Goal: Information Seeking & Learning: Check status

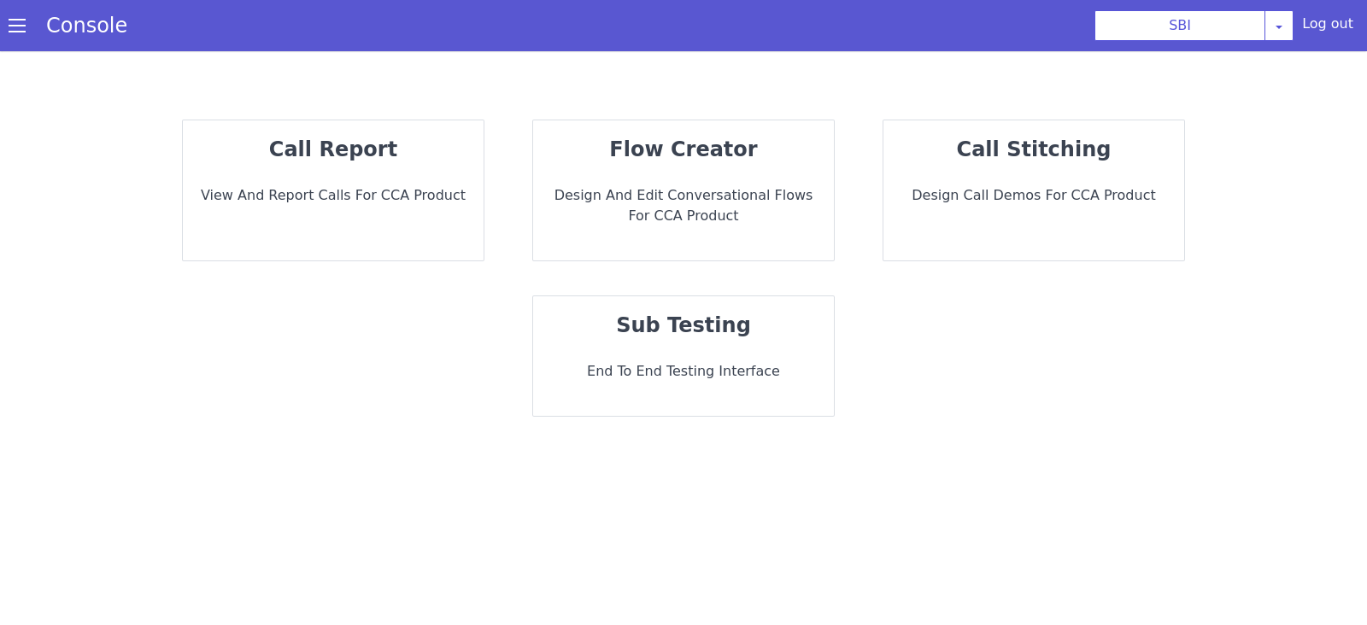
click at [386, 203] on p "View and report calls for CCA Product" at bounding box center [333, 195] width 273 height 21
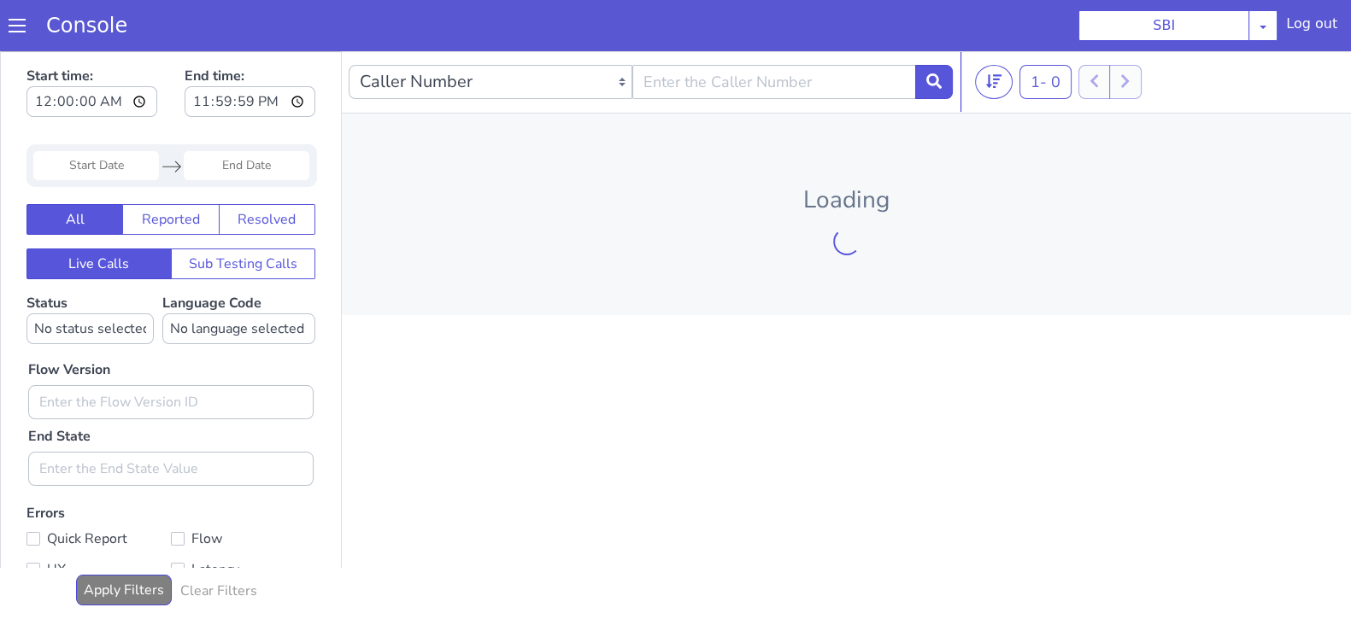
click at [95, 181] on div "Navigate forward to interact with the calendar and select a date. Press the que…" at bounding box center [171, 165] width 291 height 43
click at [97, 174] on input "Start Date" at bounding box center [96, 165] width 126 height 29
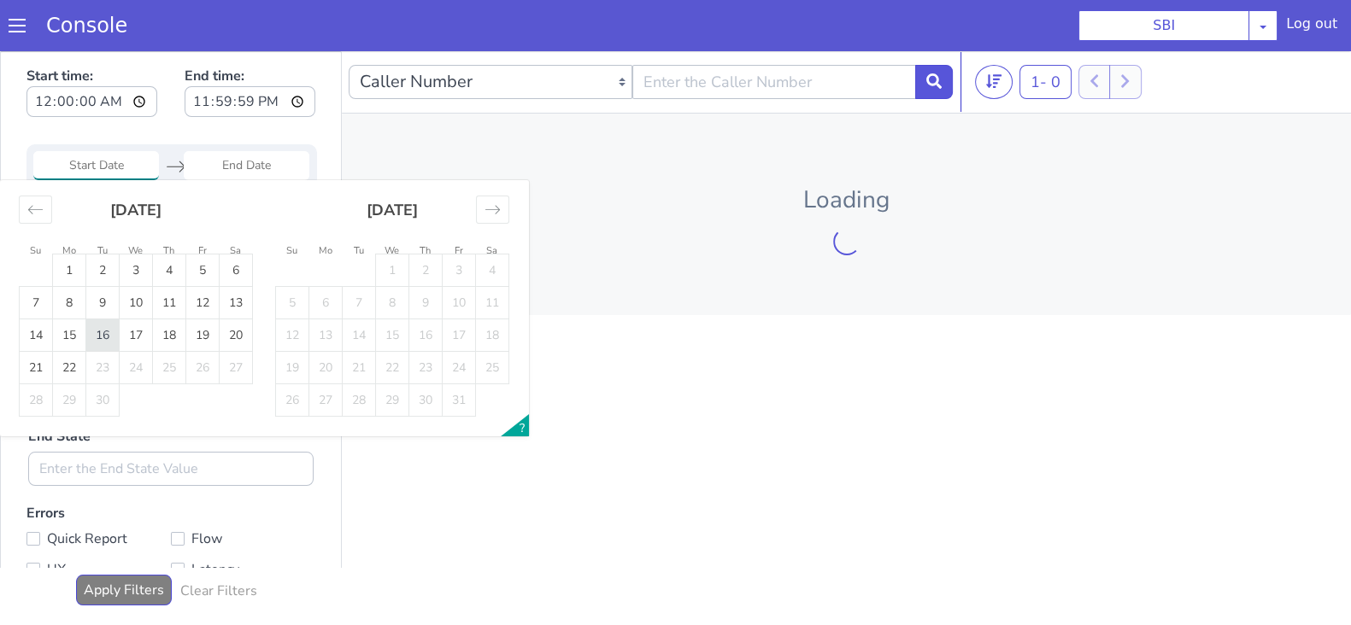
click at [107, 324] on td "16" at bounding box center [102, 336] width 33 height 32
type input "16 Sep 2025"
click at [234, 162] on input "End Date" at bounding box center [247, 165] width 126 height 29
click at [98, 333] on td "16" at bounding box center [102, 336] width 33 height 32
type input "16 Sep 2025"
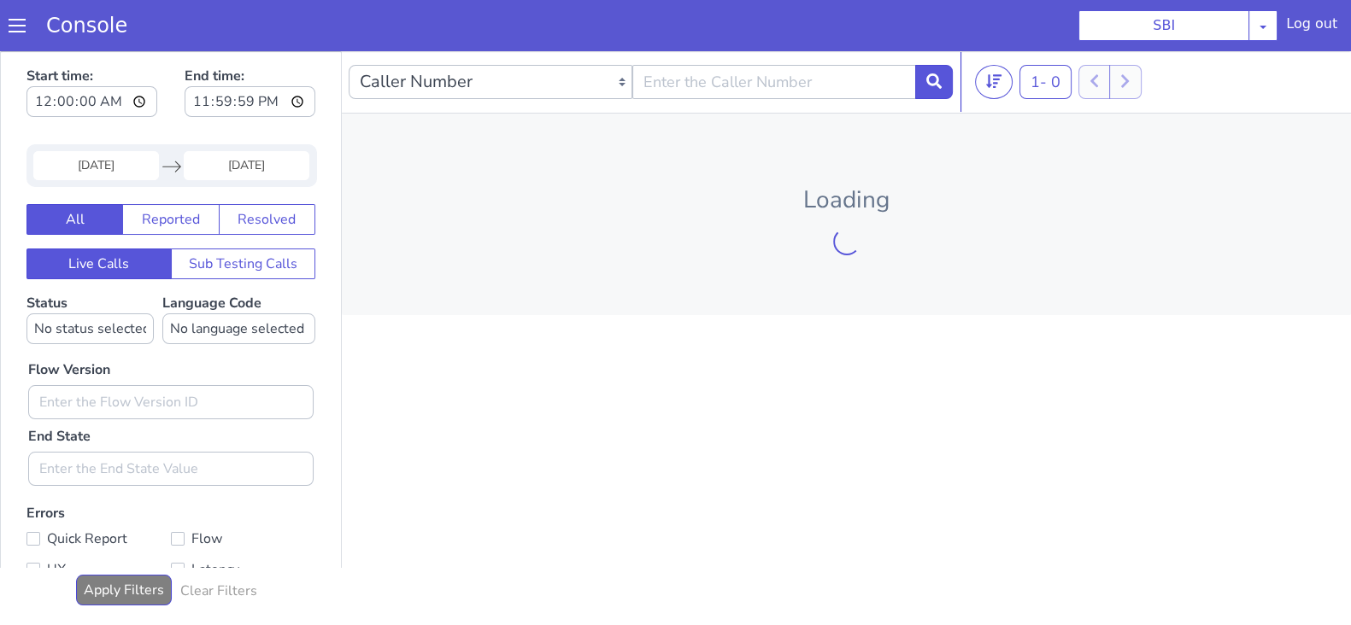
click at [87, 344] on div "Flow Version End State" at bounding box center [171, 415] width 302 height 142
click at [97, 331] on select "No status selected HANGUP USER_HANGUP TRANSFER UNKNOWN" at bounding box center [89, 329] width 127 height 31
select select "TRANSFER"
click at [26, 314] on select "No status selected HANGUP USER_HANGUP TRANSFER UNKNOWN" at bounding box center [89, 329] width 127 height 31
click at [237, 315] on select "No language selected Hindi English Tamil Telugu Kanada Marathi Malayalam Gujara…" at bounding box center [238, 329] width 153 height 31
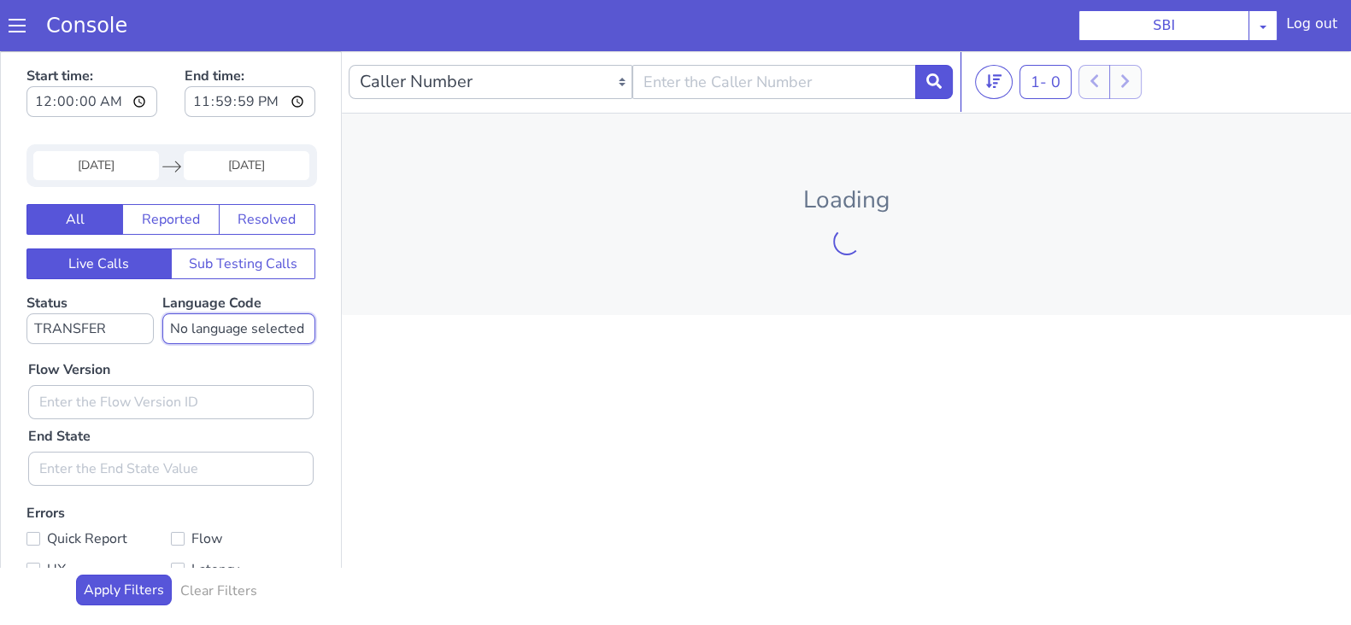
select select "en"
click at [162, 314] on select "No language selected Hindi English Tamil Telugu Kanada Marathi Malayalam Gujara…" at bounding box center [238, 329] width 153 height 31
click at [95, 400] on input "text" at bounding box center [170, 402] width 285 height 34
type input "0.1.4"
click at [938, 91] on button at bounding box center [934, 82] width 38 height 34
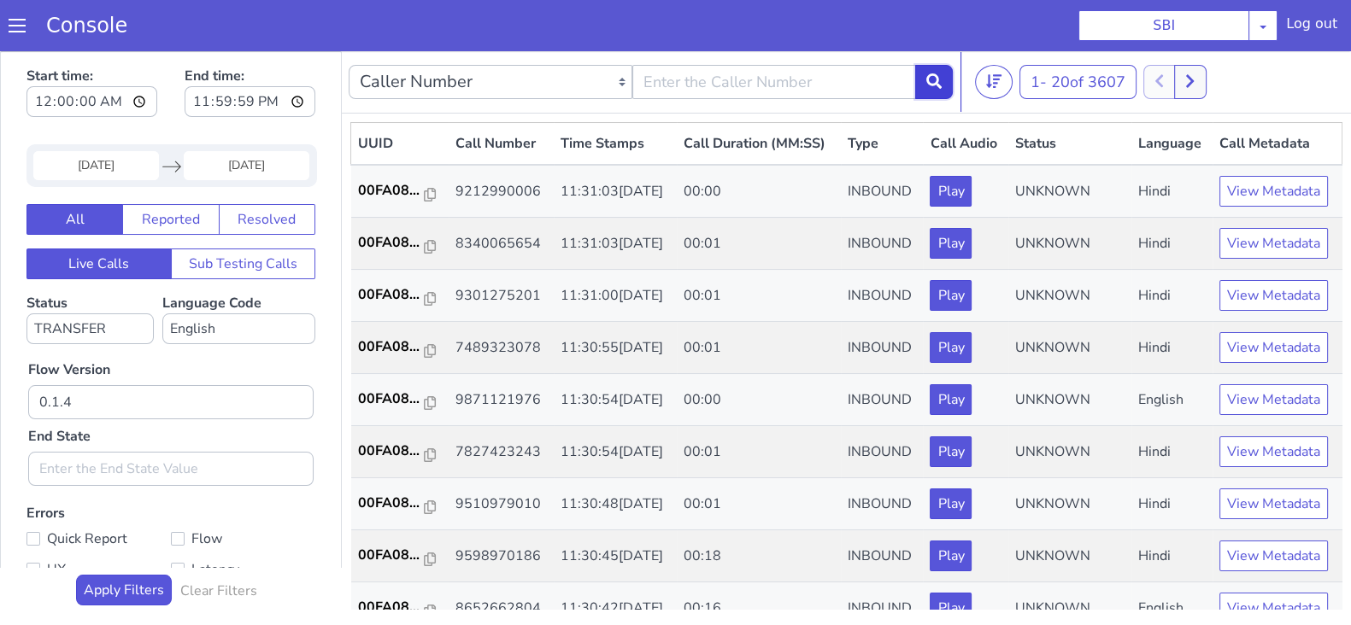
click at [937, 88] on button at bounding box center [934, 82] width 38 height 34
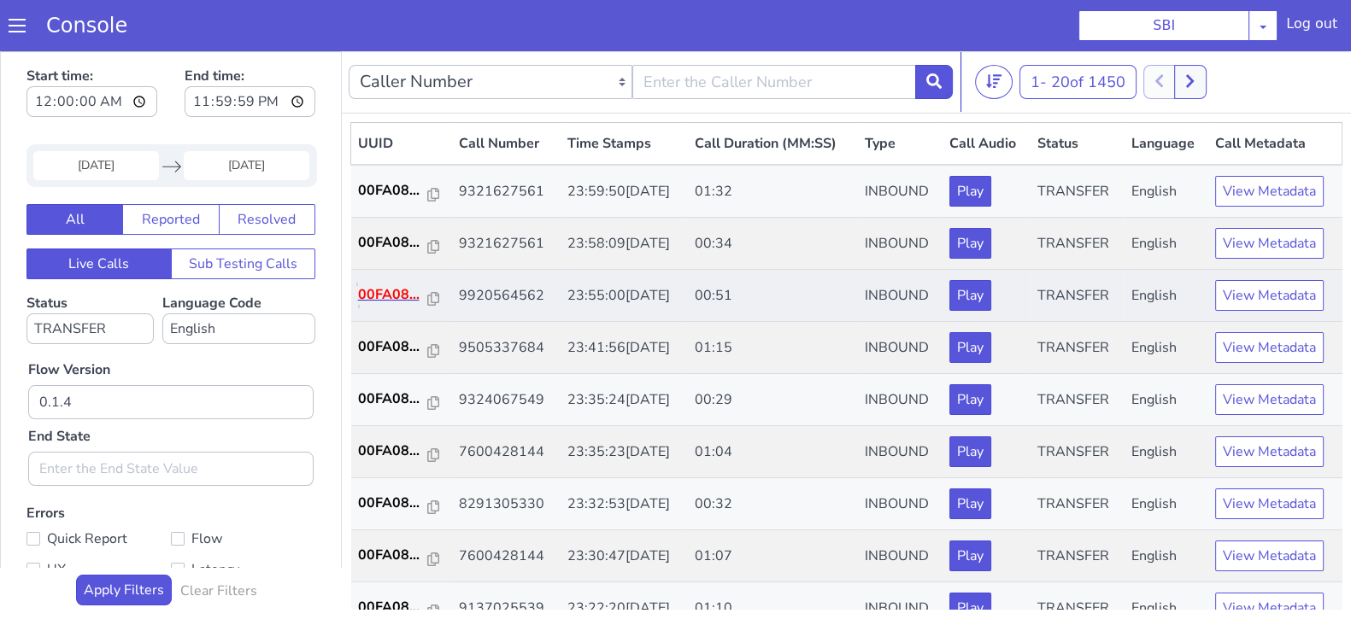
click at [393, 285] on p "00FA08..." at bounding box center [393, 295] width 70 height 21
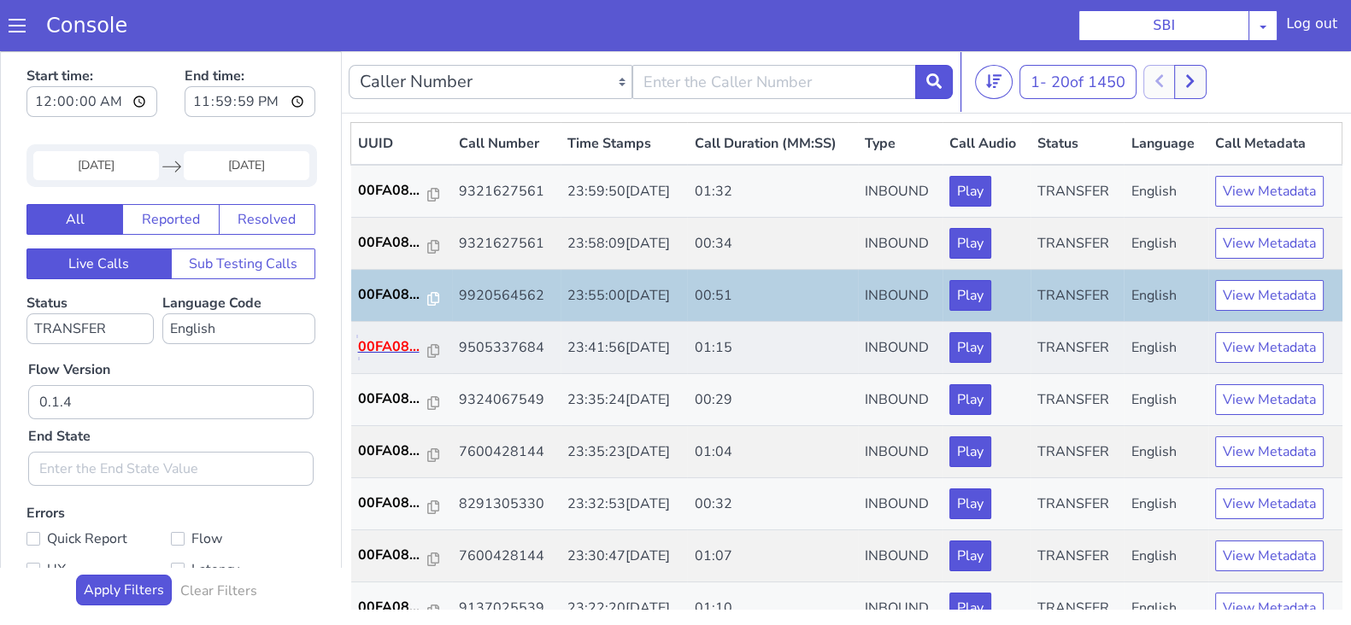
click at [397, 339] on p "00FA08..." at bounding box center [393, 347] width 70 height 21
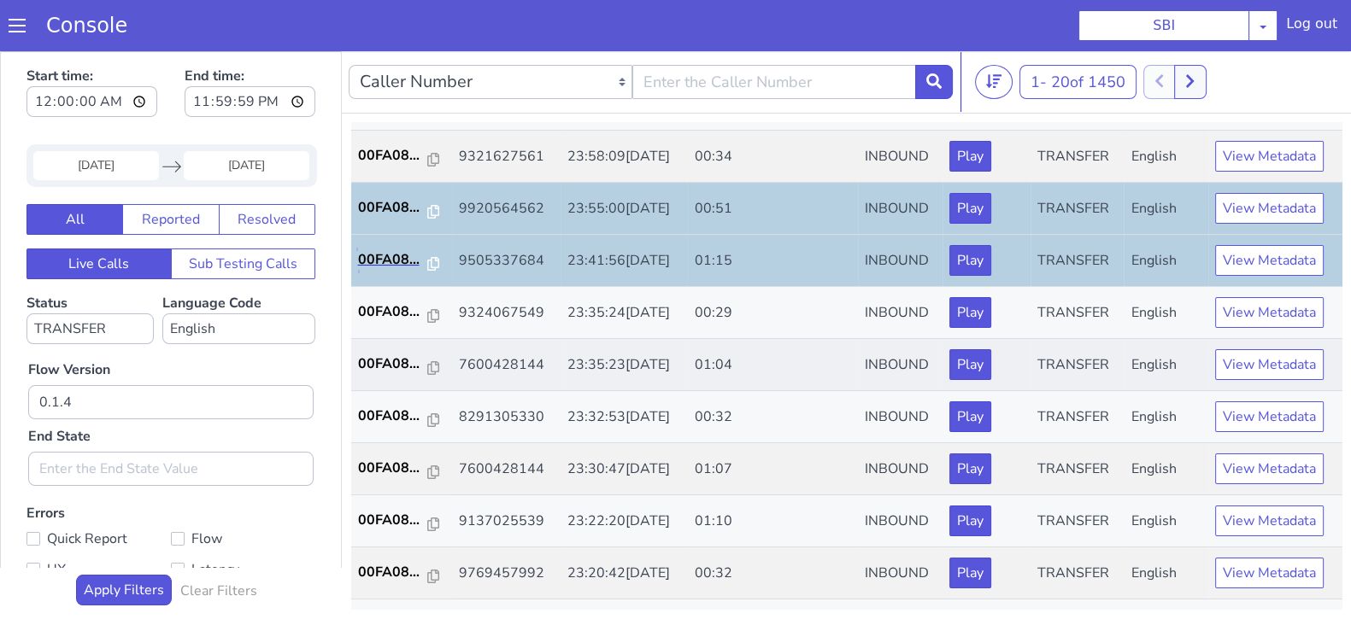
scroll to position [106, 0]
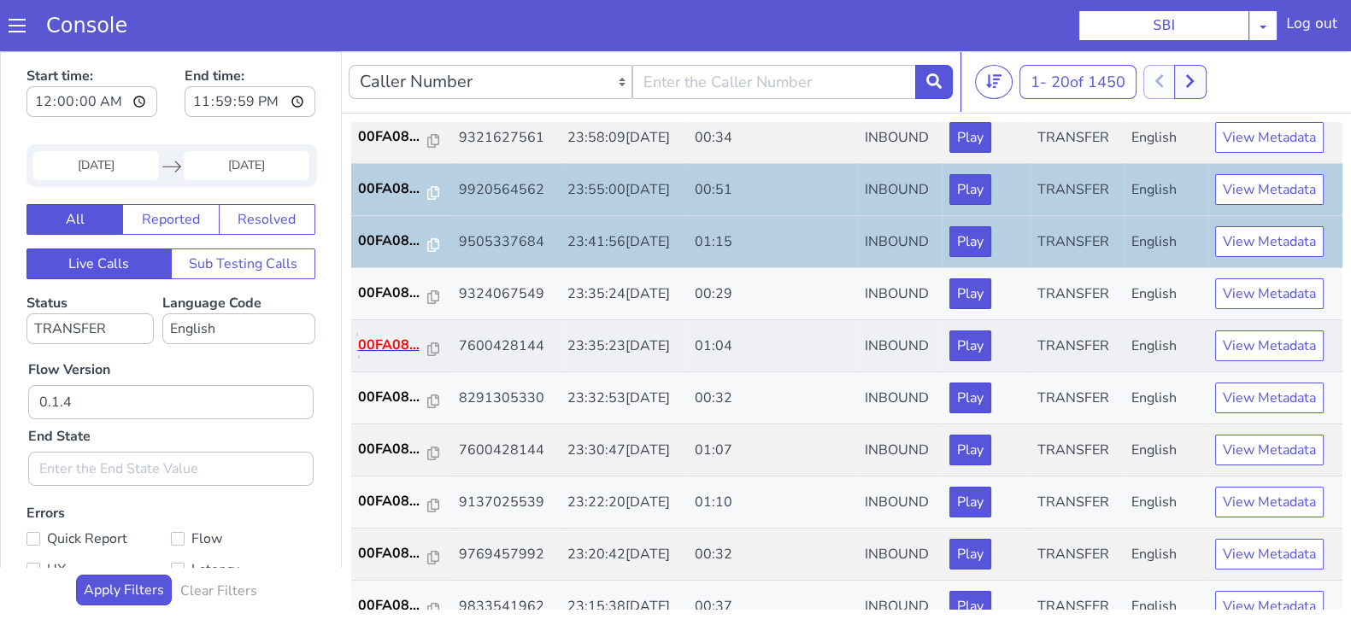
click at [383, 349] on p "00FA08..." at bounding box center [393, 345] width 70 height 21
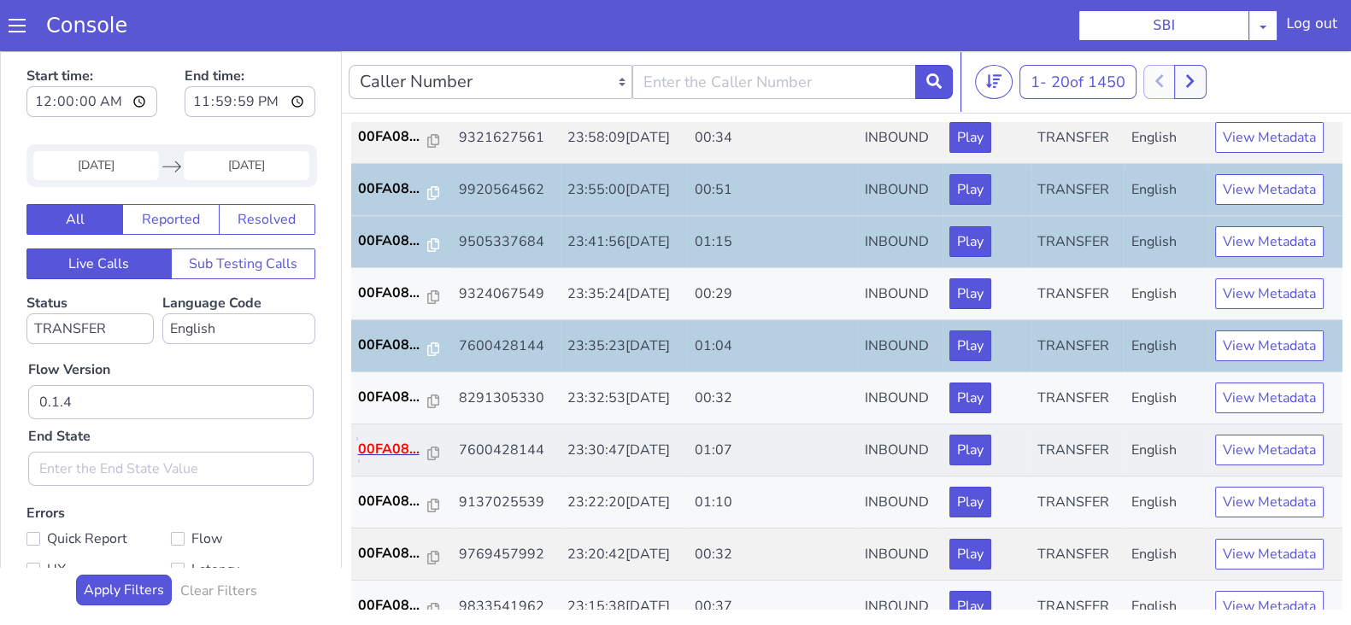
click at [380, 451] on p "00FA08..." at bounding box center [393, 449] width 70 height 21
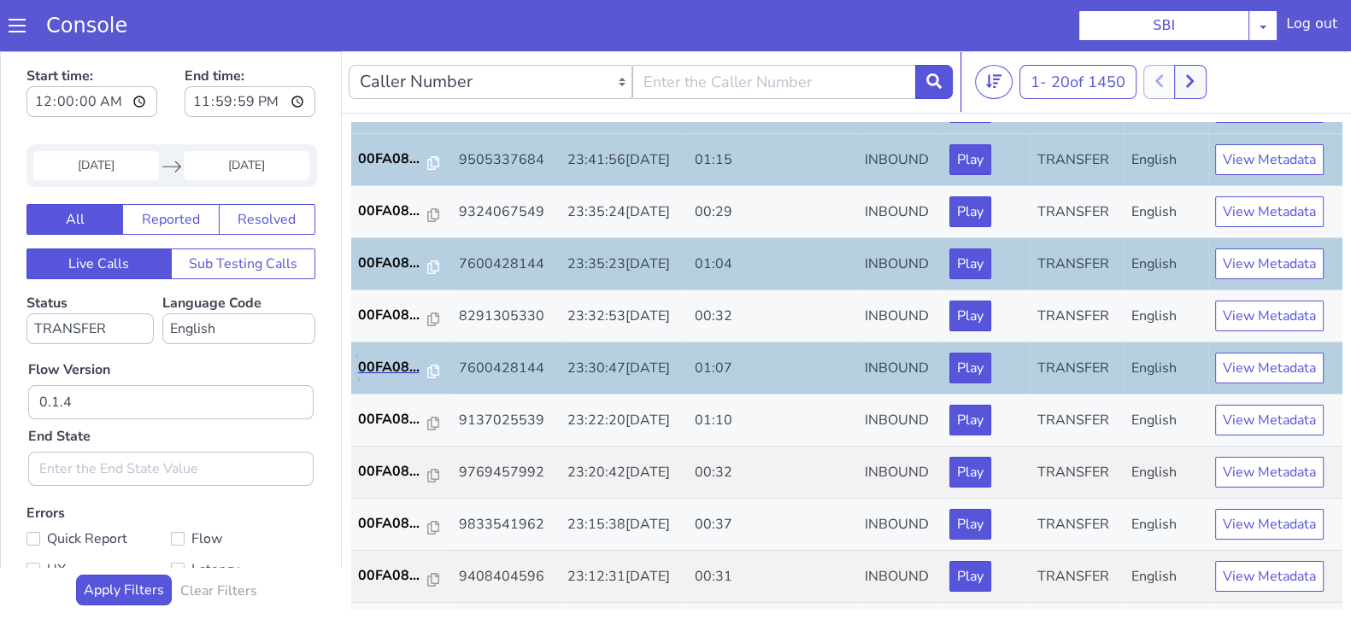
scroll to position [320, 0]
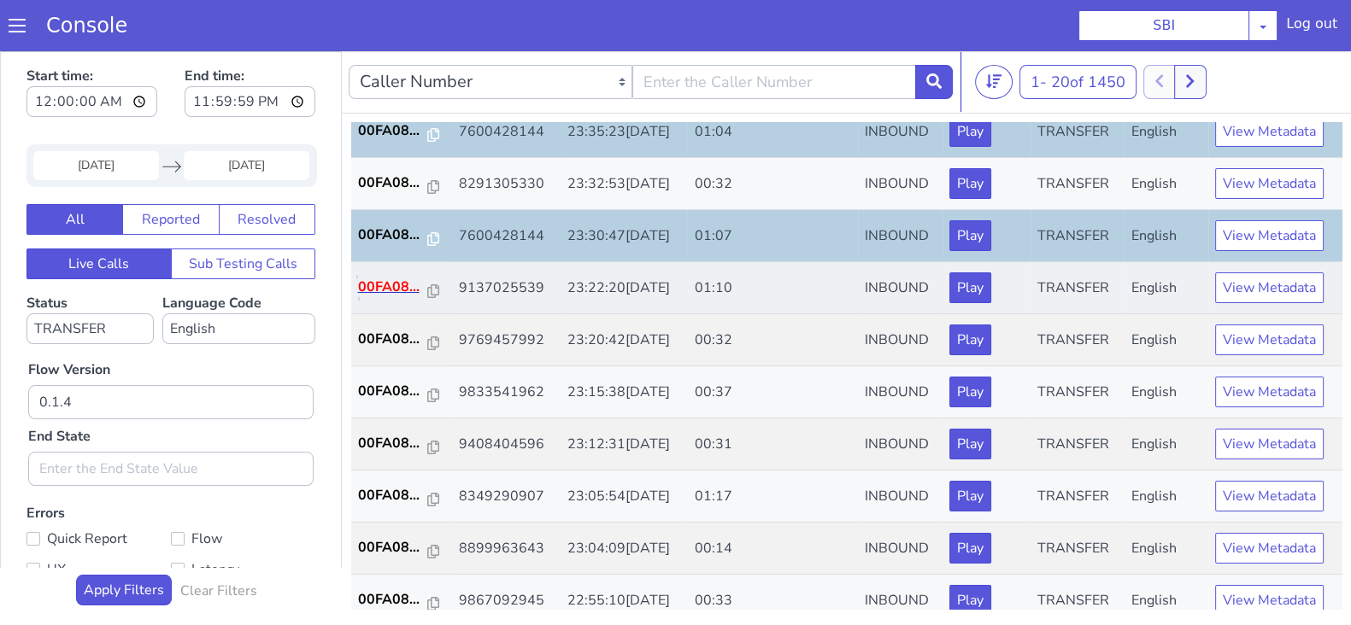
click at [382, 292] on p "00FA08..." at bounding box center [393, 287] width 70 height 21
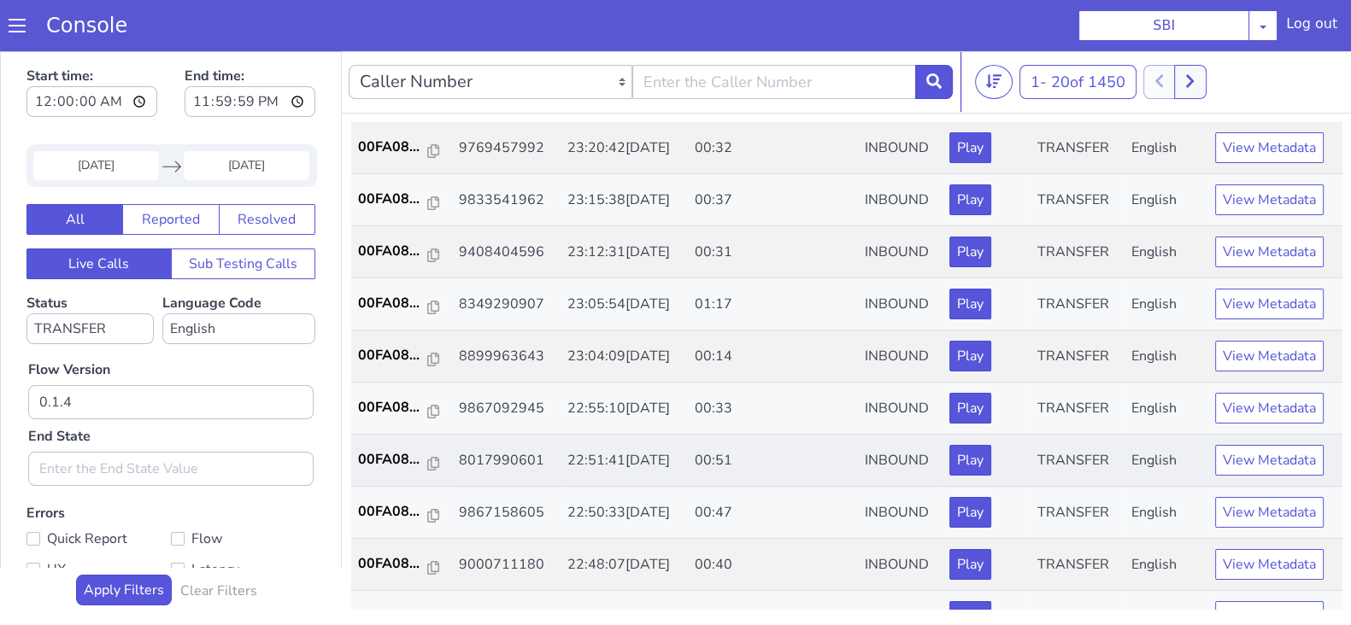
scroll to position [534, 0]
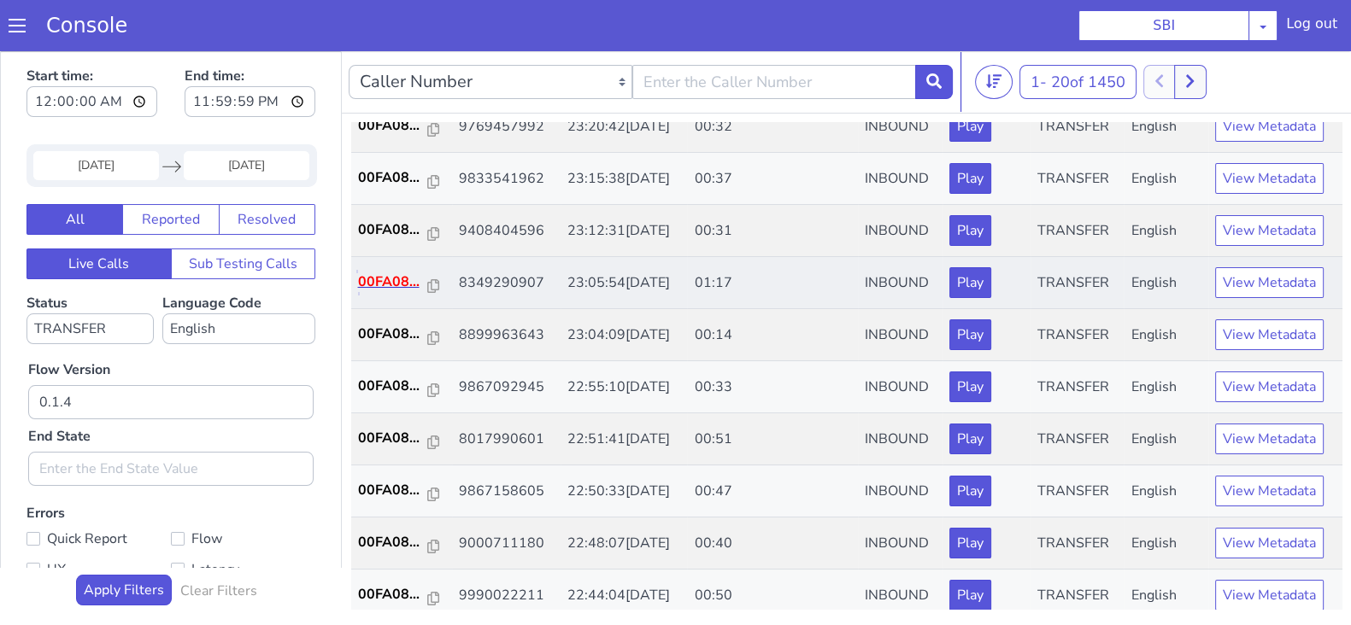
click at [394, 275] on p "00FA08..." at bounding box center [393, 282] width 70 height 21
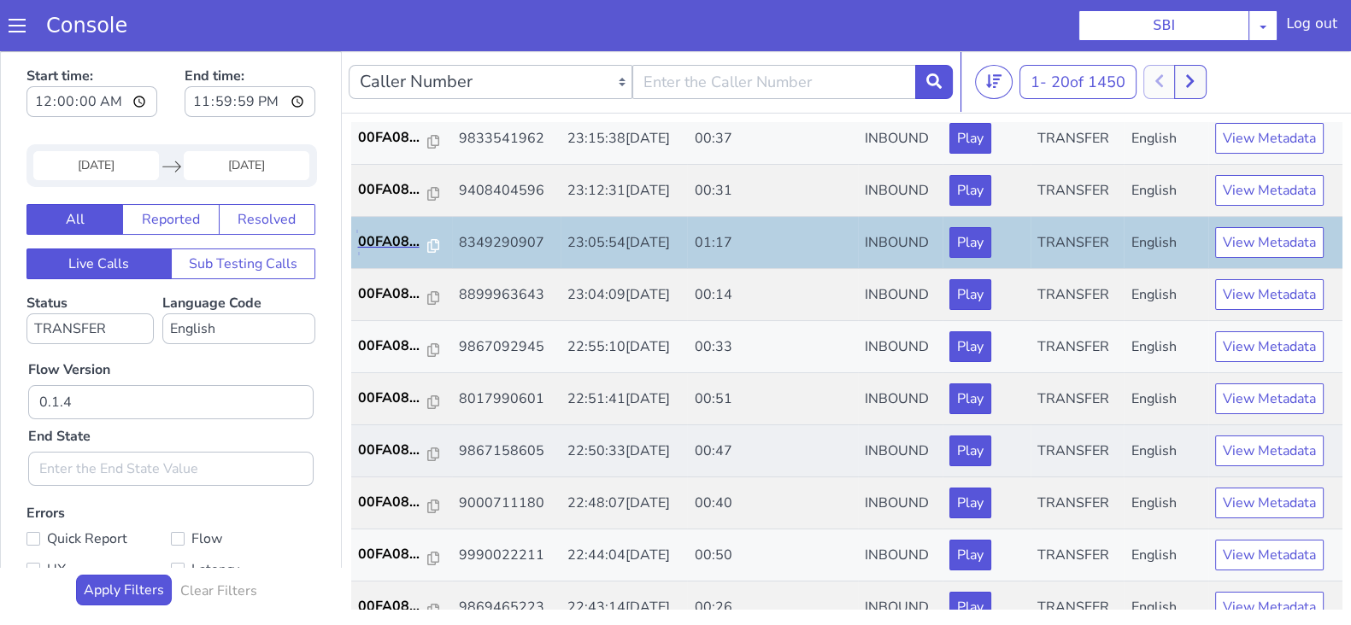
scroll to position [594, 0]
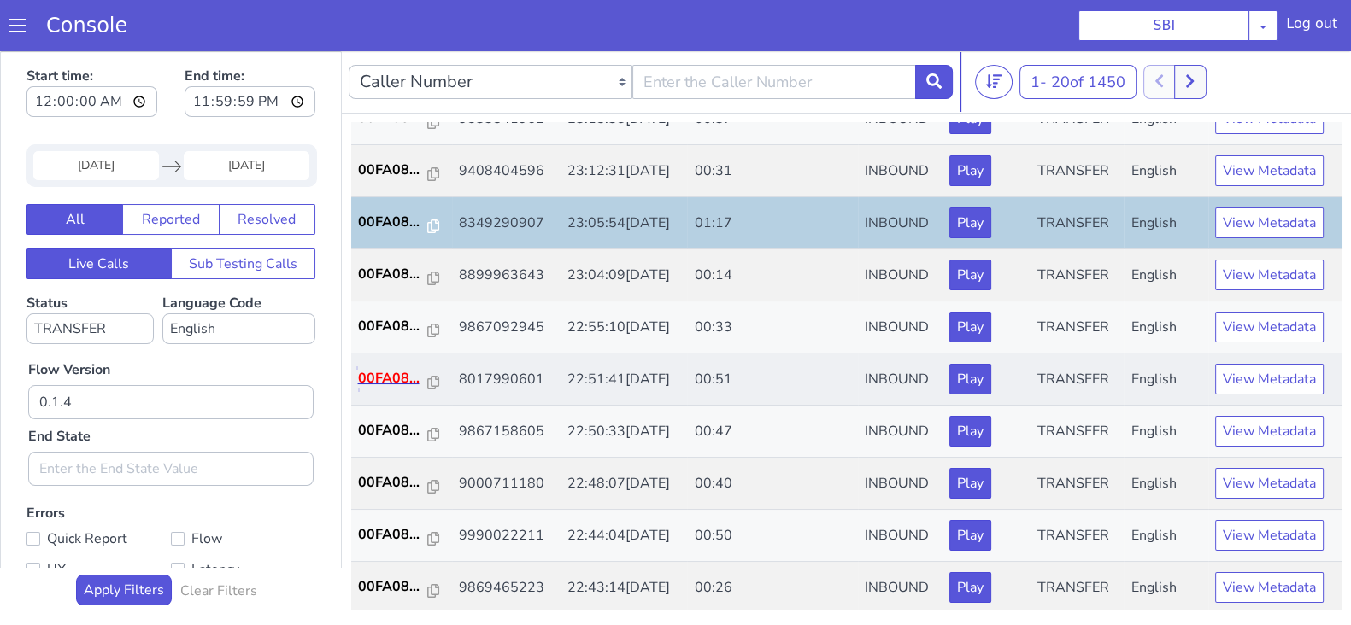
click at [370, 382] on p "00FA08..." at bounding box center [393, 378] width 70 height 21
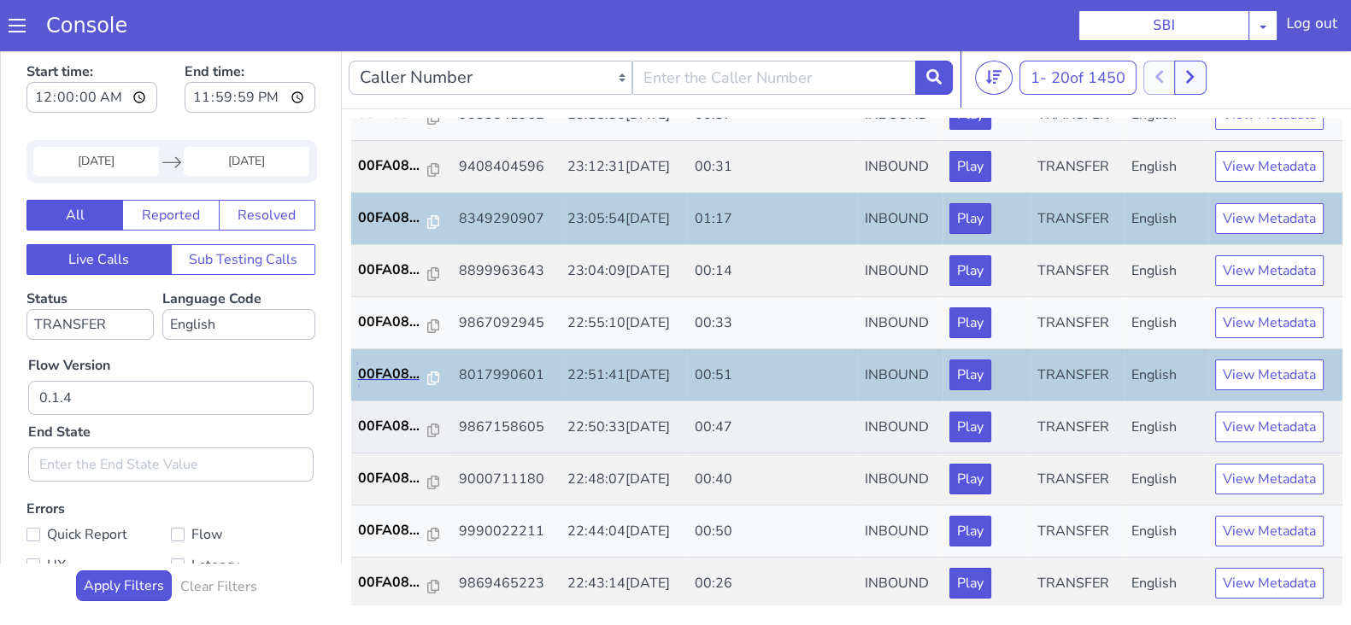
scroll to position [4, 0]
click at [385, 416] on p "00FA08..." at bounding box center [393, 426] width 70 height 21
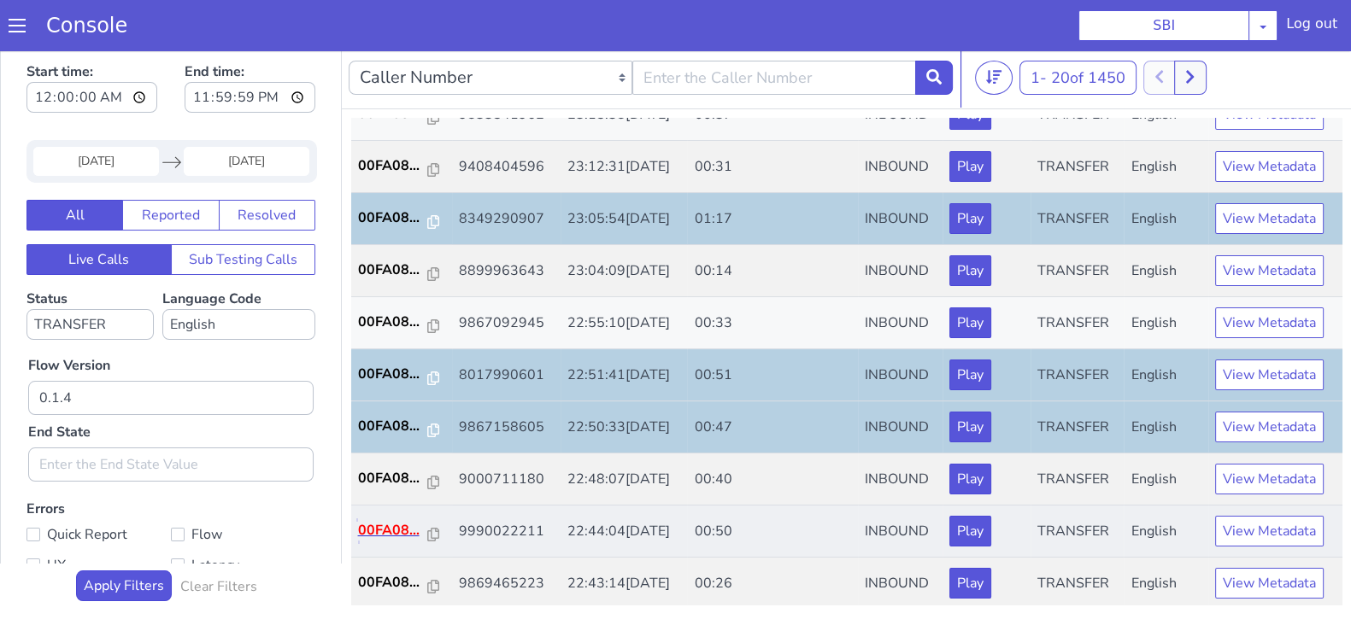
click at [394, 523] on p "00FA08..." at bounding box center [393, 530] width 70 height 21
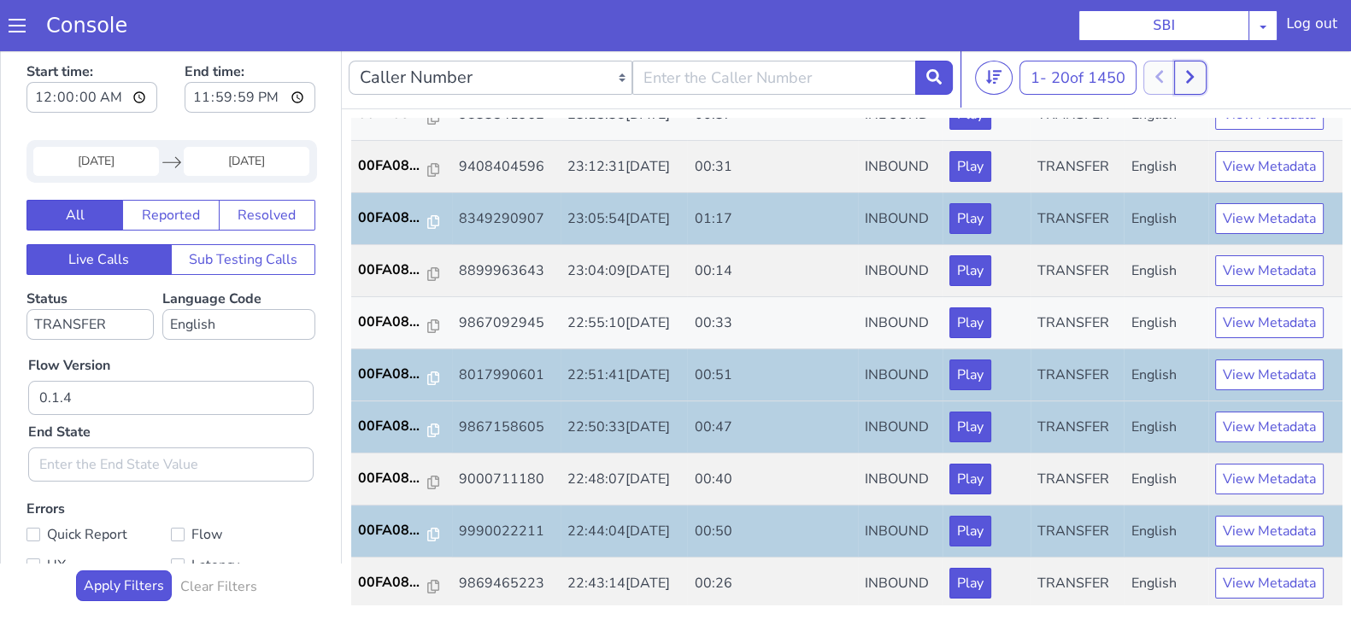
click at [1195, 70] on icon at bounding box center [1189, 76] width 9 height 15
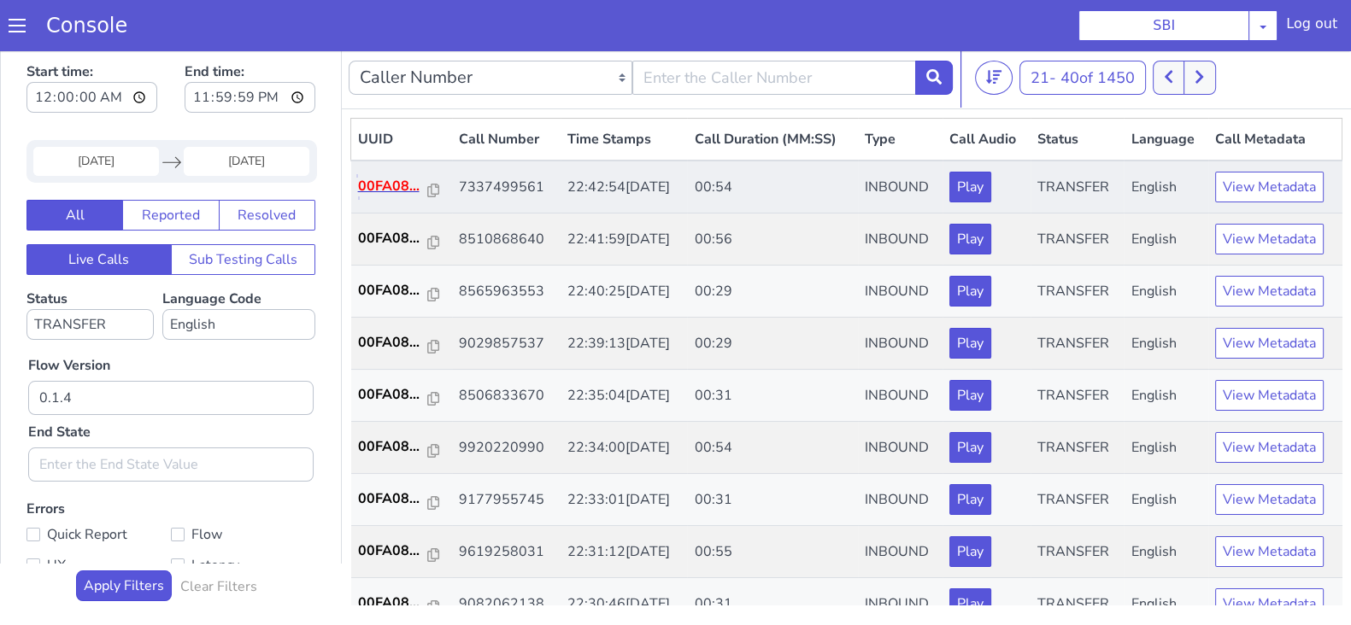
click at [372, 184] on p "00FA08..." at bounding box center [393, 186] width 70 height 21
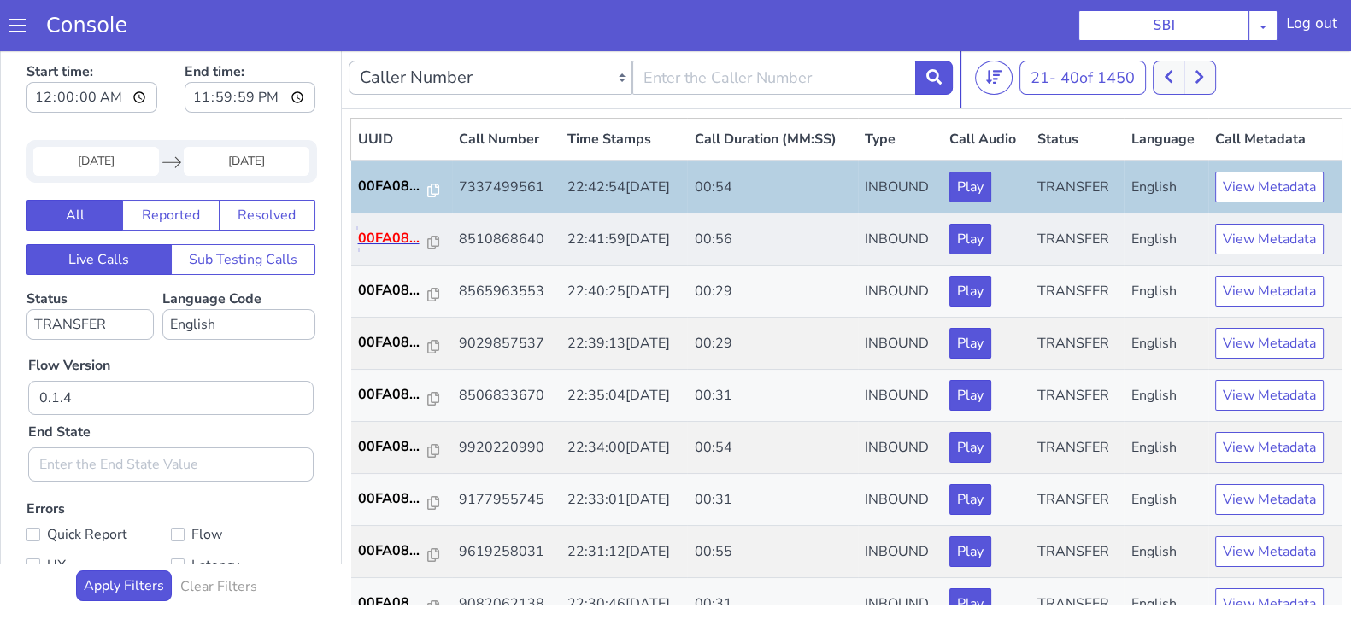
click at [365, 243] on p "00FA08..." at bounding box center [393, 238] width 70 height 21
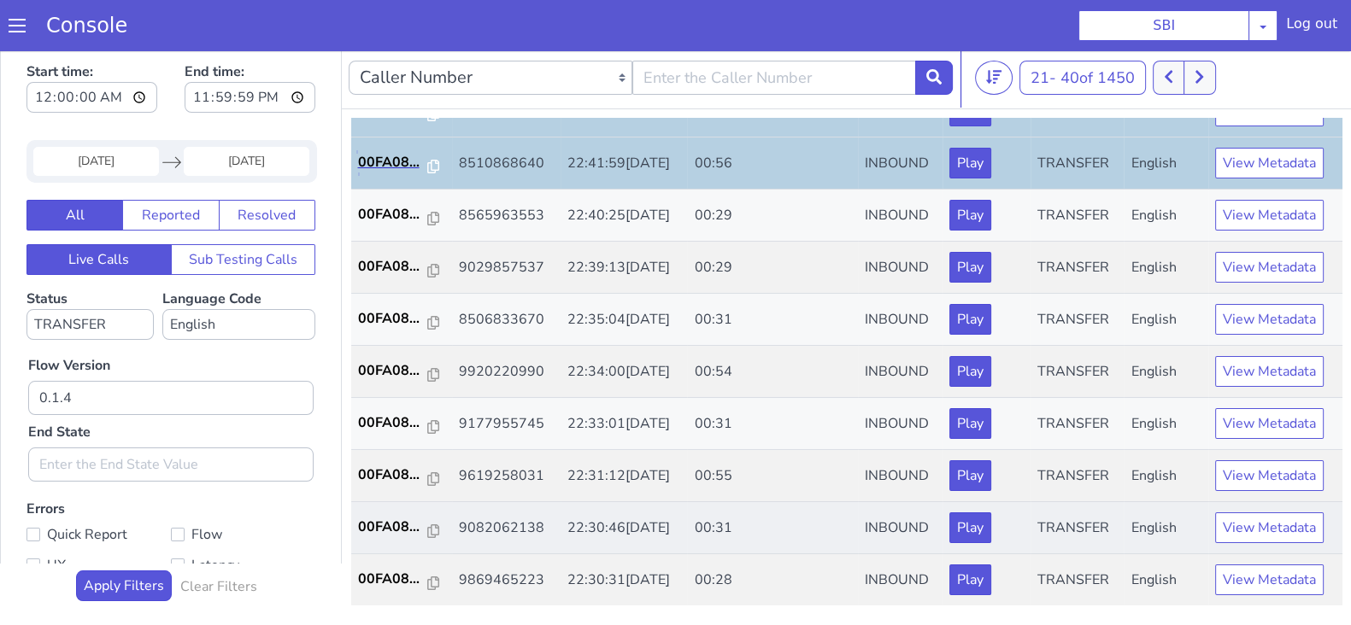
scroll to position [106, 0]
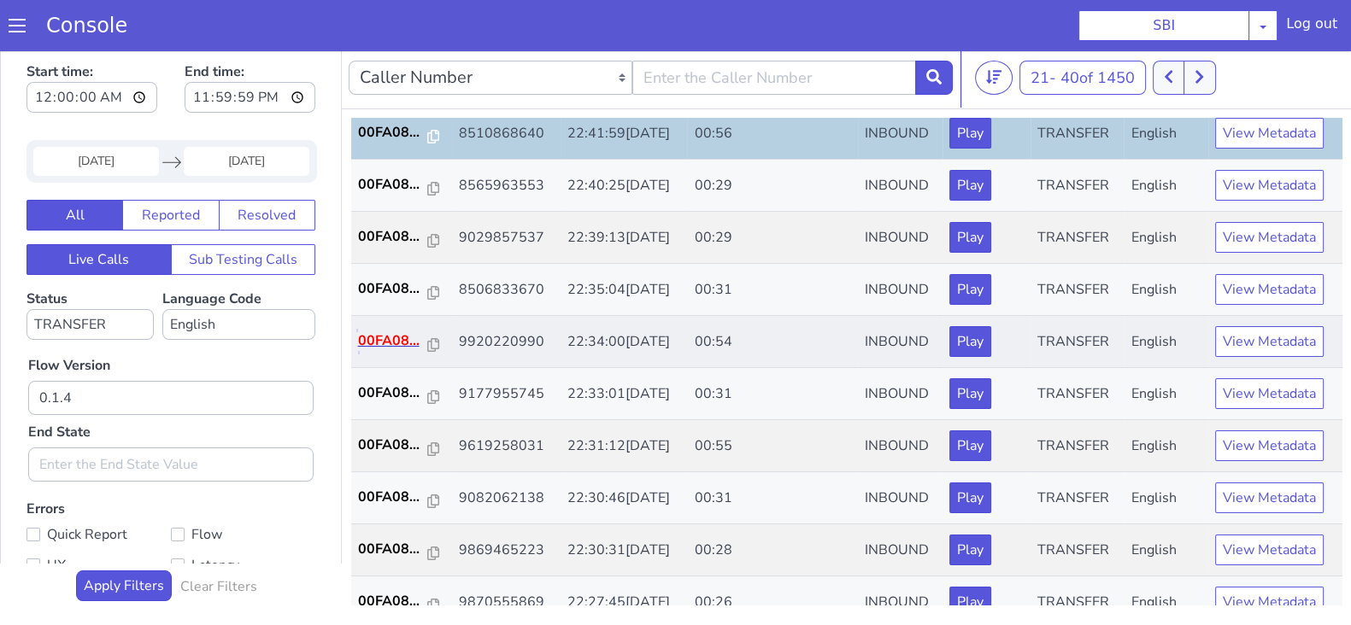
click at [386, 344] on p "00FA08..." at bounding box center [393, 341] width 70 height 21
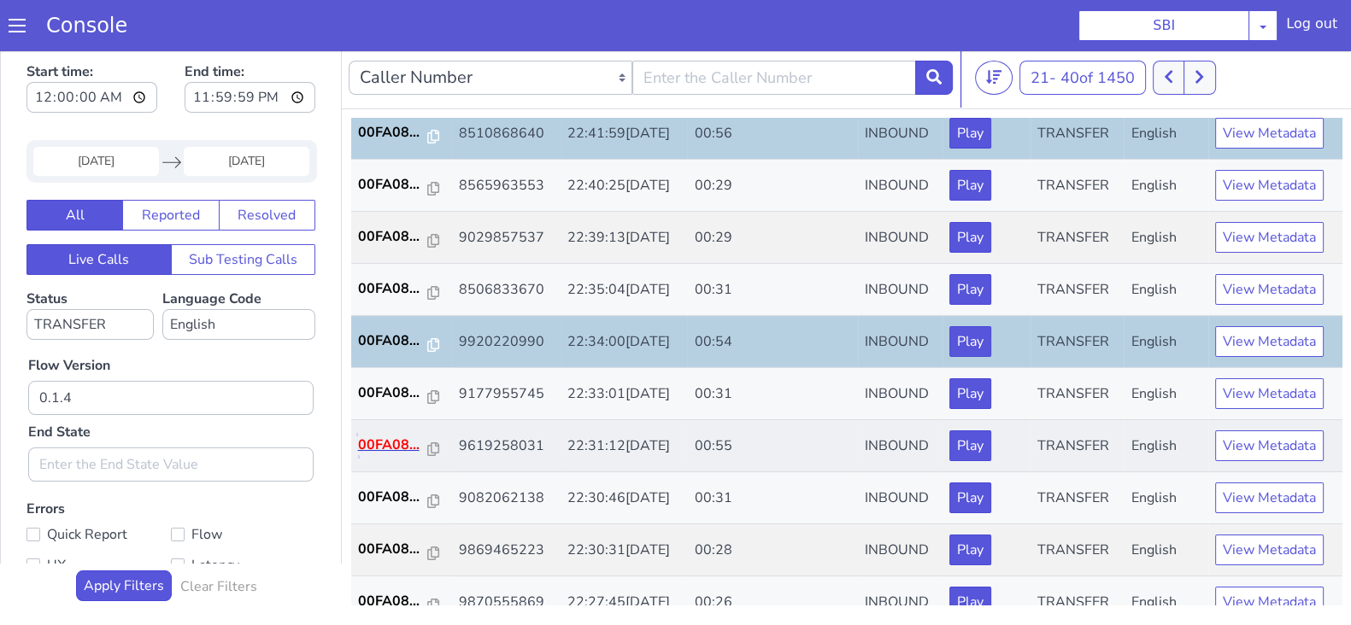
click at [367, 441] on p "00FA08..." at bounding box center [393, 445] width 70 height 21
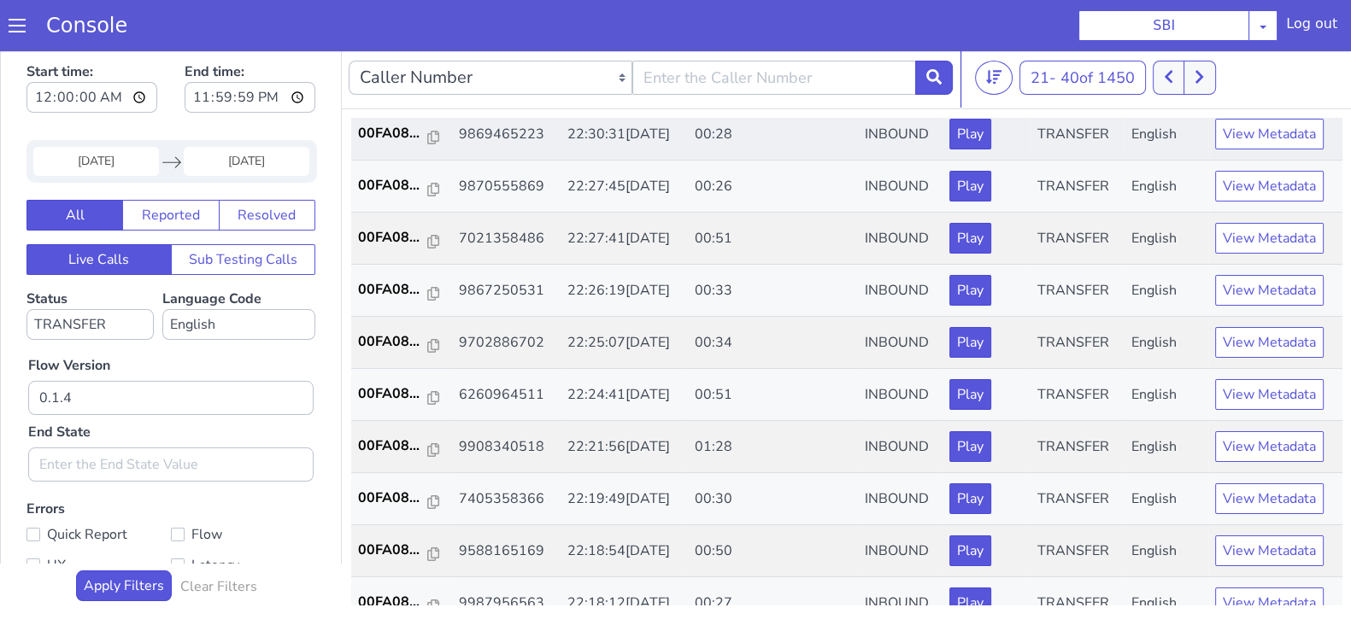
scroll to position [534, 0]
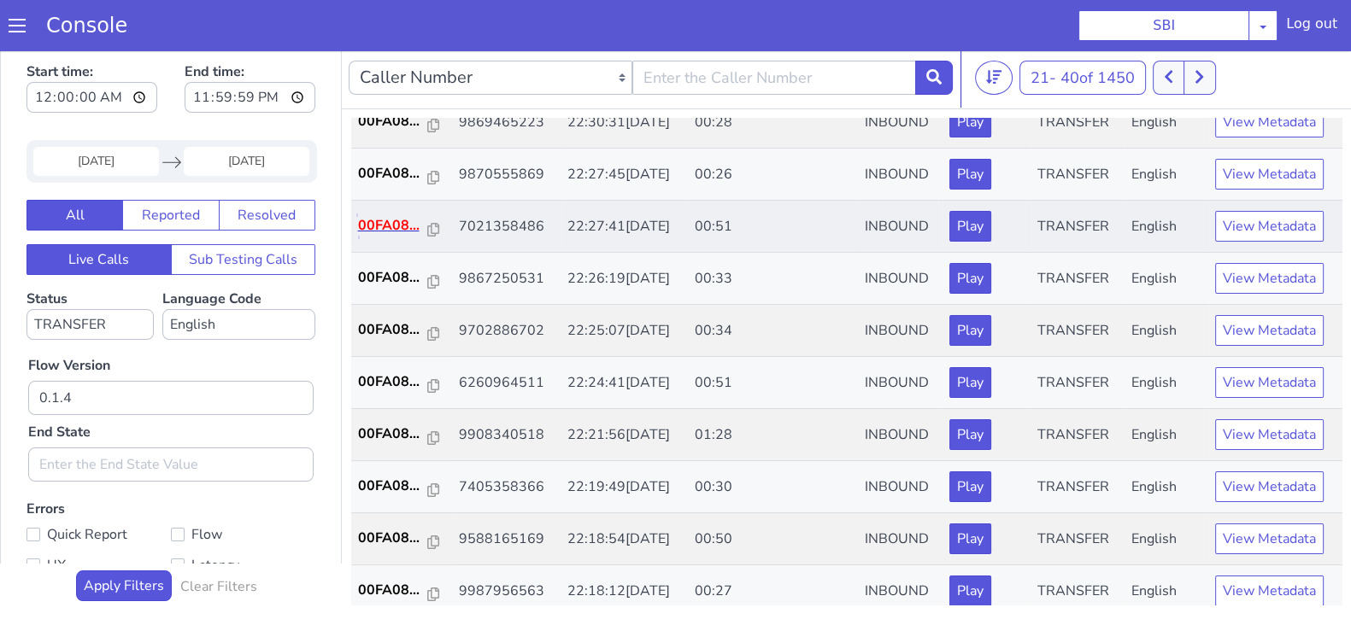
click at [372, 222] on p "00FA08..." at bounding box center [393, 225] width 70 height 21
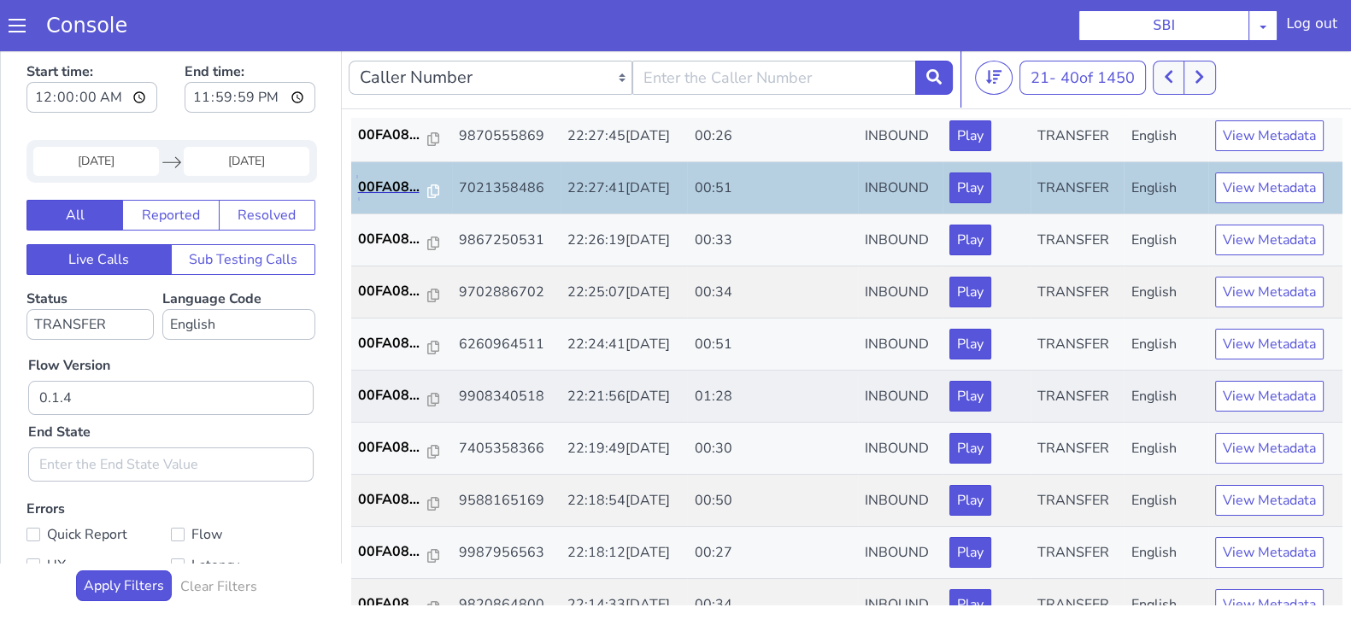
scroll to position [594, 0]
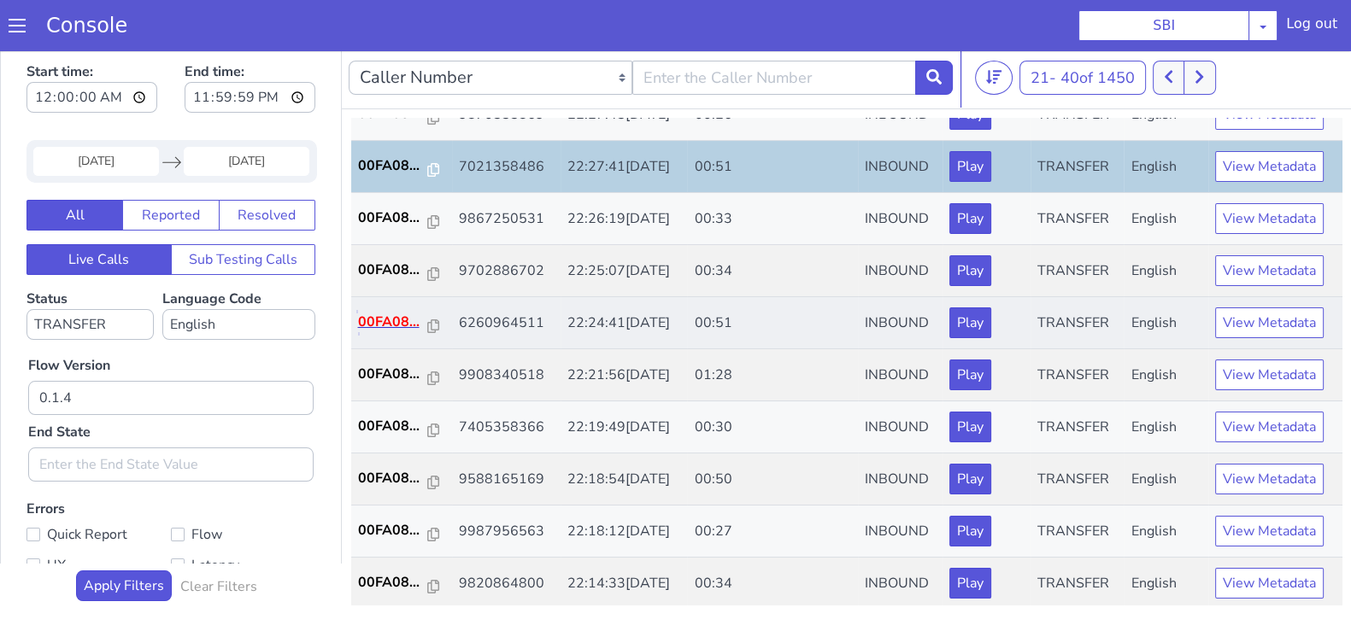
click at [402, 321] on p "00FA08..." at bounding box center [393, 322] width 70 height 21
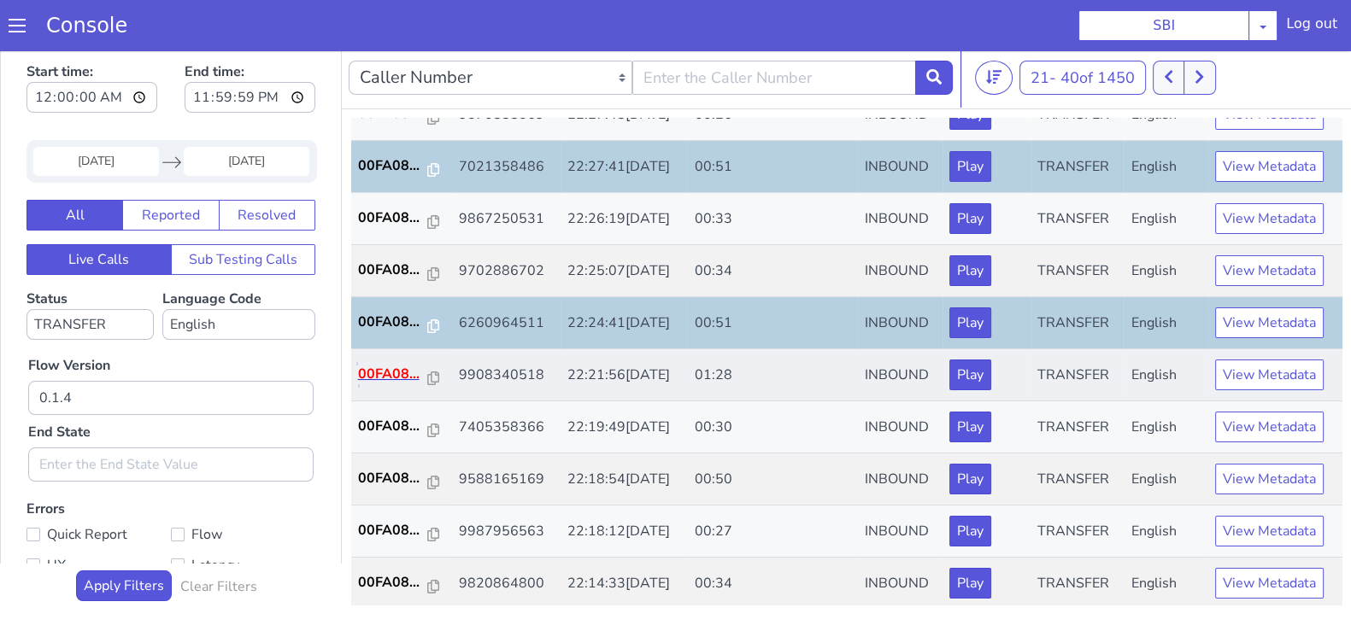
click at [378, 369] on p "00FA08..." at bounding box center [393, 374] width 70 height 21
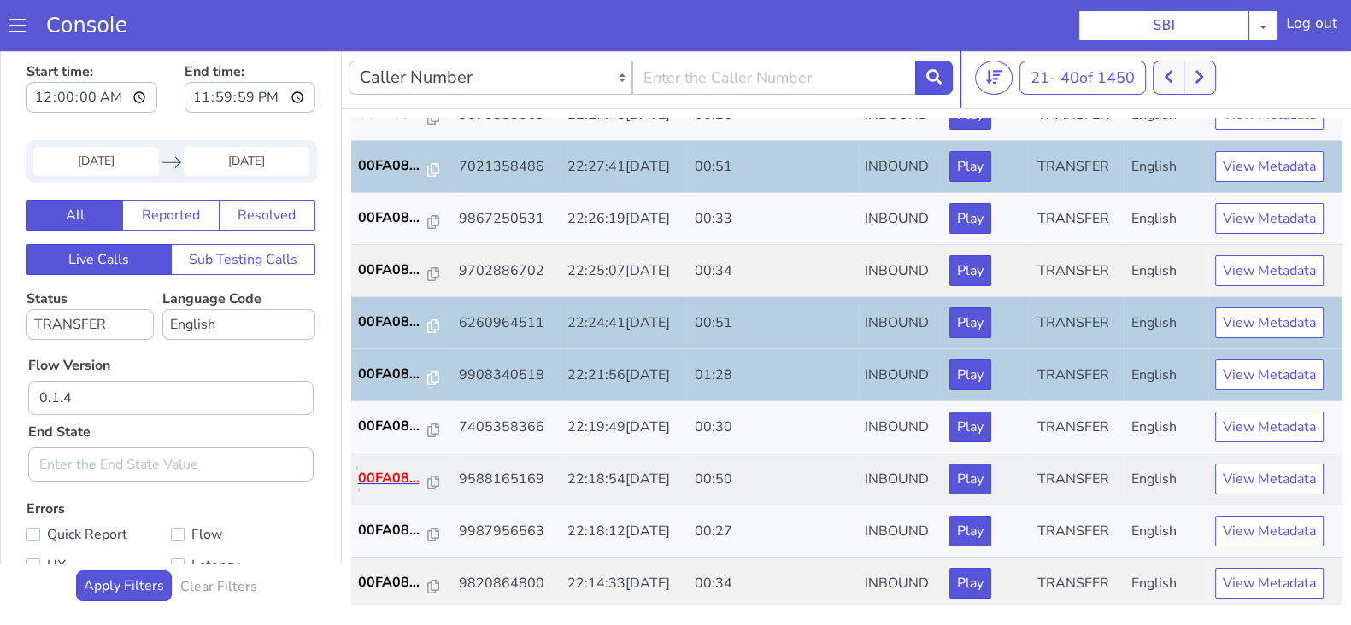
click at [386, 473] on p "00FA08..." at bounding box center [393, 478] width 70 height 21
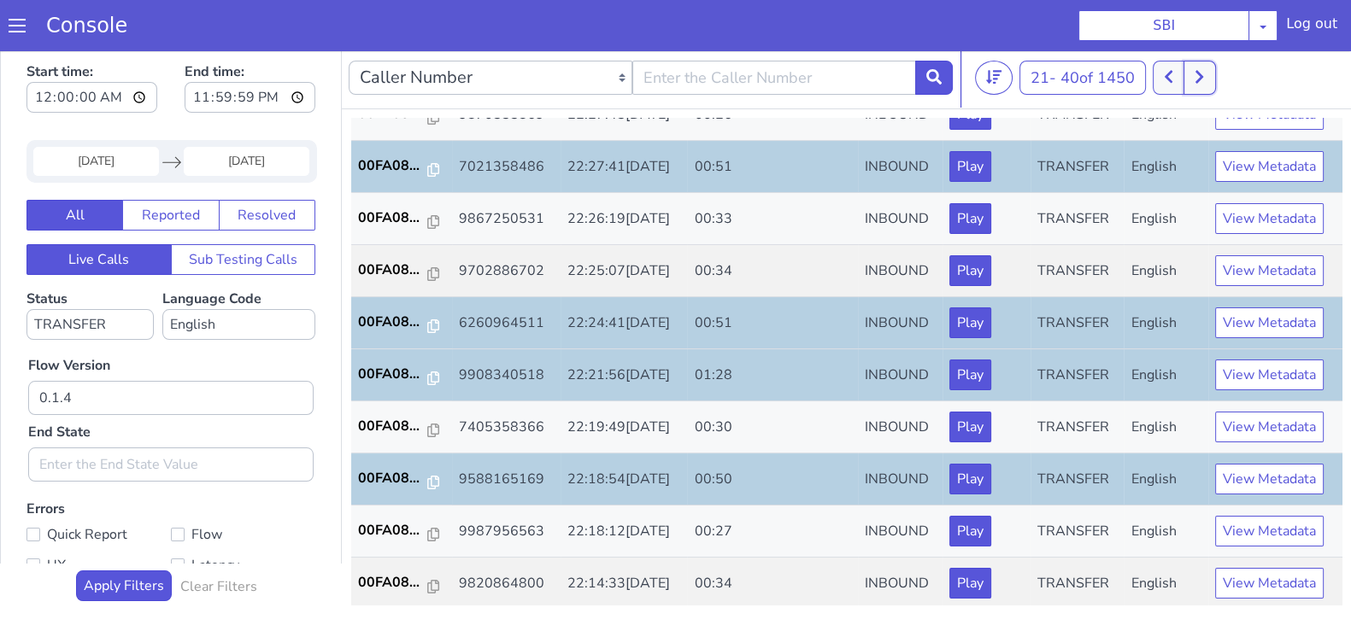
click at [1197, 79] on button at bounding box center [1199, 78] width 32 height 34
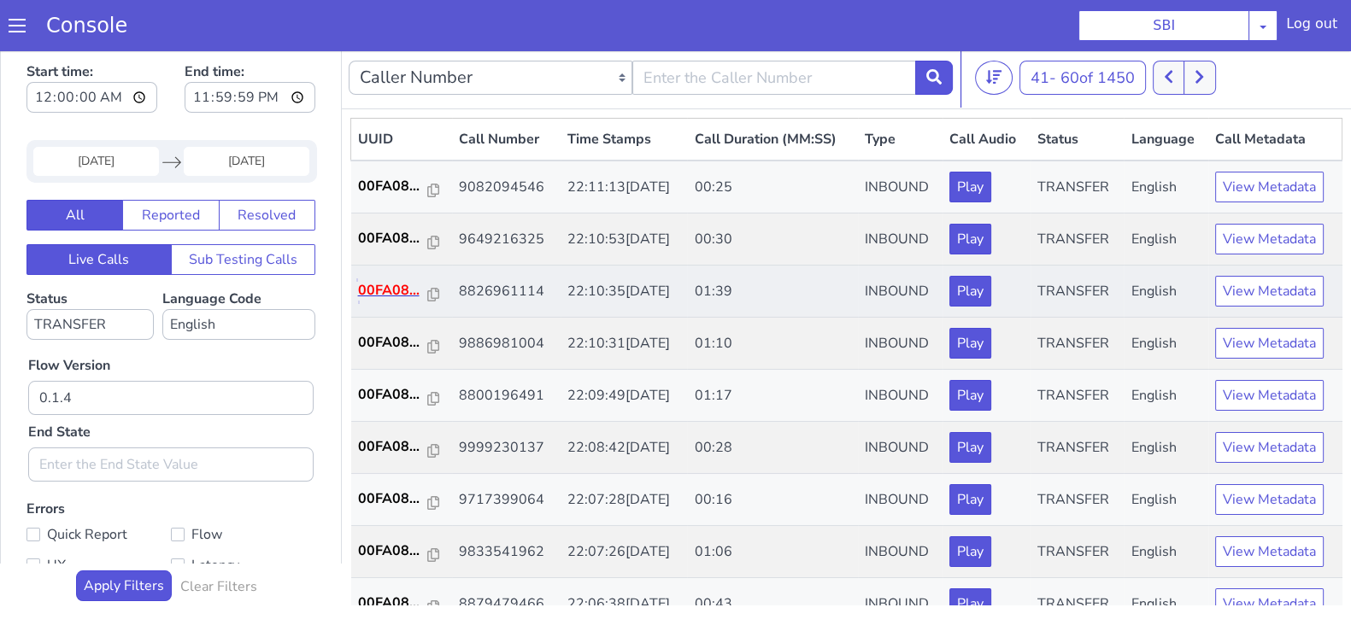
click at [384, 280] on p "00FA08..." at bounding box center [393, 290] width 70 height 21
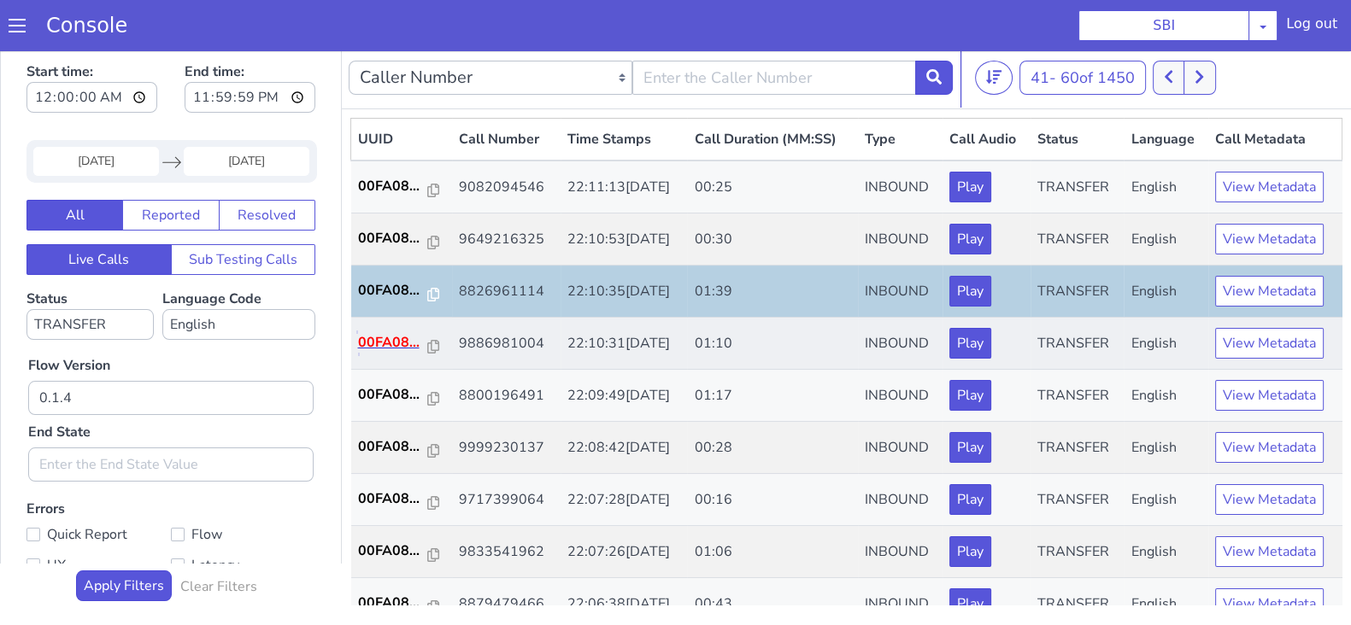
click at [395, 350] on p "00FA08..." at bounding box center [393, 342] width 70 height 21
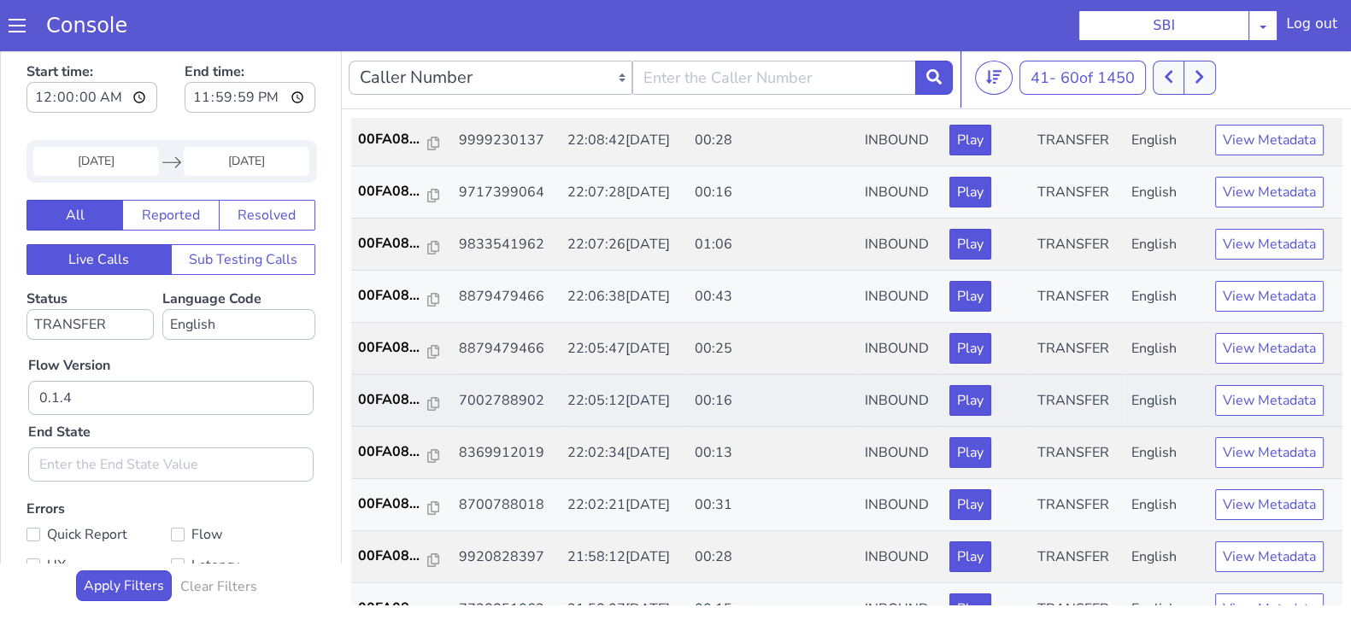
scroll to position [320, 0]
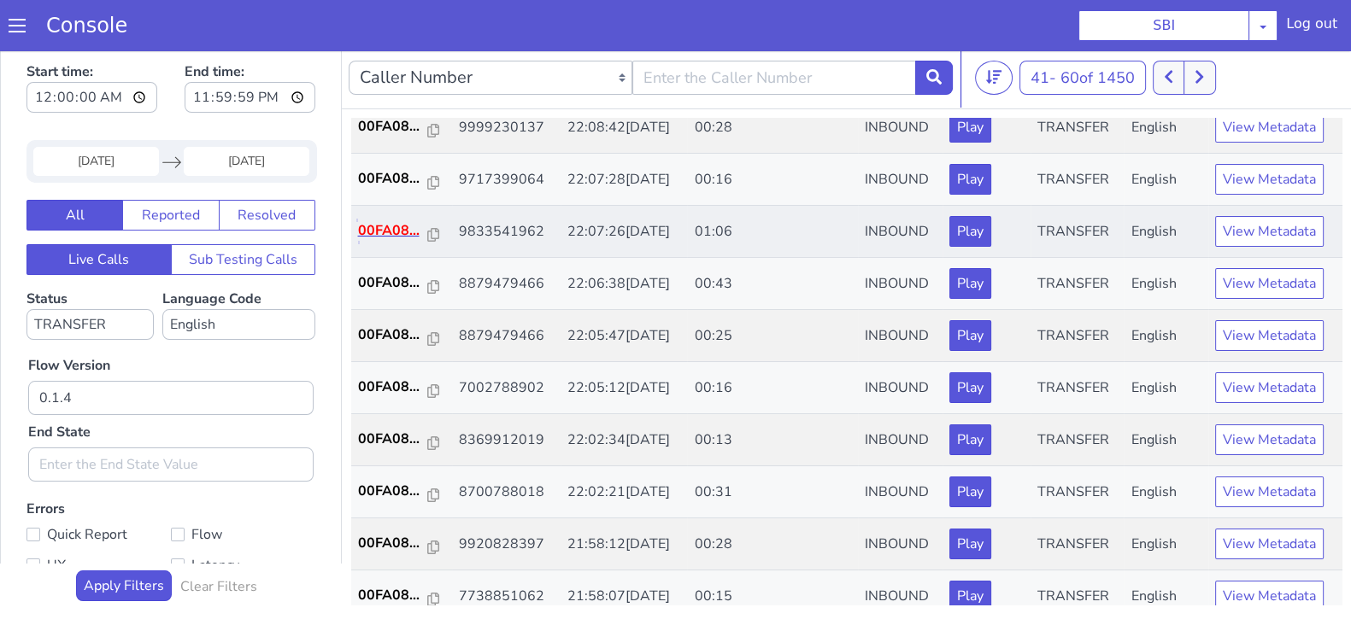
click at [381, 226] on p "00FA08..." at bounding box center [393, 230] width 70 height 21
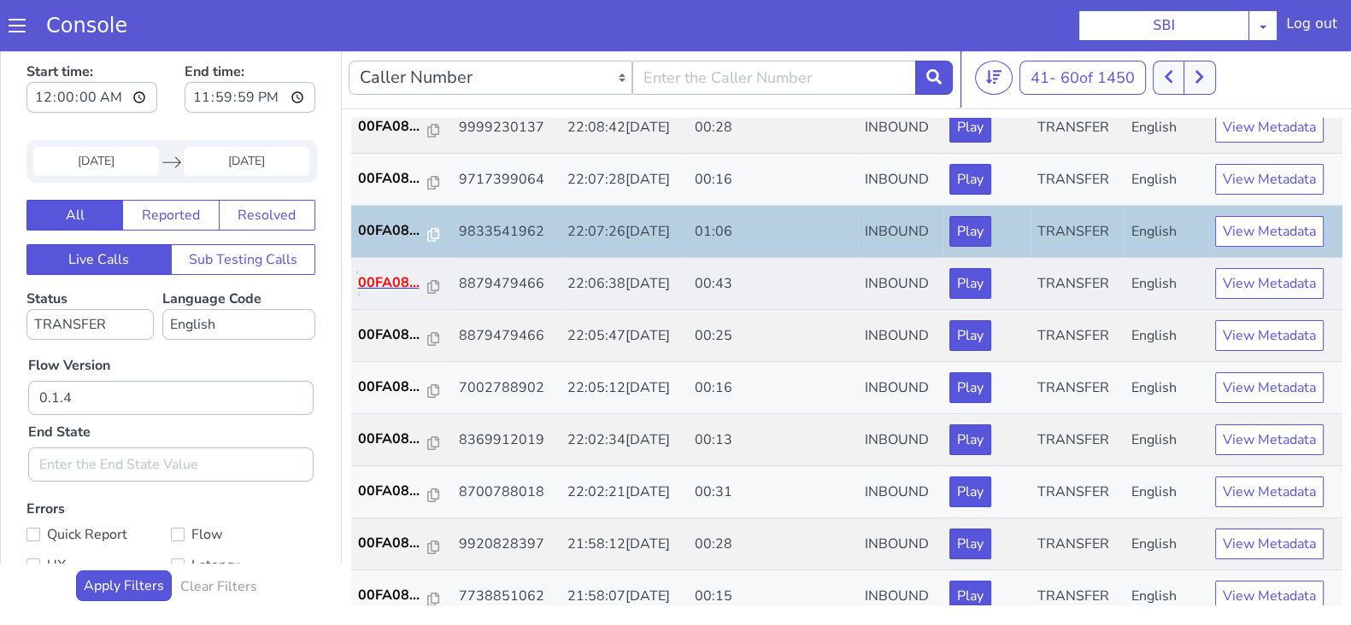
click at [375, 279] on p "00FA08..." at bounding box center [393, 283] width 70 height 21
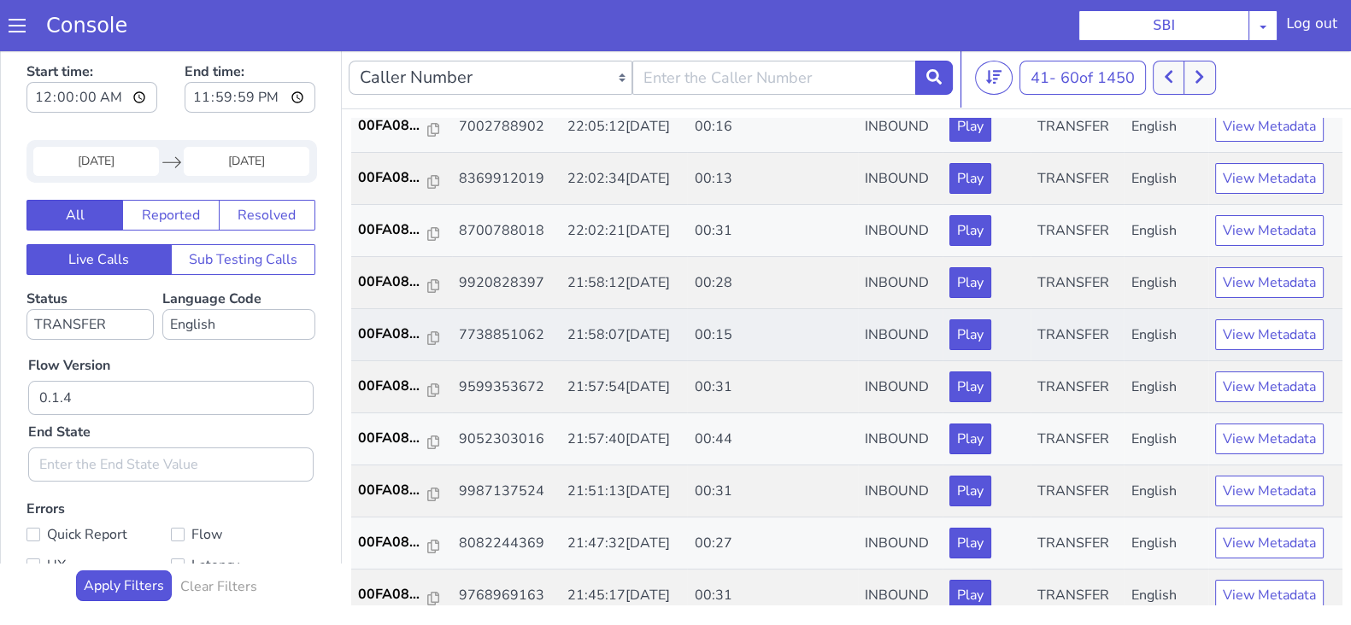
scroll to position [594, 0]
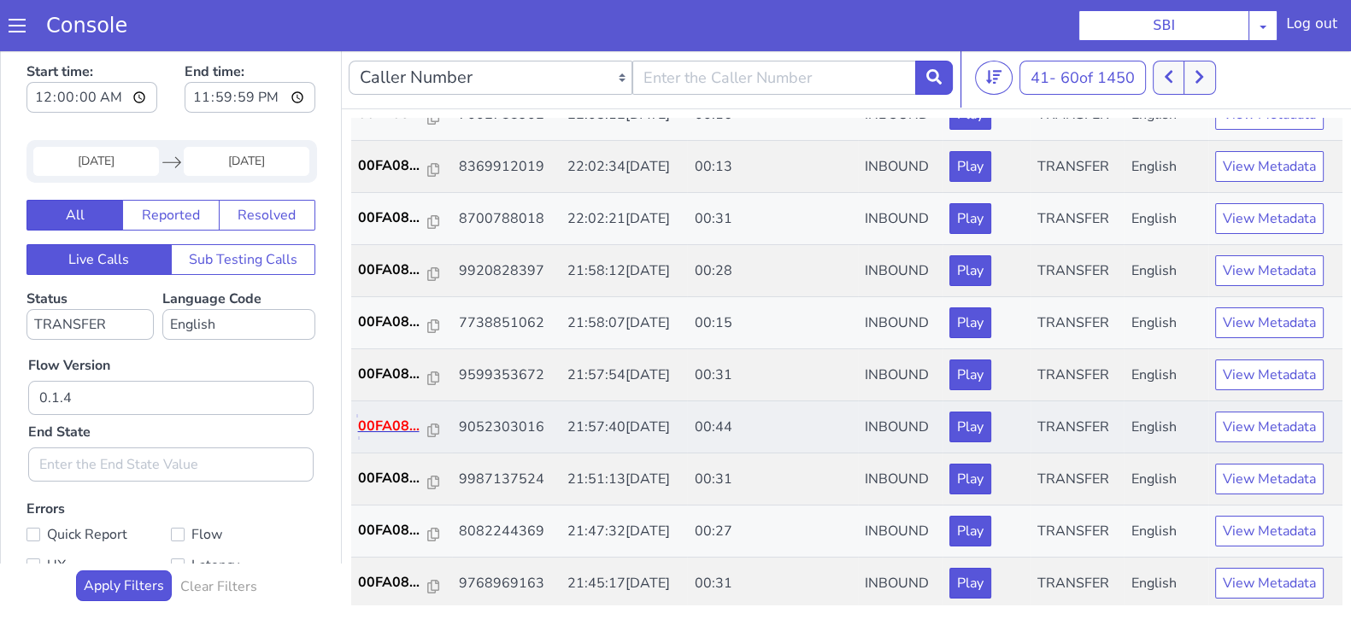
click at [387, 427] on p "00FA08..." at bounding box center [393, 426] width 70 height 21
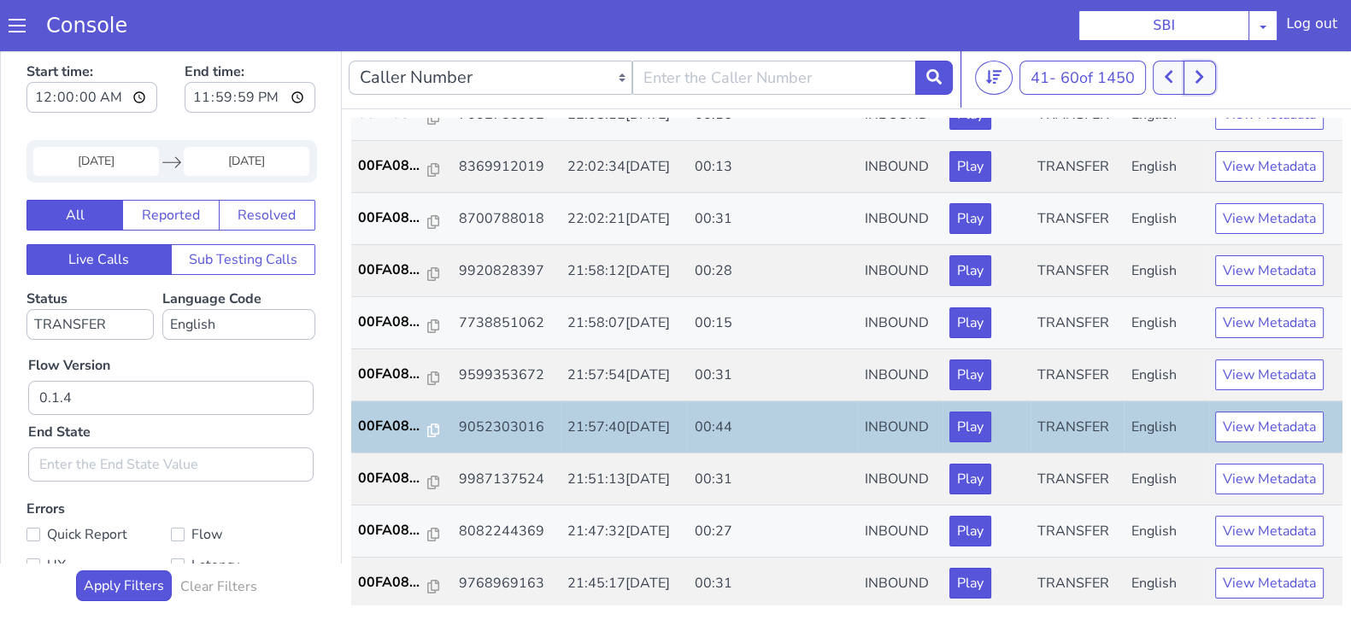
click at [1204, 70] on icon at bounding box center [1199, 76] width 9 height 15
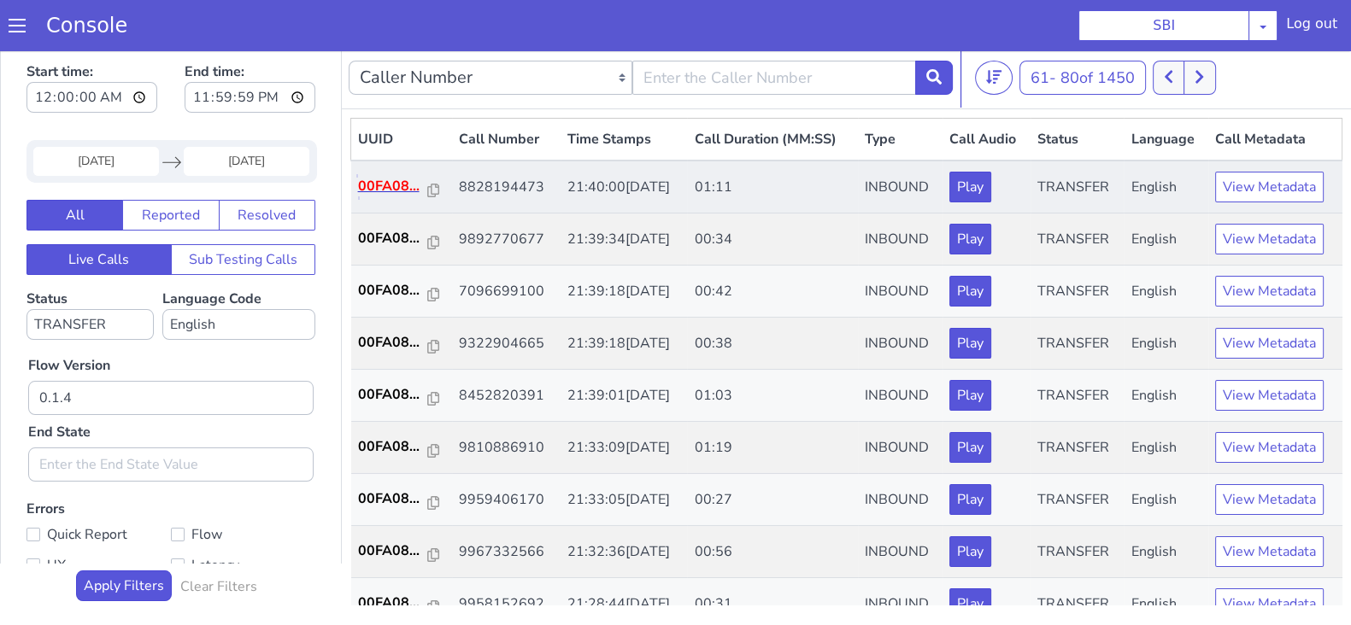
click at [396, 190] on p "00FA08..." at bounding box center [393, 186] width 70 height 21
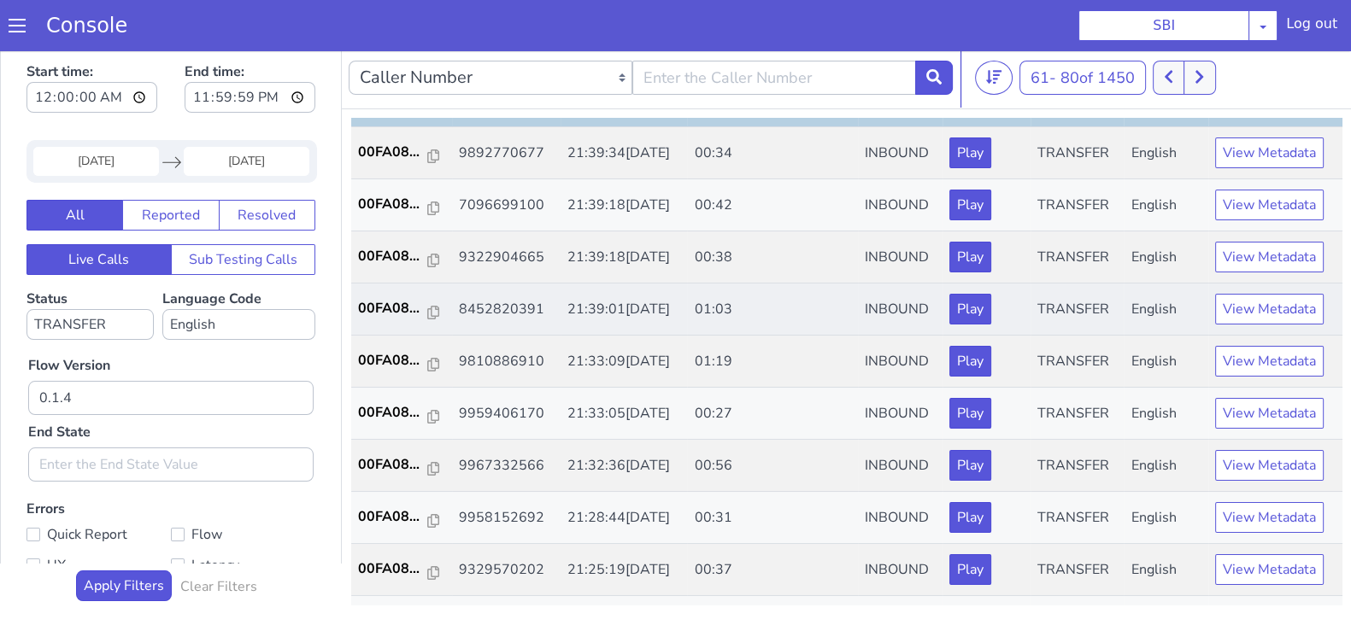
scroll to position [106, 0]
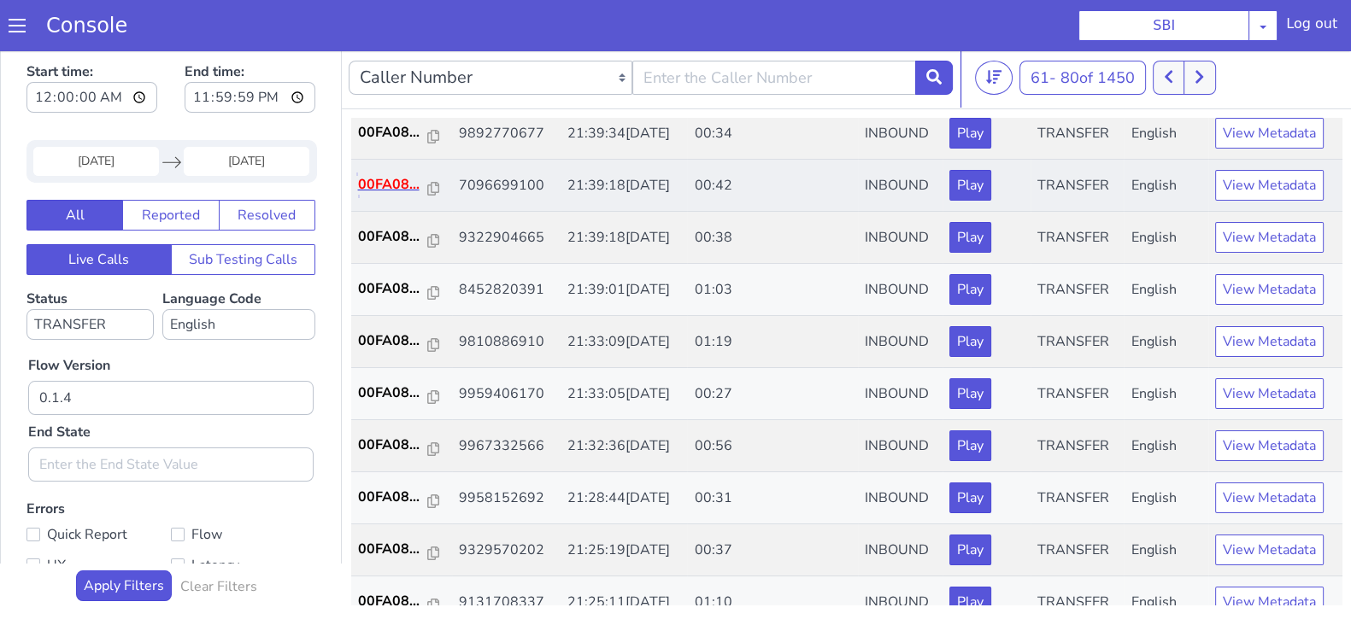
click at [381, 185] on p "00FA08..." at bounding box center [393, 184] width 70 height 21
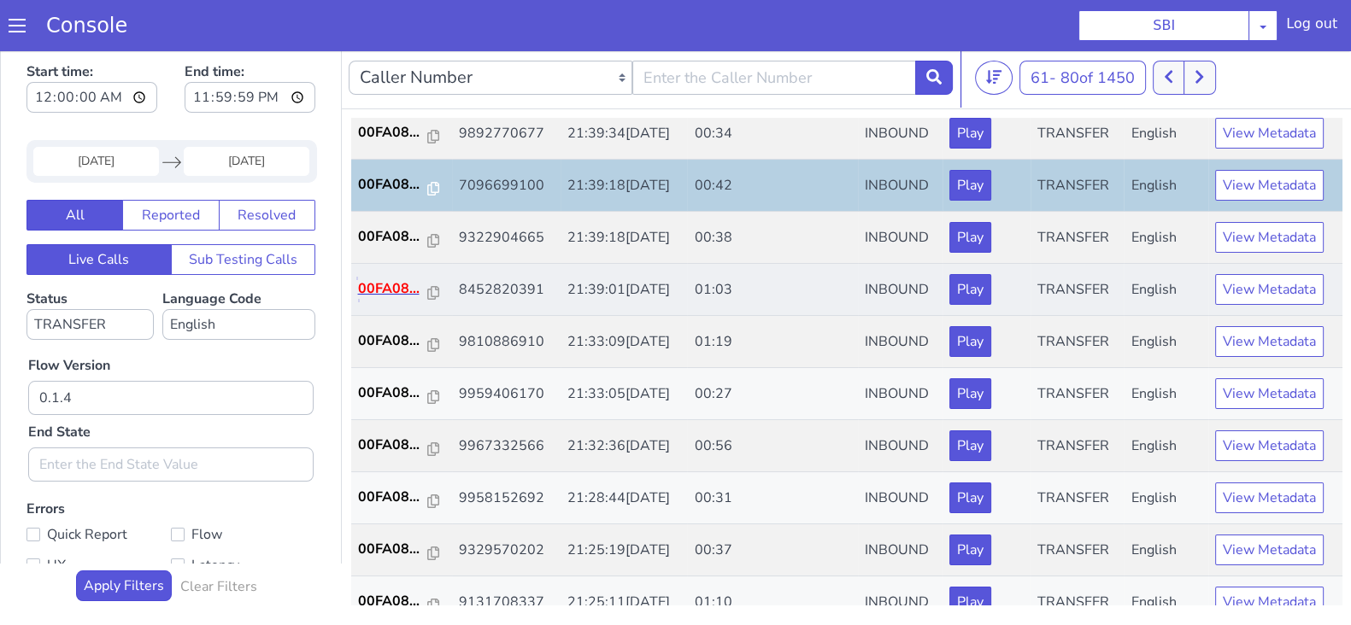
click at [375, 282] on p "00FA08..." at bounding box center [393, 289] width 70 height 21
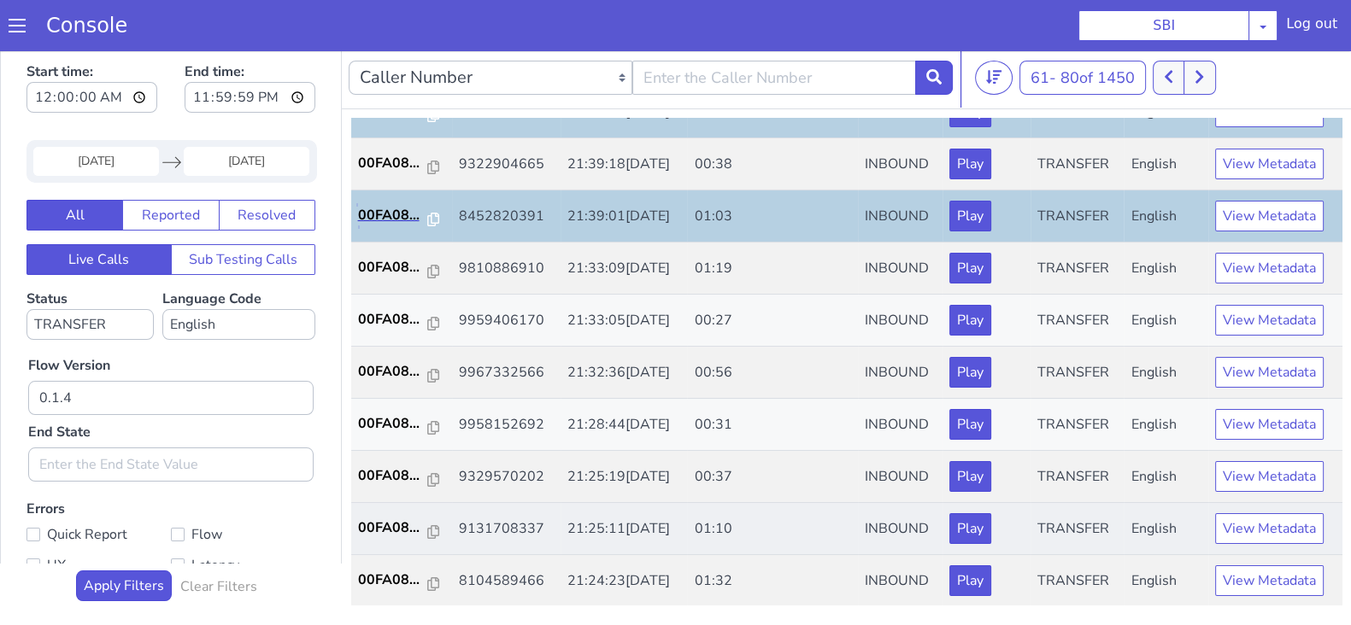
scroll to position [213, 0]
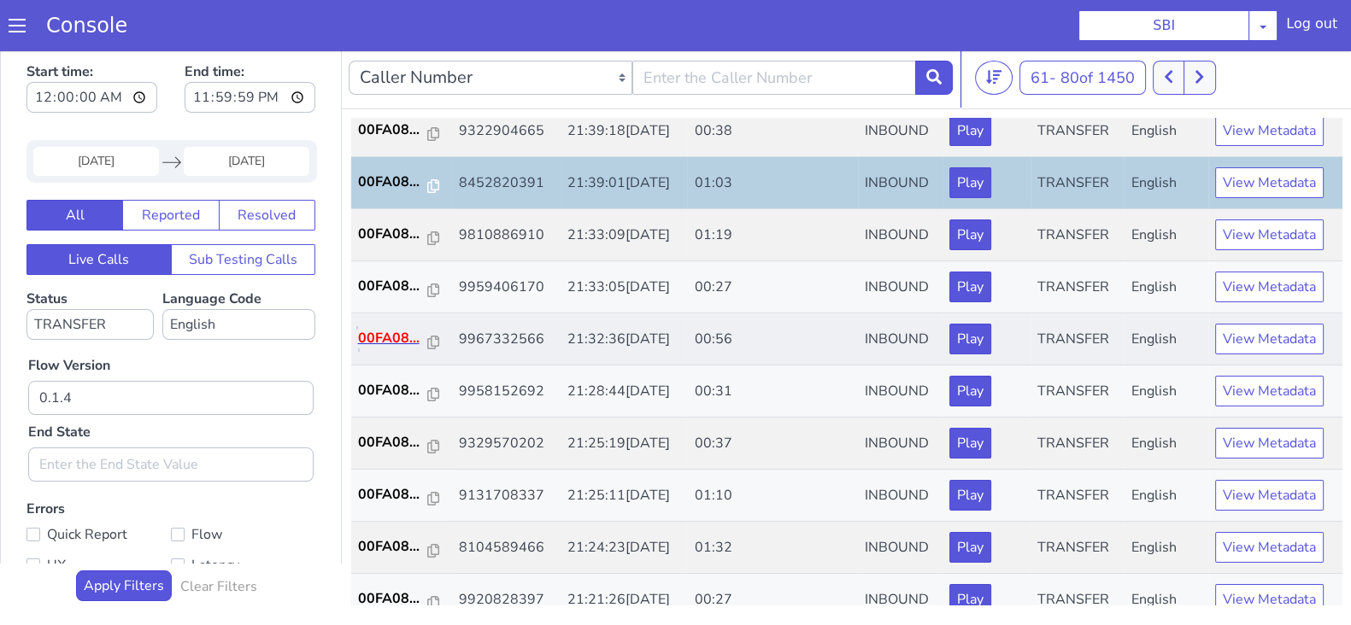
click at [398, 333] on p "00FA08..." at bounding box center [393, 338] width 70 height 21
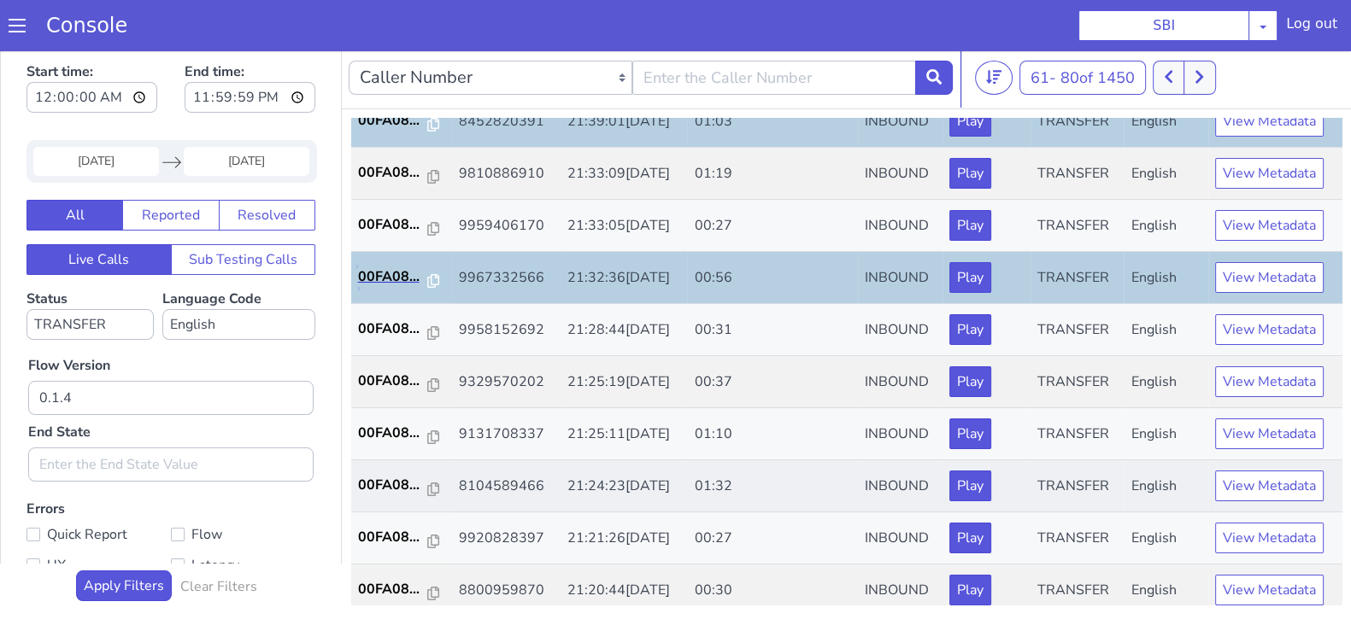
scroll to position [320, 0]
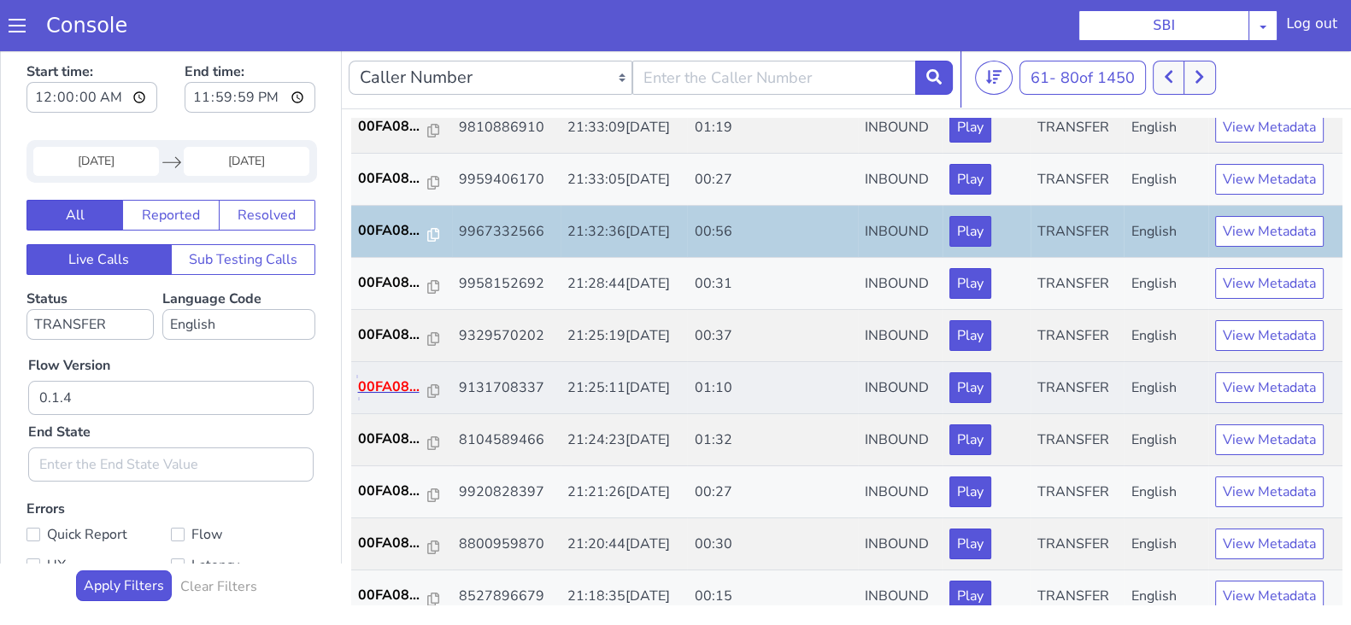
click at [397, 386] on p "00FA08..." at bounding box center [393, 387] width 70 height 21
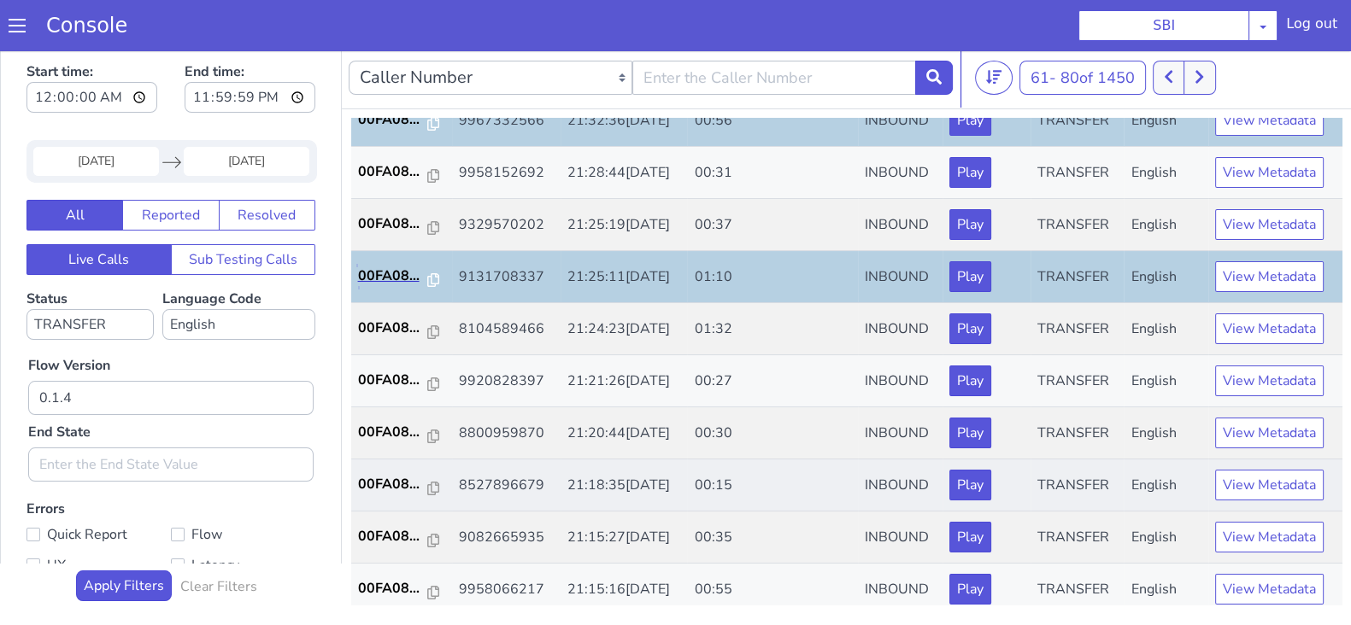
scroll to position [594, 0]
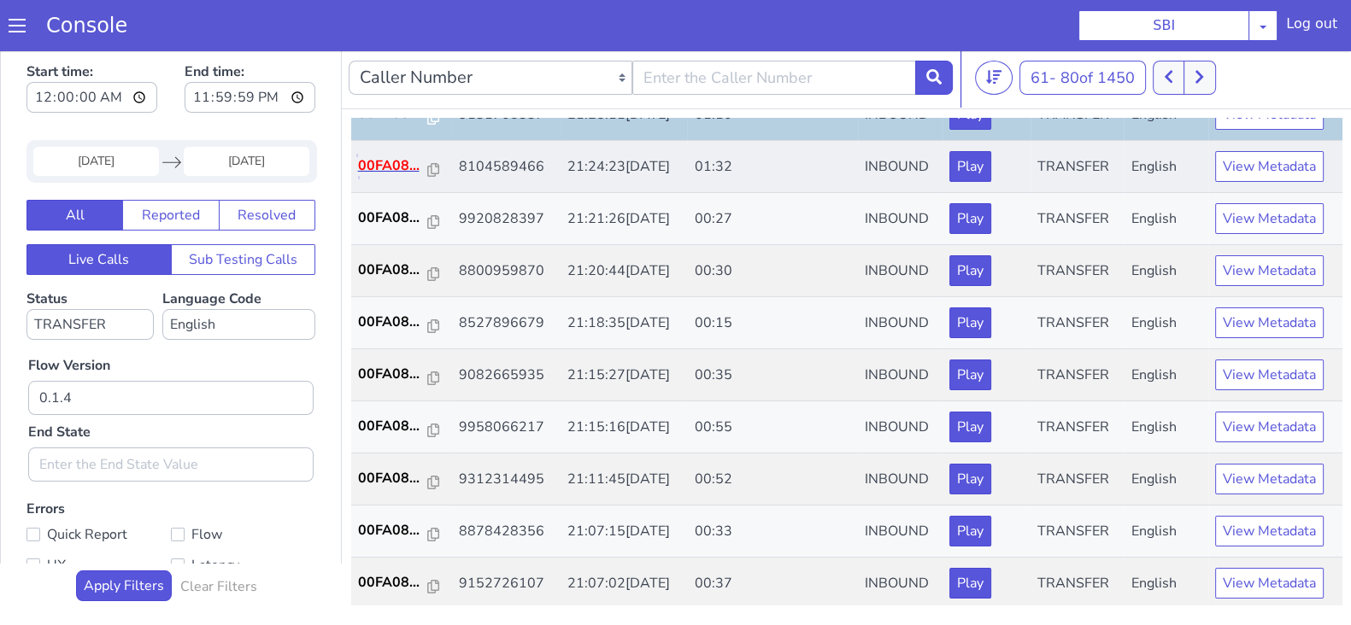
click at [399, 169] on p "00FA08..." at bounding box center [393, 166] width 70 height 21
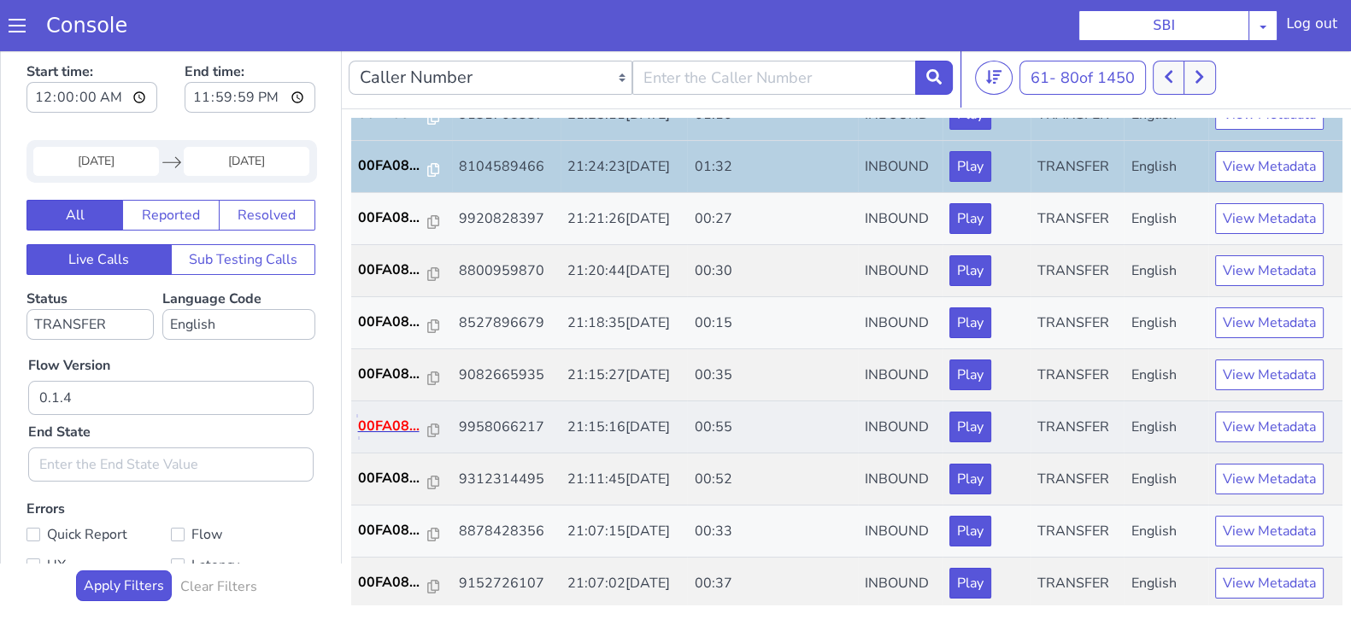
click at [382, 424] on p "00FA08..." at bounding box center [393, 426] width 70 height 21
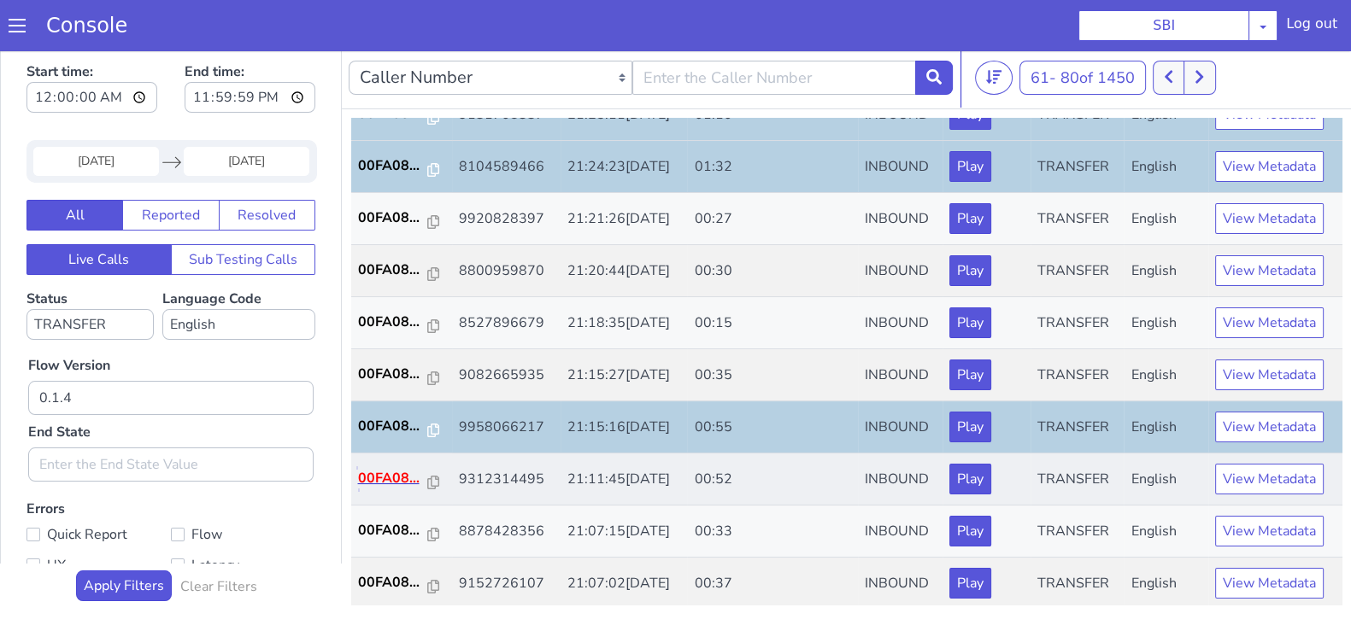
click at [389, 482] on p "00FA08..." at bounding box center [393, 478] width 70 height 21
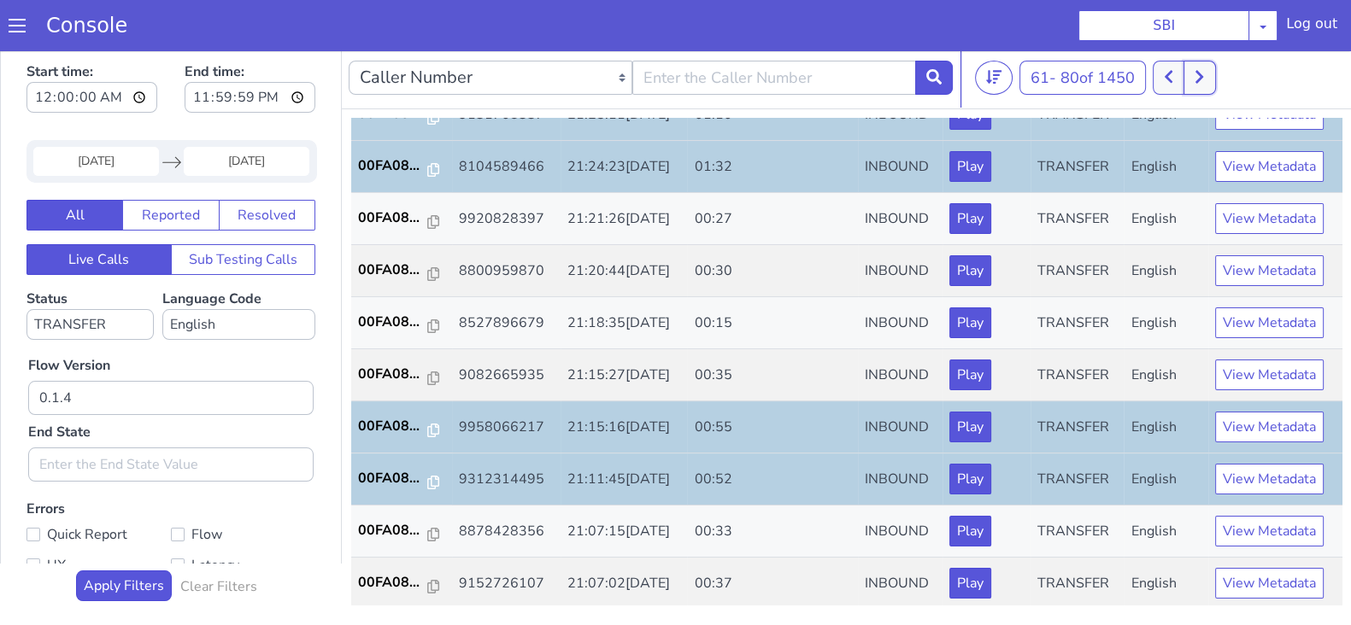
click at [1209, 79] on button at bounding box center [1199, 78] width 32 height 34
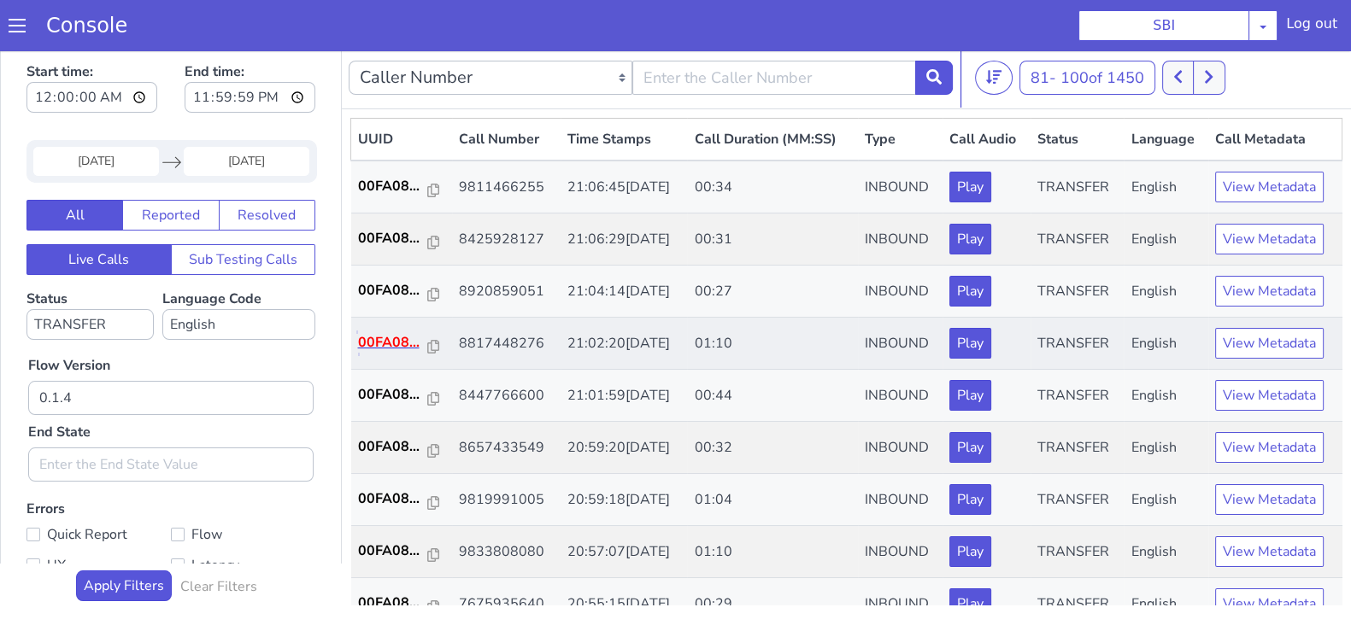
click at [395, 346] on p "00FA08..." at bounding box center [393, 342] width 70 height 21
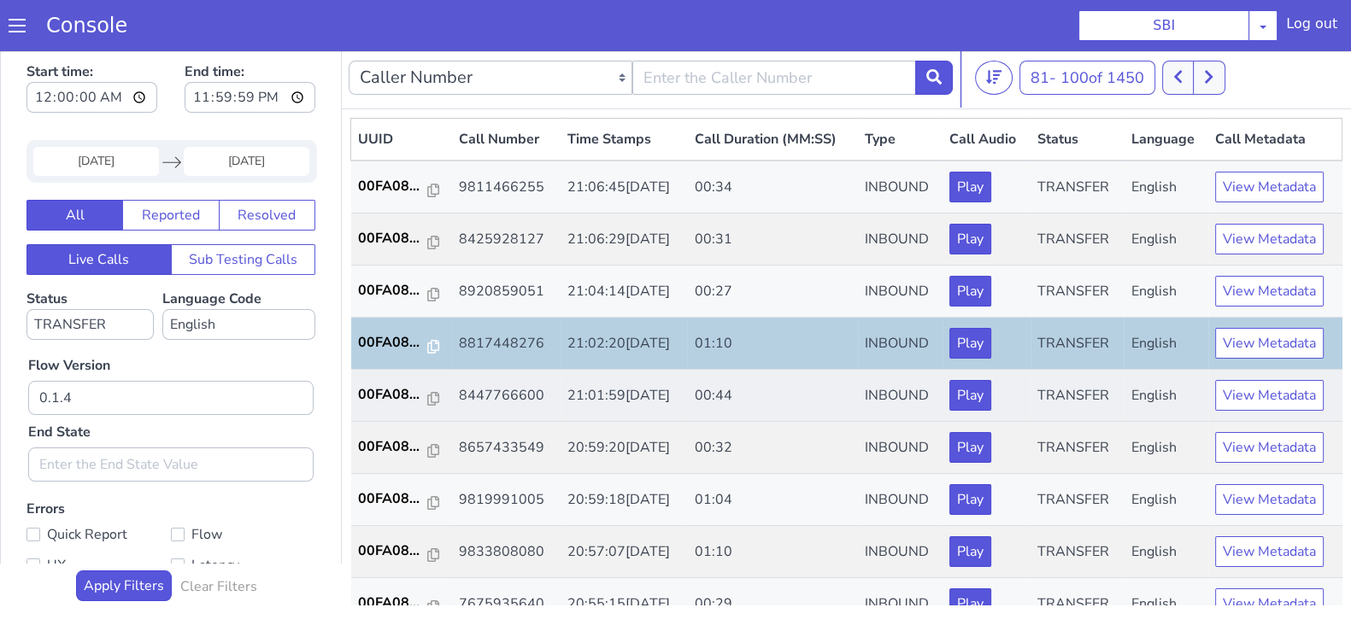
click at [380, 382] on td "00FA08..." at bounding box center [401, 396] width 101 height 52
click at [385, 390] on p "00FA08..." at bounding box center [393, 395] width 70 height 21
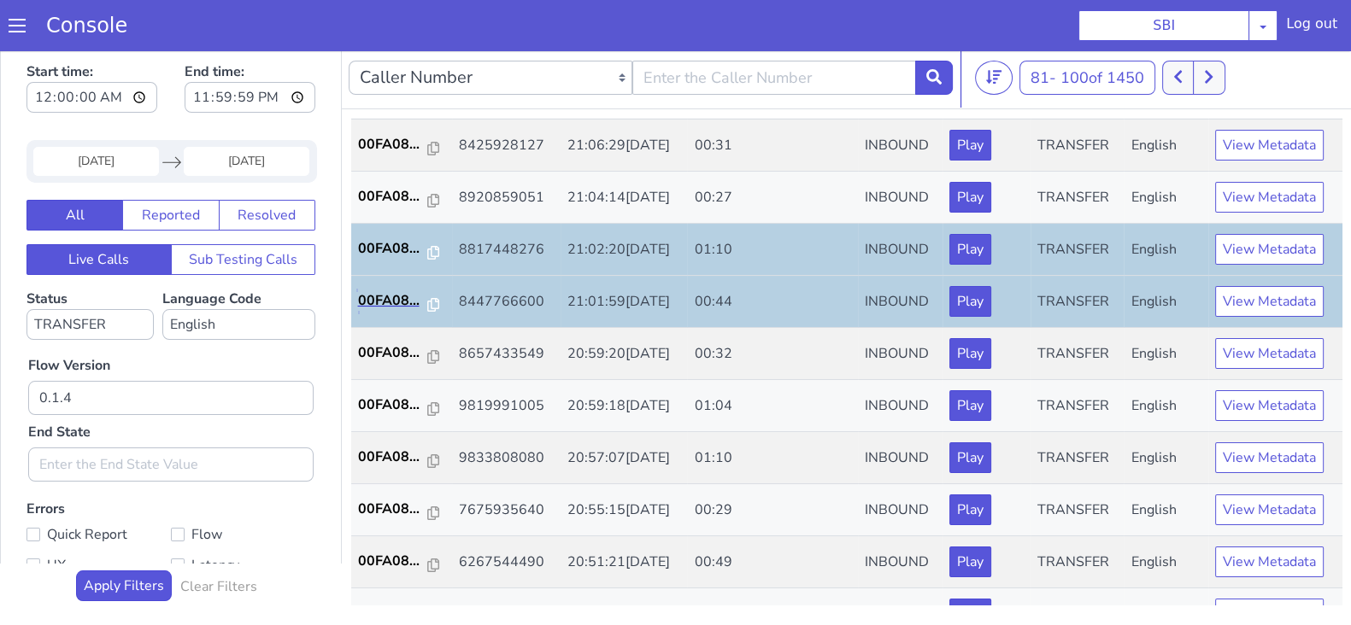
scroll to position [213, 0]
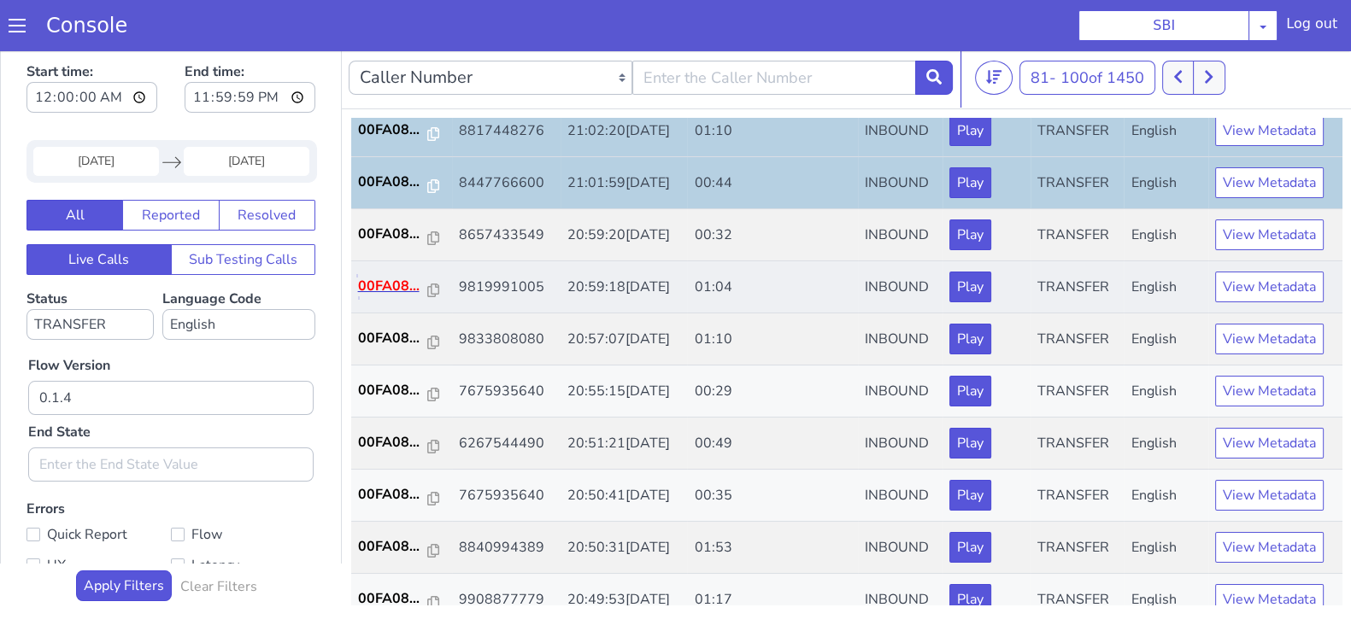
click at [385, 289] on p "00FA08..." at bounding box center [393, 286] width 70 height 21
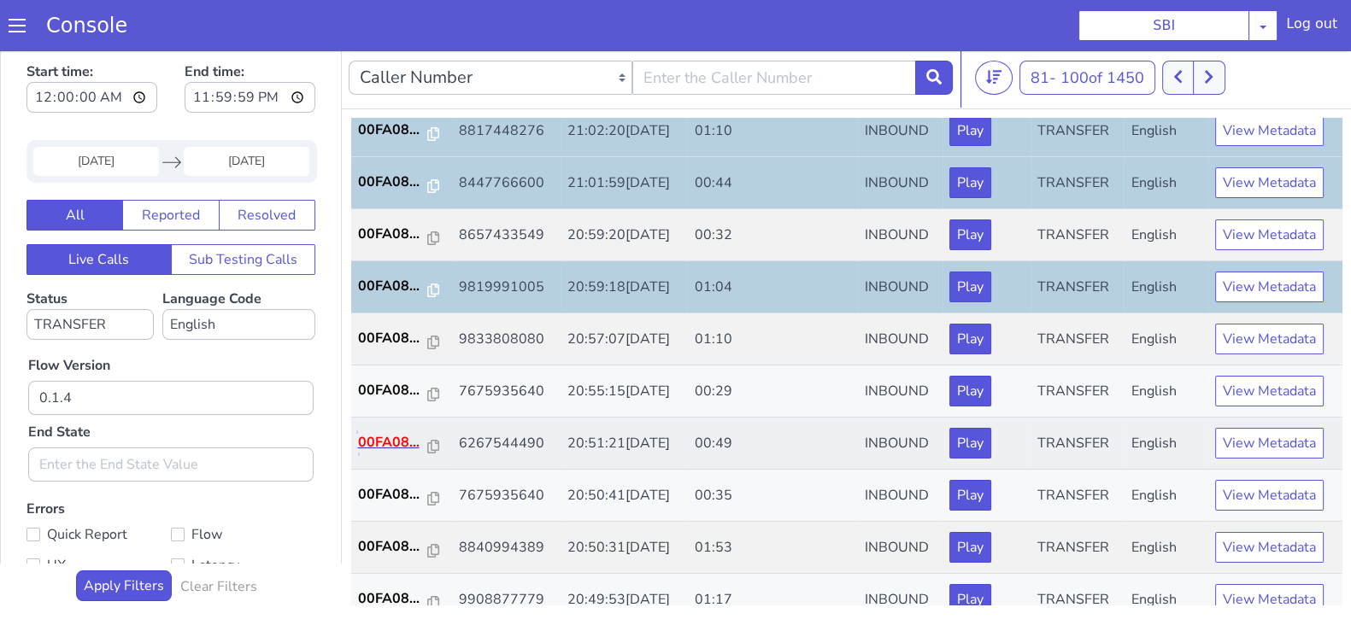
click at [373, 433] on p "00FA08..." at bounding box center [393, 442] width 70 height 21
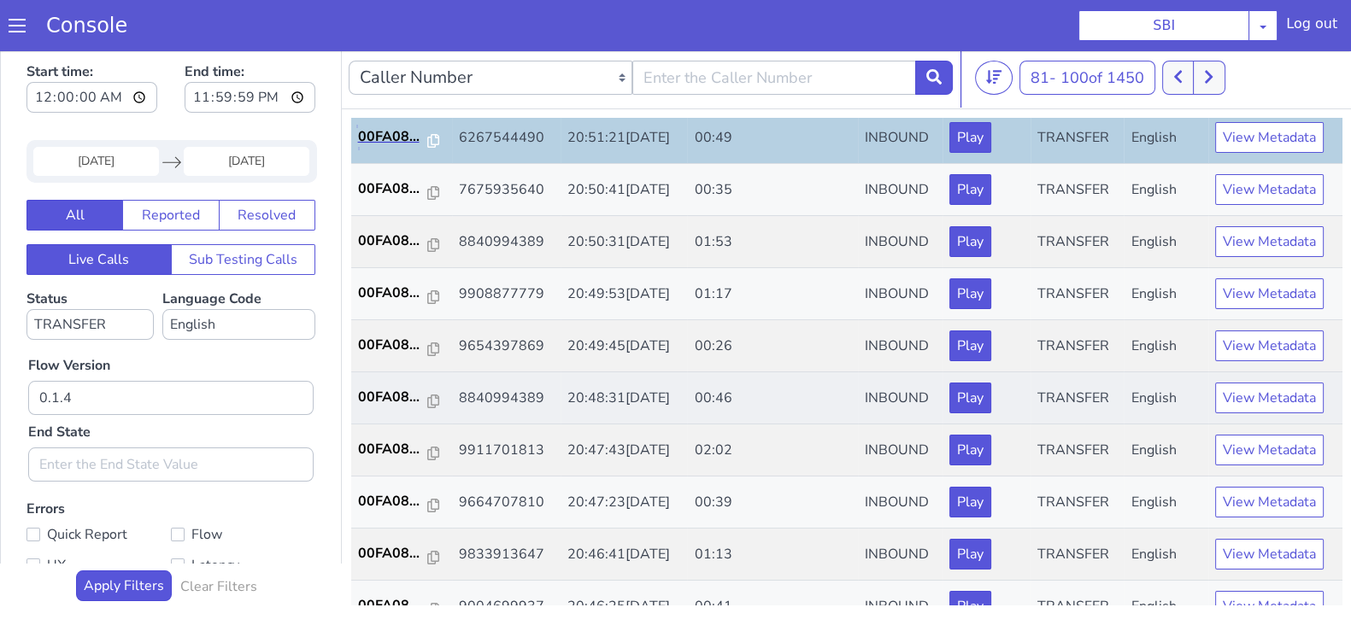
scroll to position [534, 0]
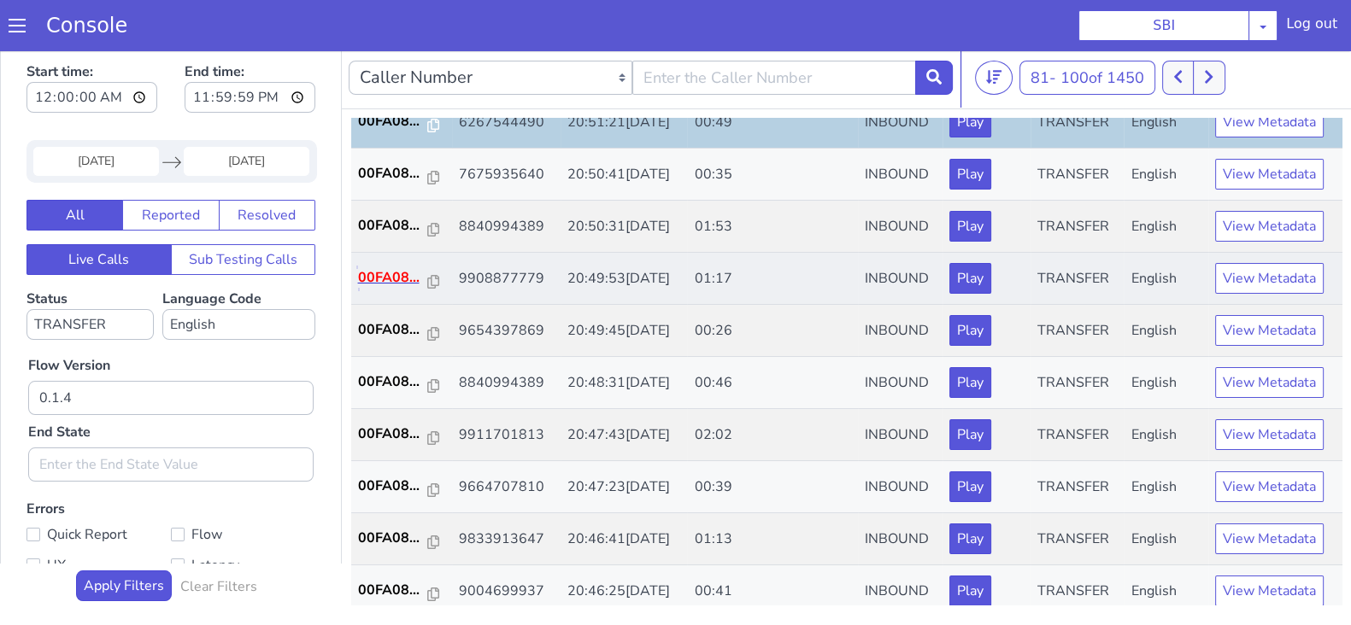
click at [395, 270] on p "00FA08..." at bounding box center [393, 277] width 70 height 21
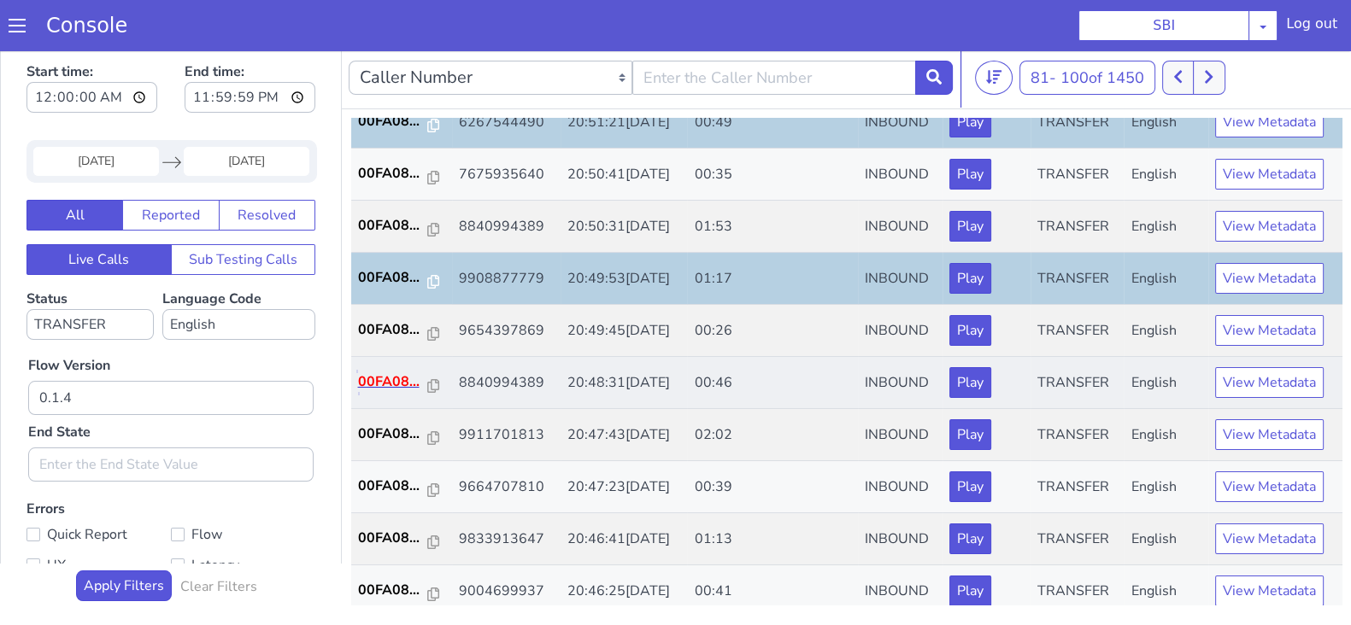
click at [404, 385] on p "00FA08..." at bounding box center [393, 382] width 70 height 21
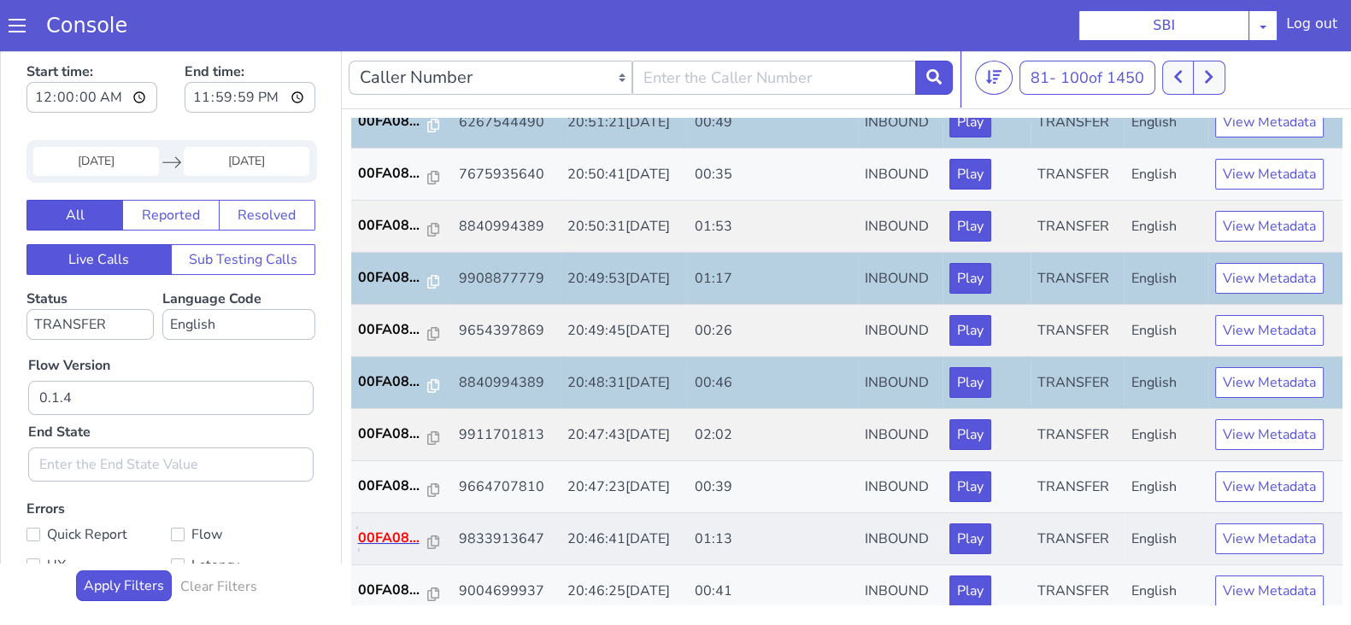
click at [390, 529] on p "00FA08..." at bounding box center [393, 538] width 70 height 21
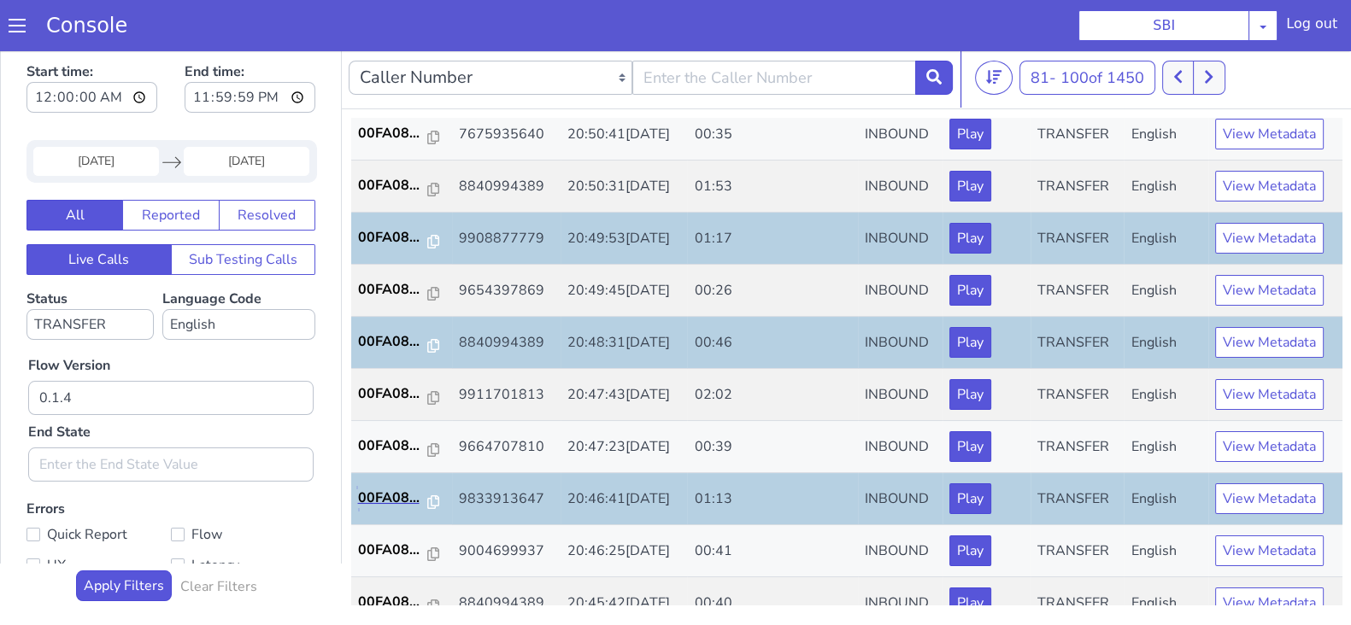
scroll to position [594, 0]
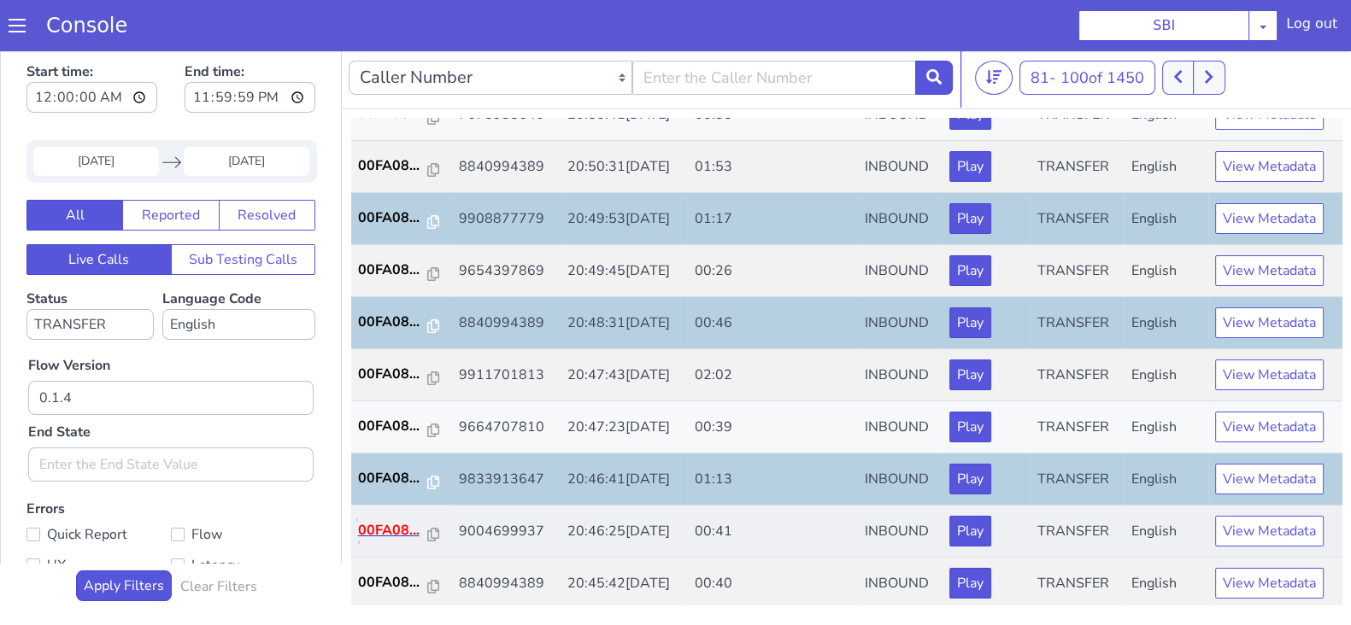
click at [385, 526] on p "00FA08..." at bounding box center [393, 530] width 70 height 21
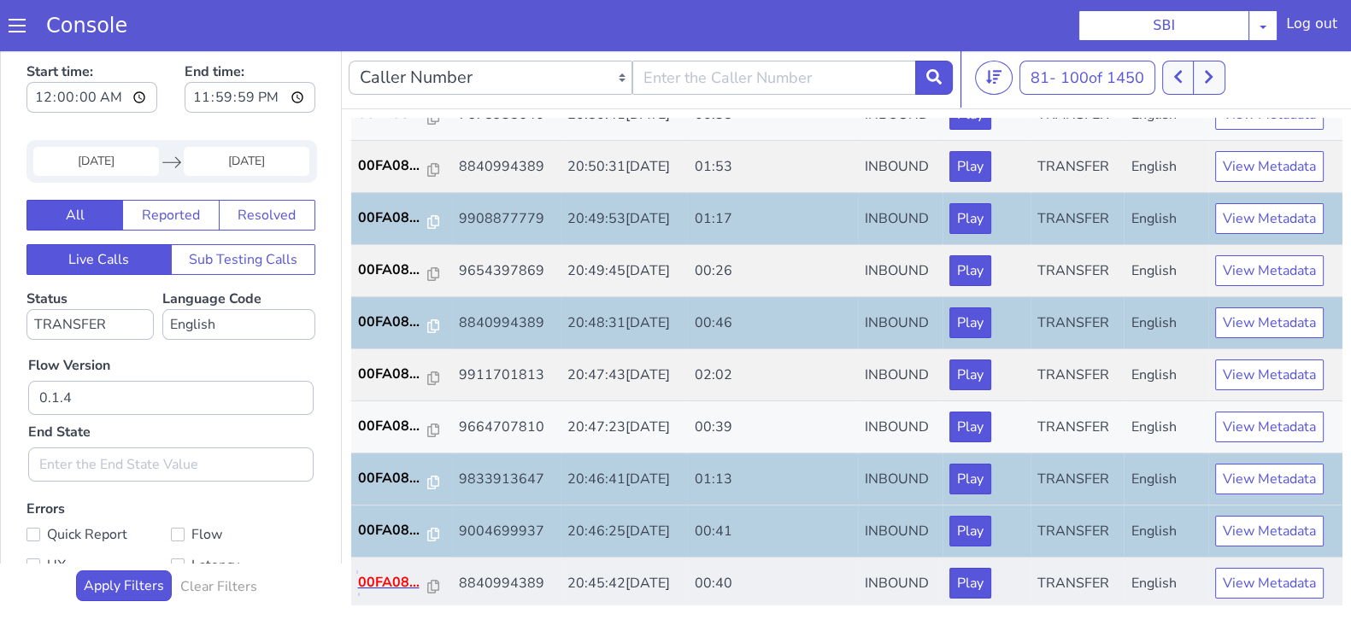
click at [380, 579] on p "00FA08..." at bounding box center [393, 583] width 70 height 21
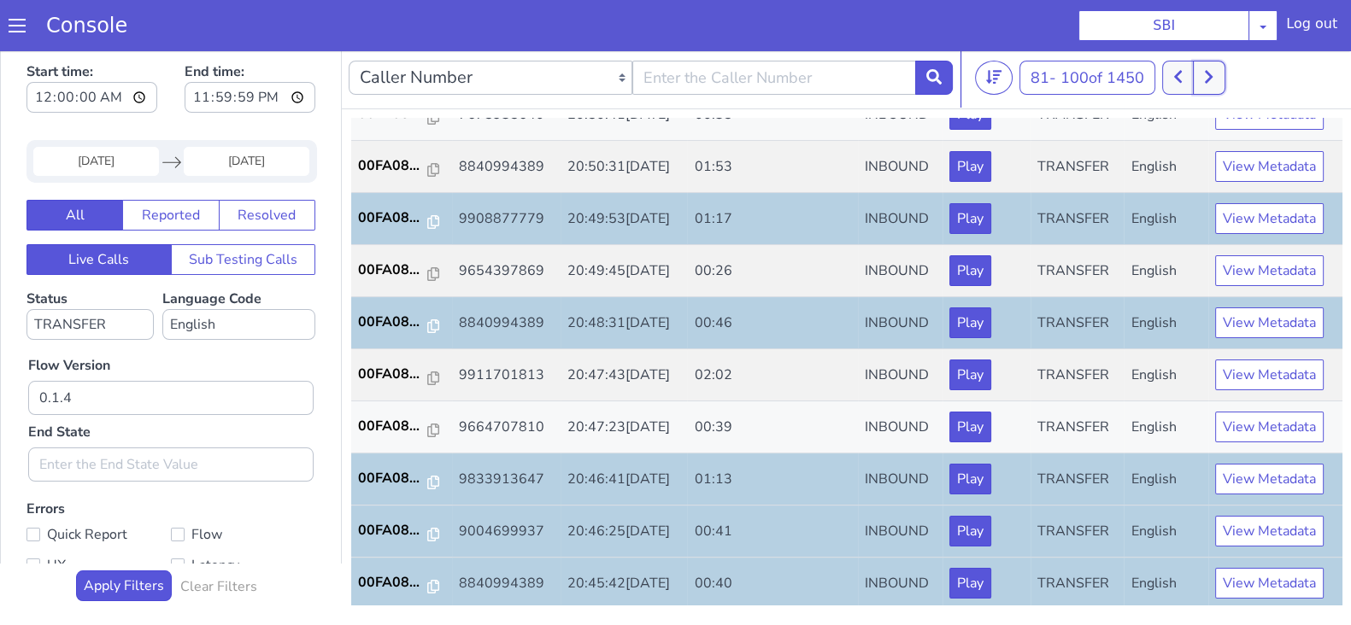
click at [1216, 92] on button at bounding box center [1209, 78] width 32 height 34
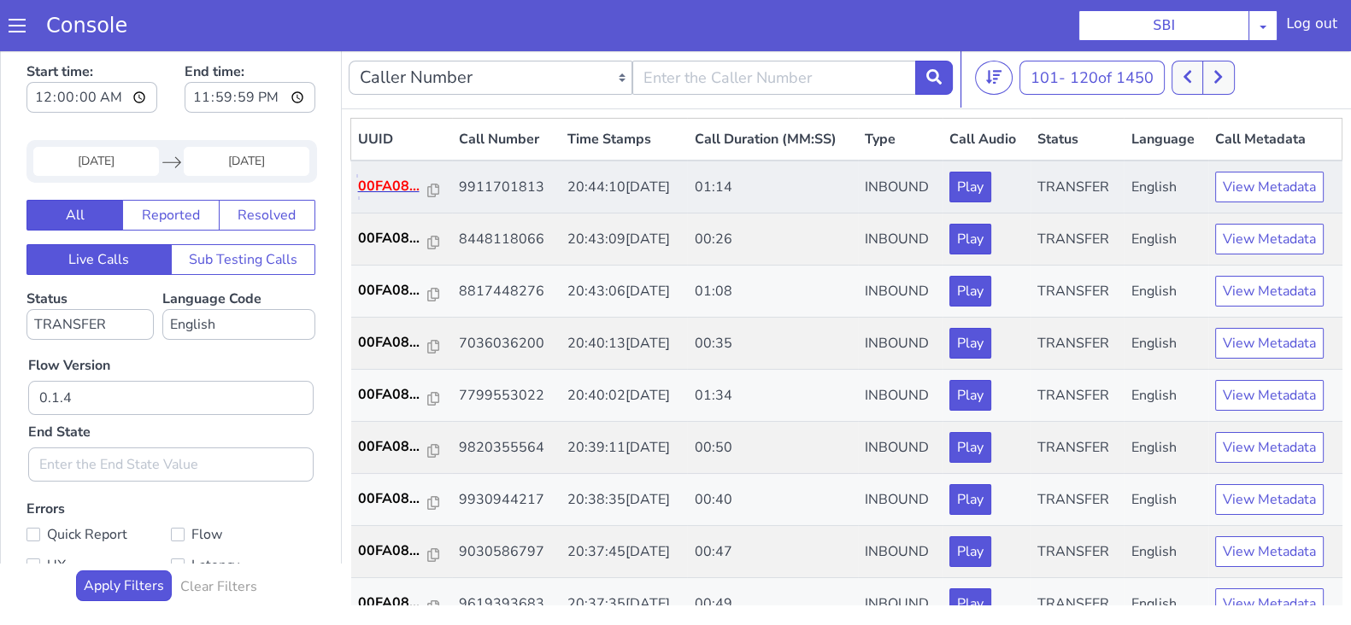
click at [385, 185] on p "00FA08..." at bounding box center [393, 186] width 70 height 21
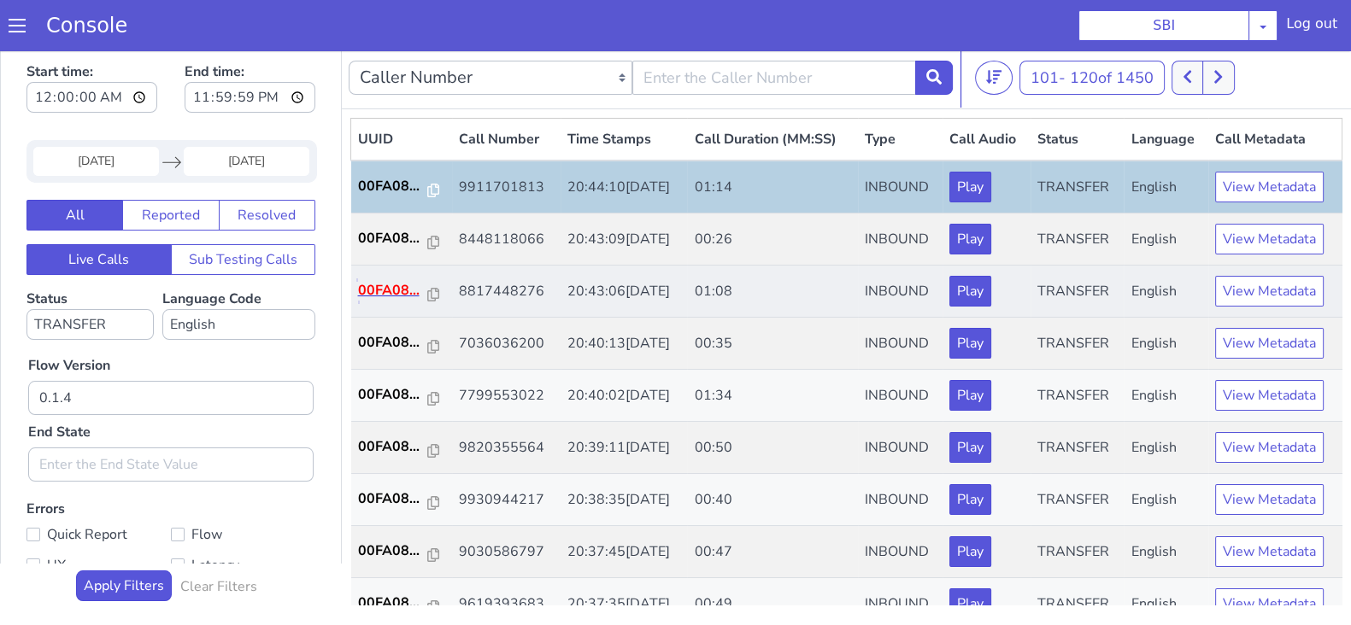
click at [394, 291] on p "00FA08..." at bounding box center [393, 290] width 70 height 21
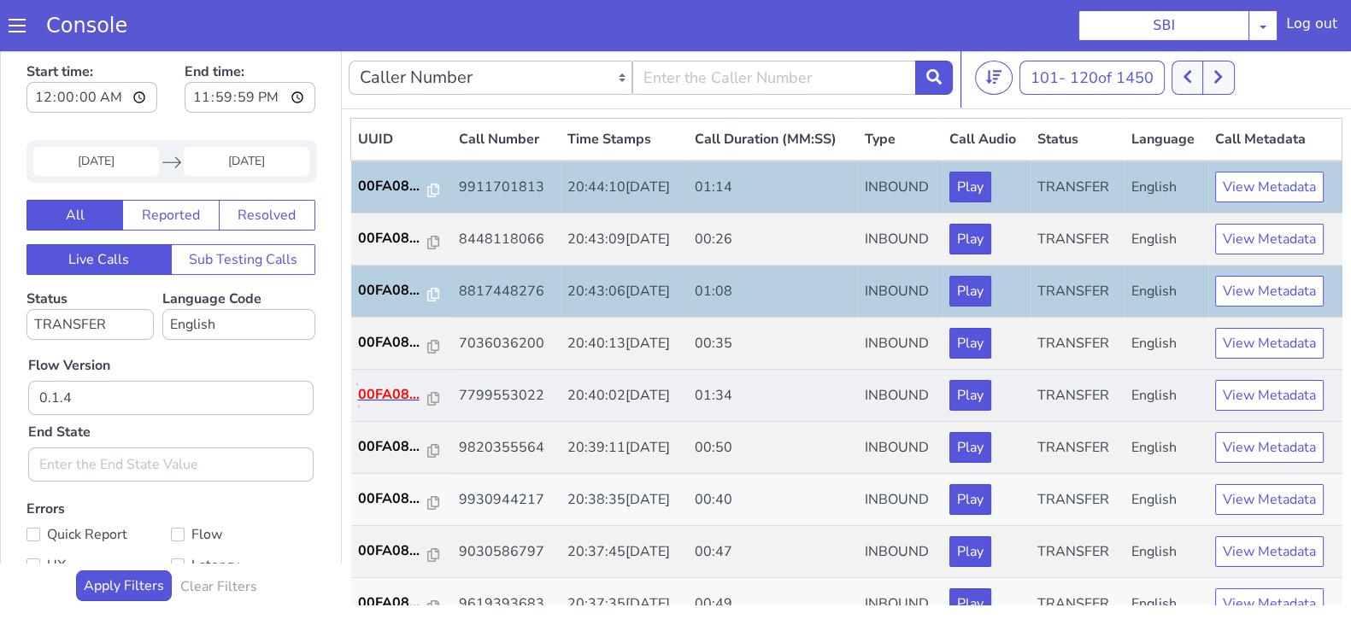
click at [401, 392] on p "00FA08..." at bounding box center [393, 395] width 70 height 21
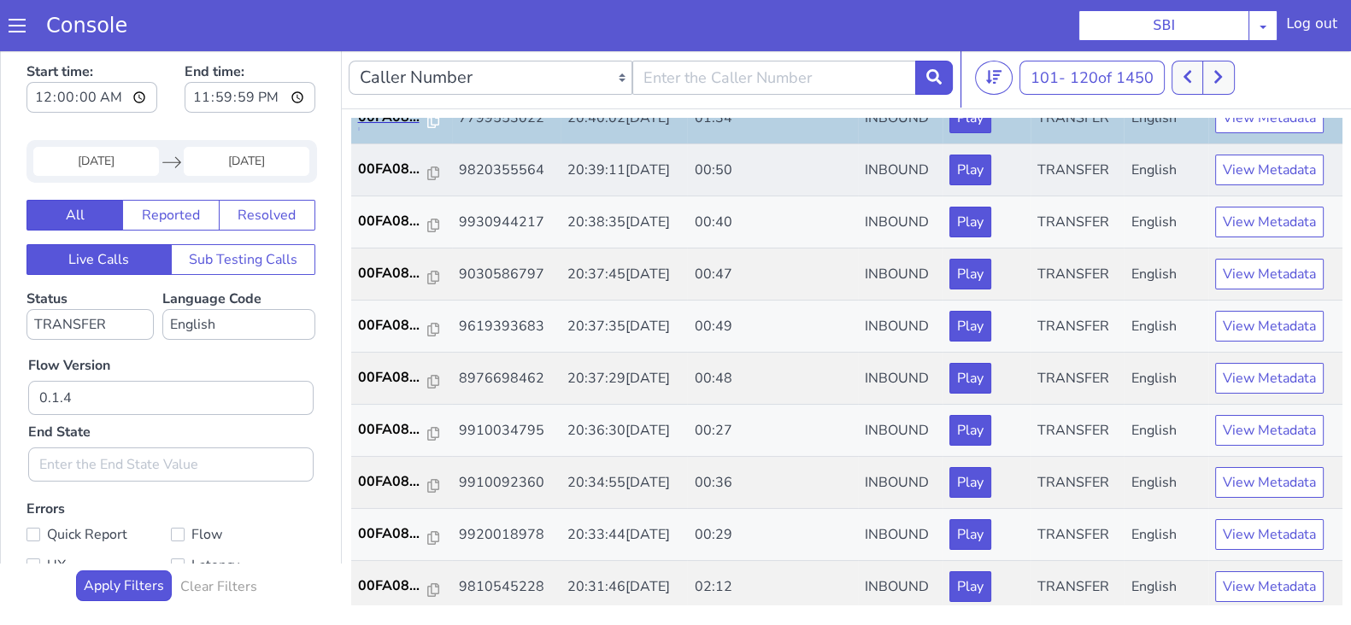
scroll to position [320, 0]
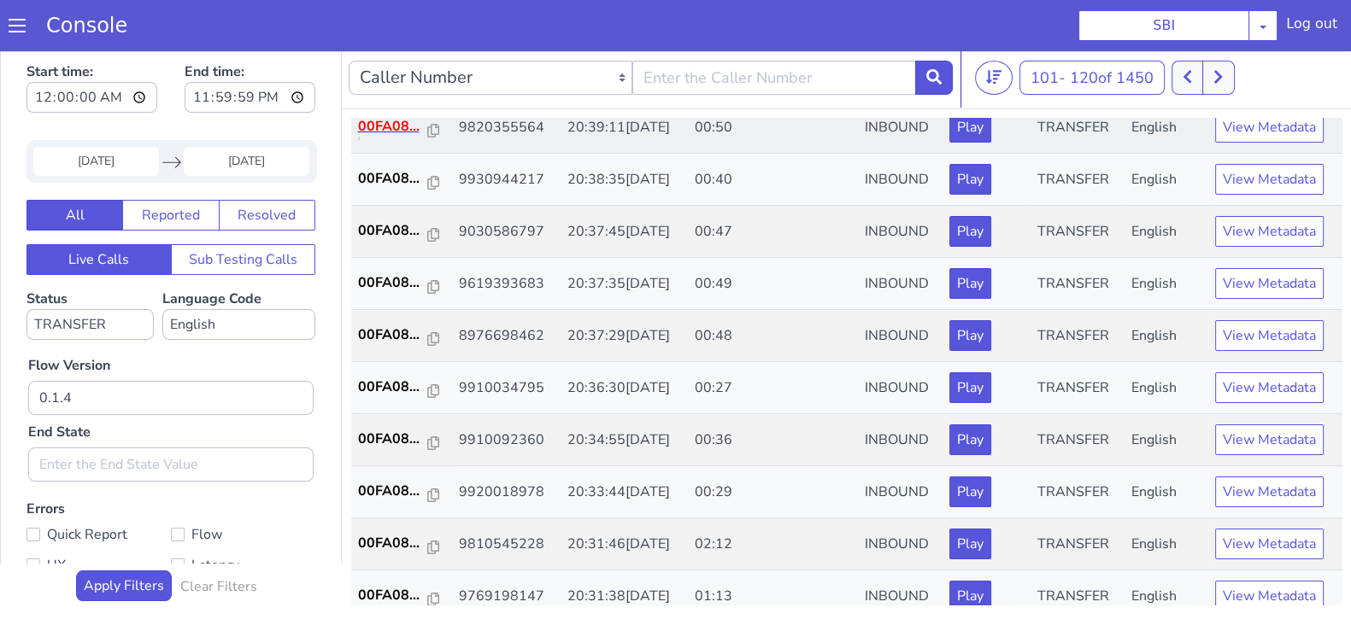
click at [391, 123] on p "00FA08..." at bounding box center [393, 126] width 70 height 21
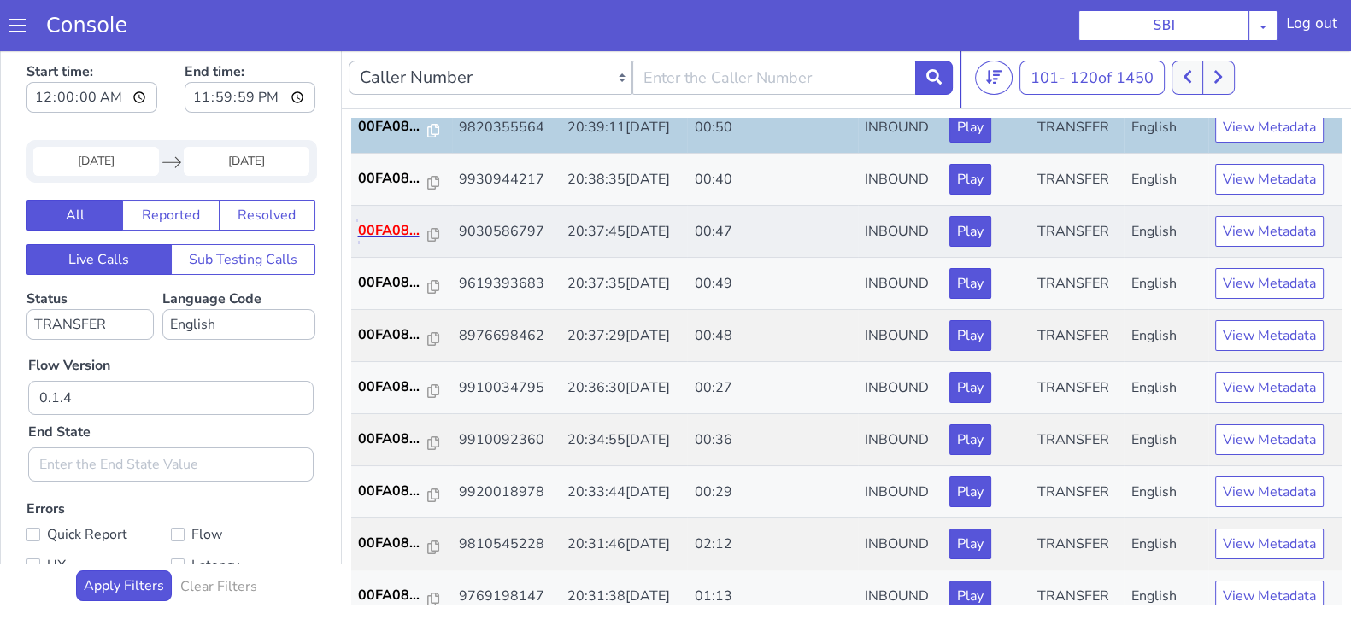
click at [385, 235] on p "00FA08..." at bounding box center [393, 230] width 70 height 21
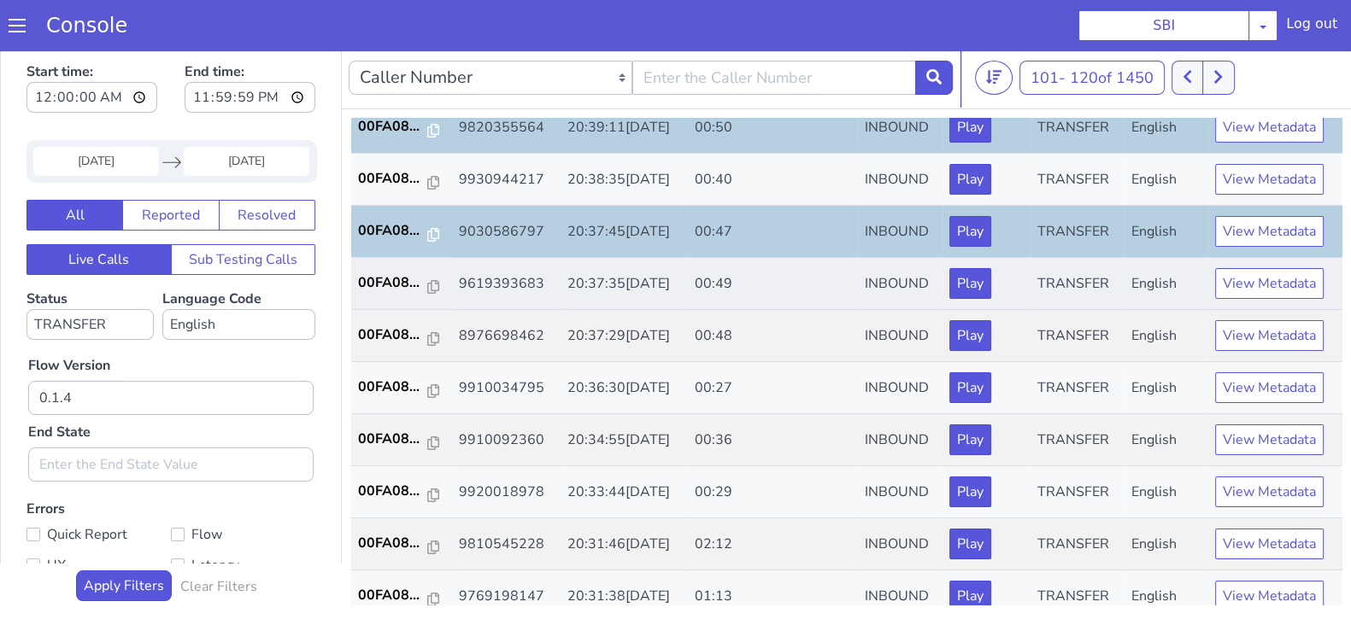
click at [389, 294] on td "00FA08..." at bounding box center [401, 284] width 101 height 52
click at [393, 274] on p "00FA08..." at bounding box center [393, 283] width 70 height 21
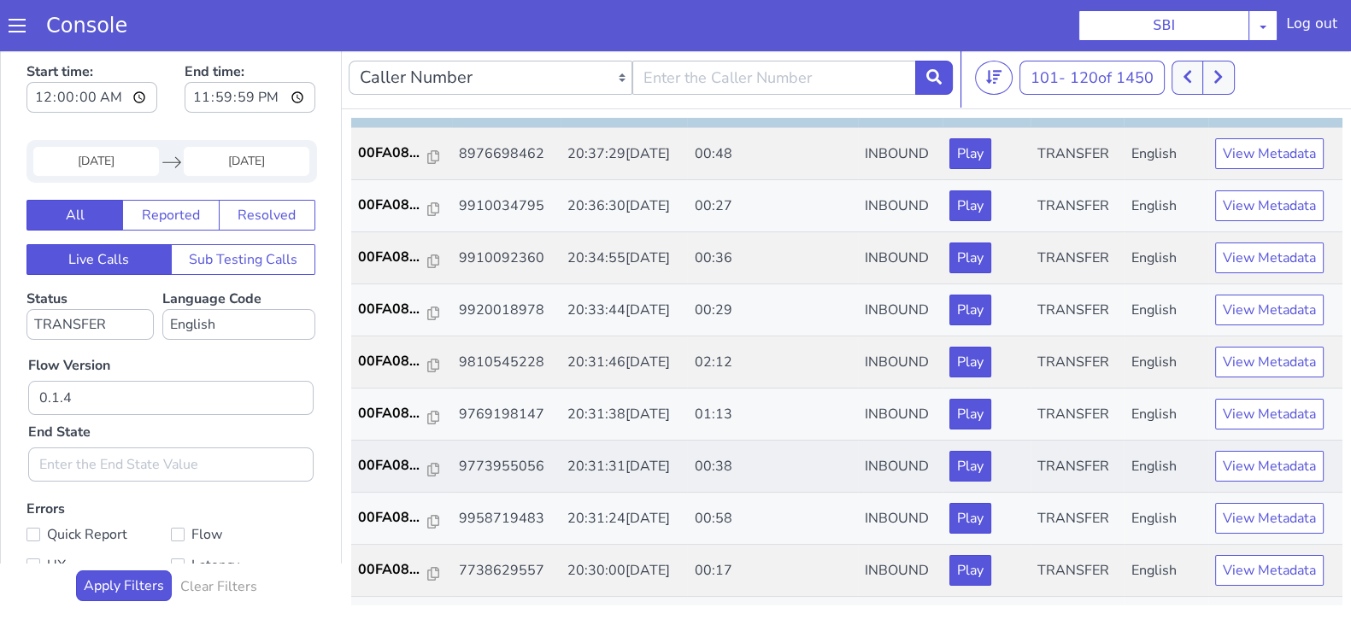
scroll to position [534, 0]
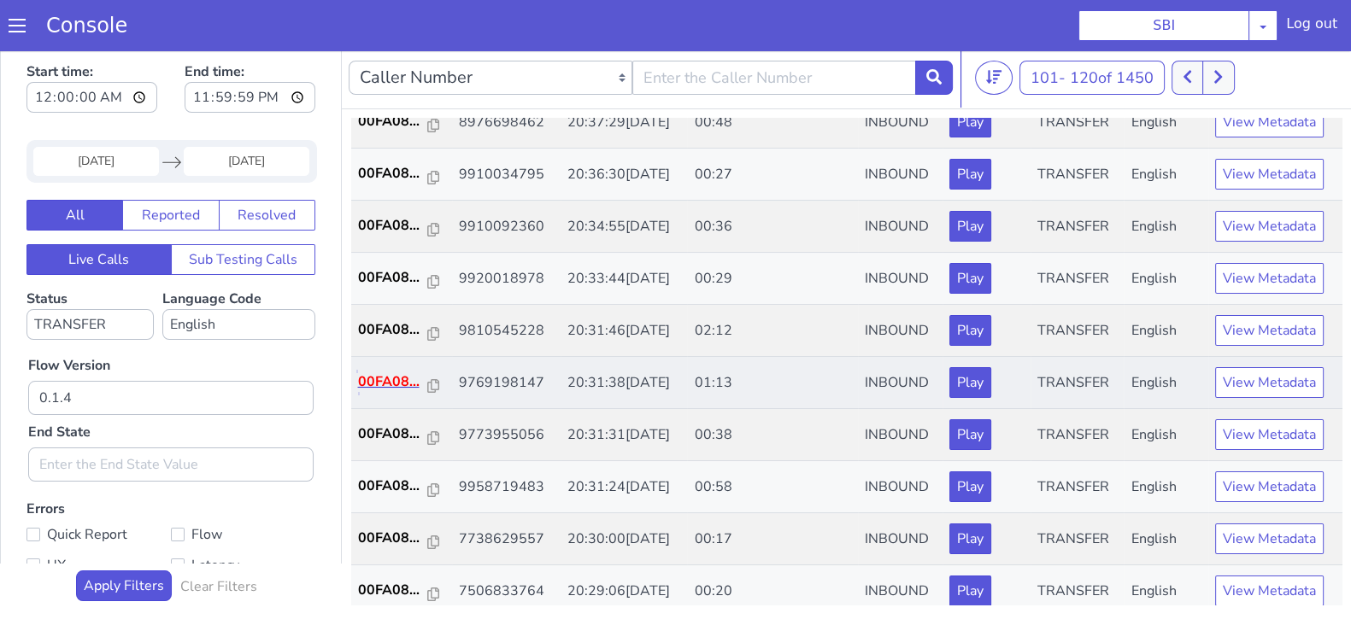
click at [407, 372] on p "00FA08..." at bounding box center [393, 382] width 70 height 21
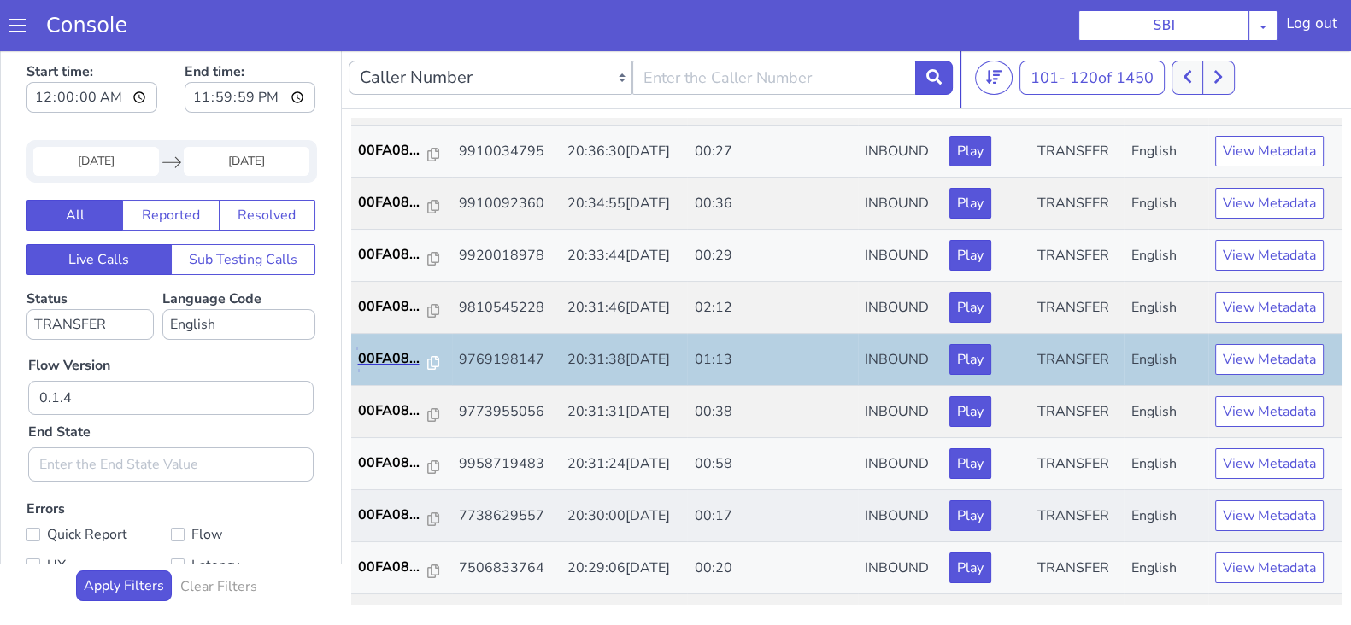
scroll to position [594, 0]
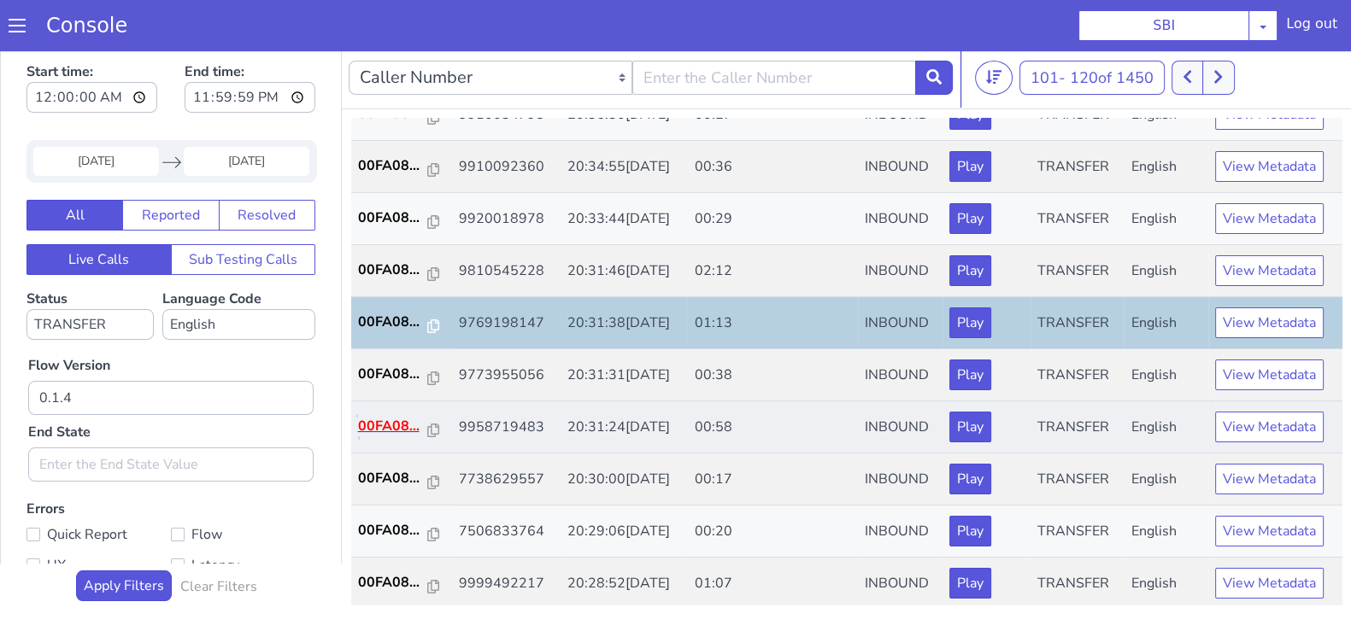
click at [401, 416] on p "00FA08..." at bounding box center [393, 426] width 70 height 21
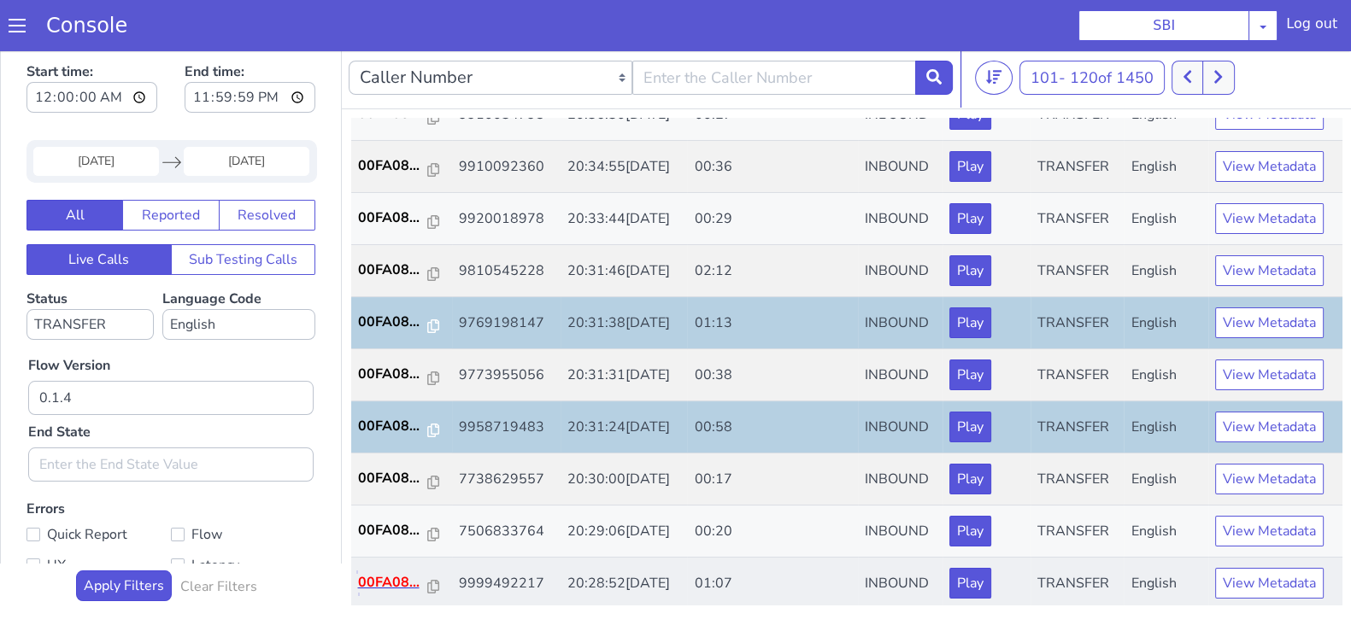
click at [381, 574] on p "00FA08..." at bounding box center [393, 583] width 70 height 21
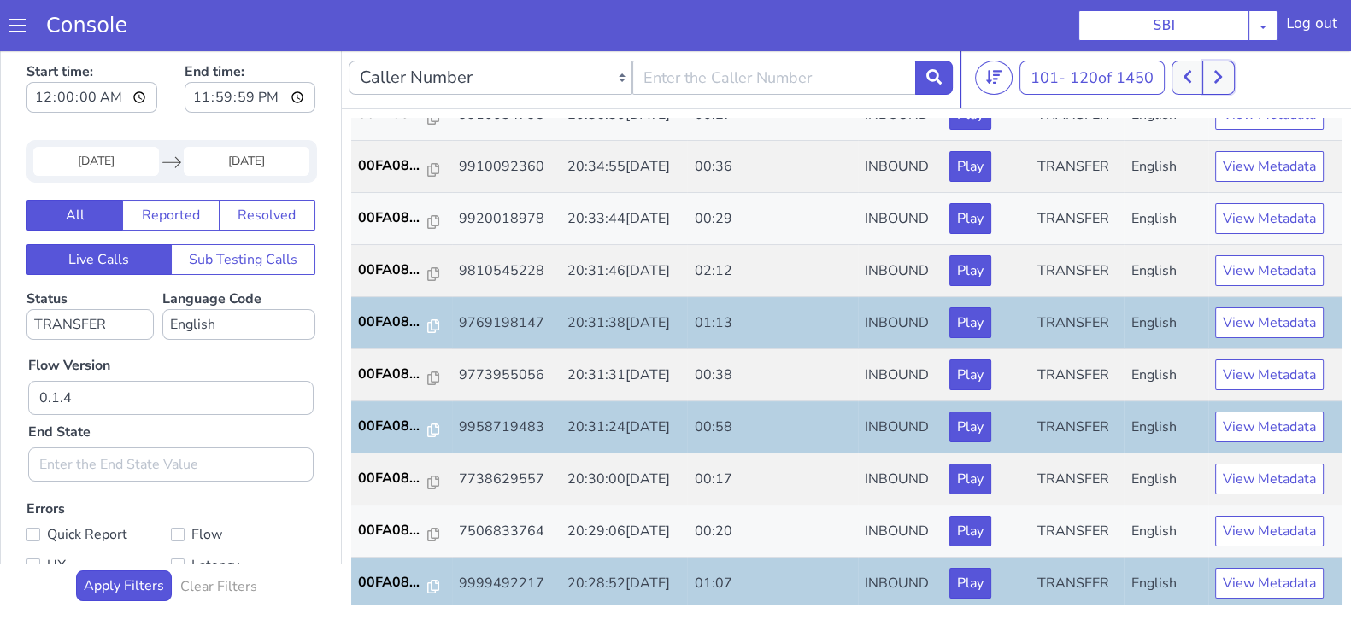
click at [1234, 78] on button at bounding box center [1218, 78] width 32 height 34
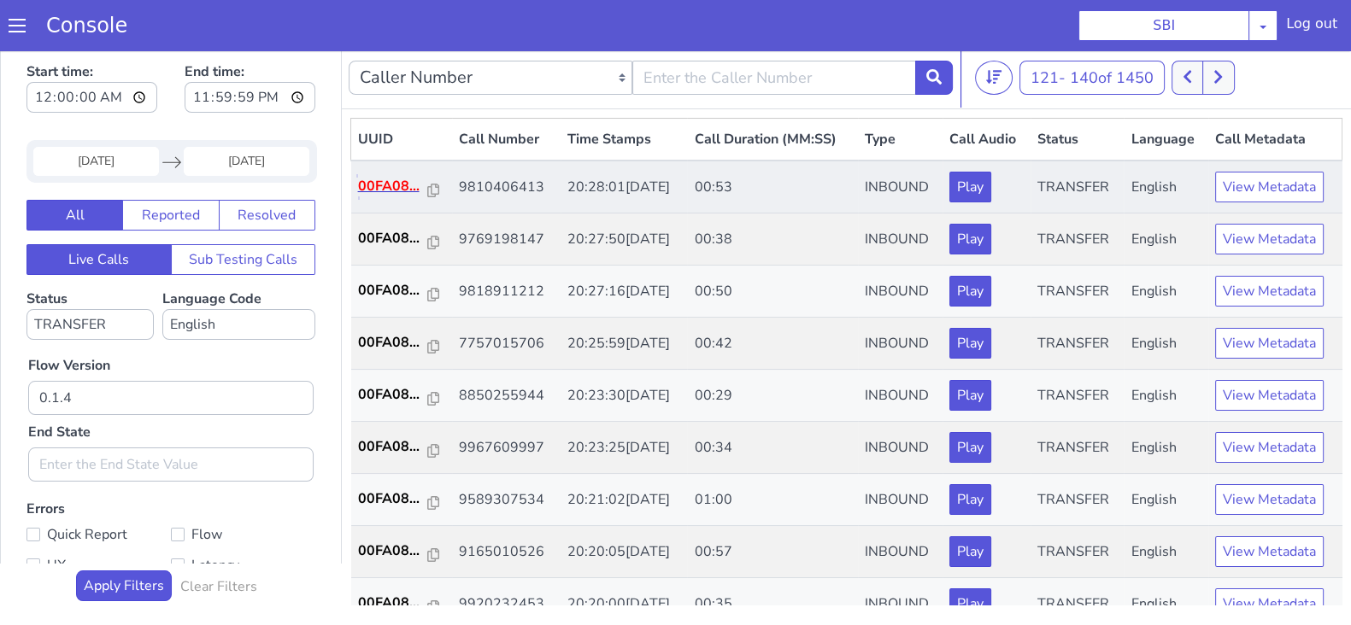
click at [390, 190] on p "00FA08..." at bounding box center [393, 186] width 70 height 21
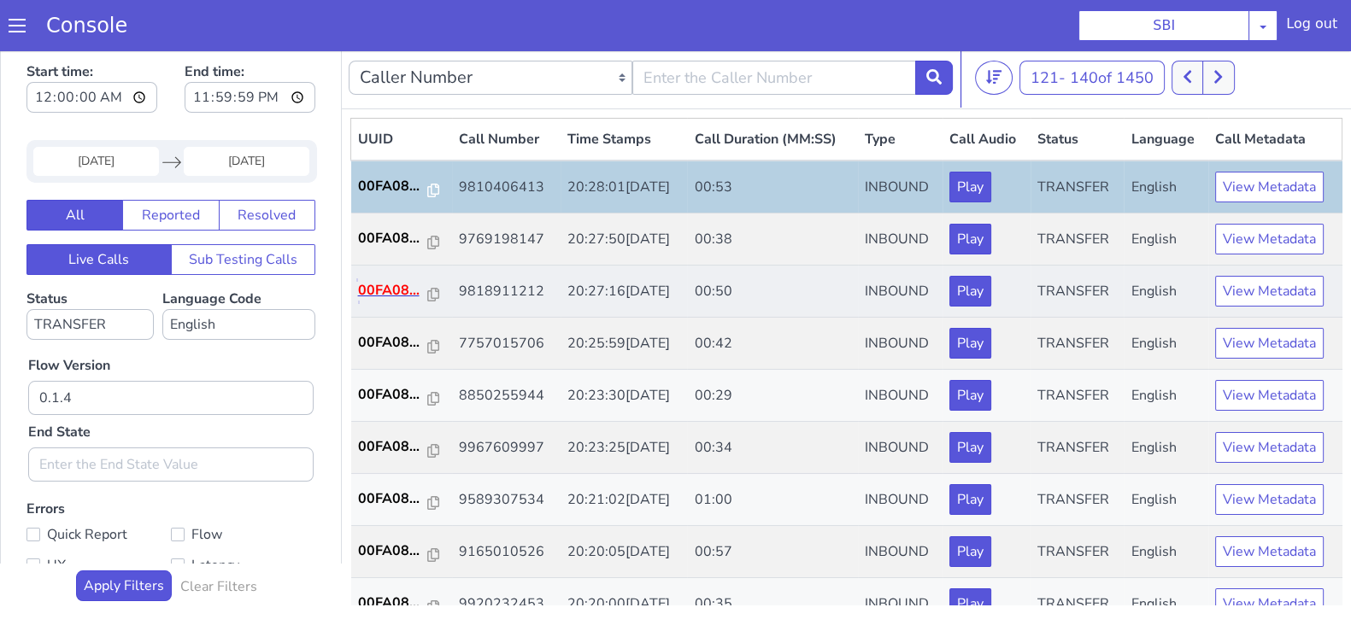
click at [372, 292] on p "00FA08..." at bounding box center [393, 290] width 70 height 21
